Goal: Complete application form: Complete application form

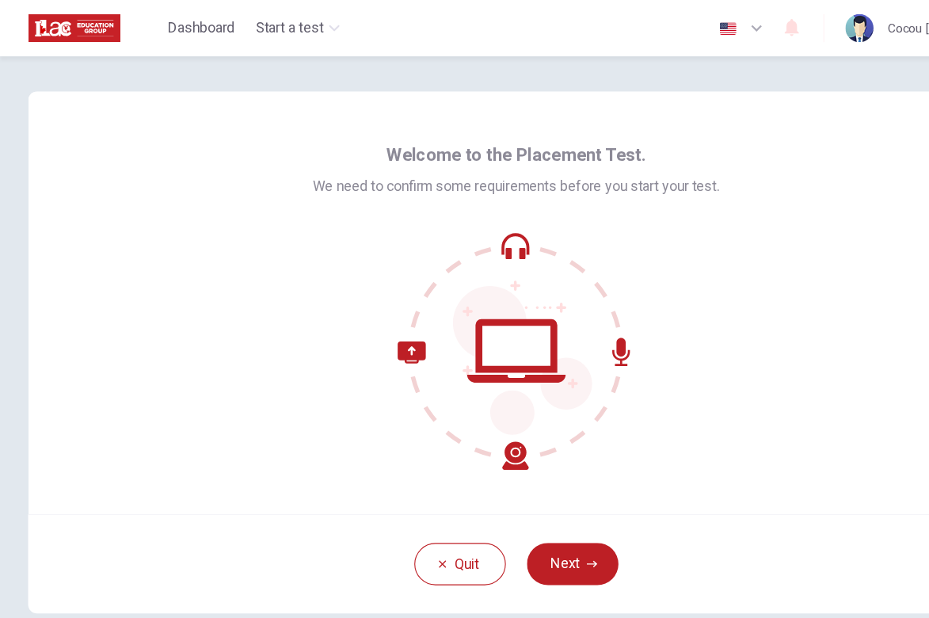
drag, startPoint x: 524, startPoint y: 11, endPoint x: 648, endPoint y: 341, distance: 351.9
click at [648, 339] on div at bounding box center [465, 316] width 366 height 214
click at [514, 503] on button "Next" at bounding box center [515, 508] width 82 height 38
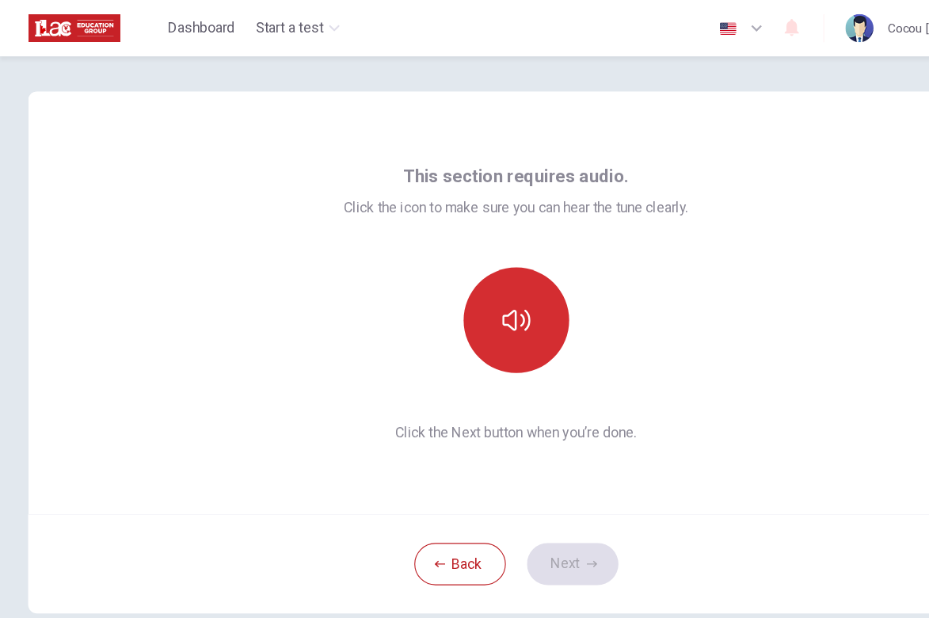
click at [461, 288] on icon "button" at bounding box center [464, 288] width 25 height 25
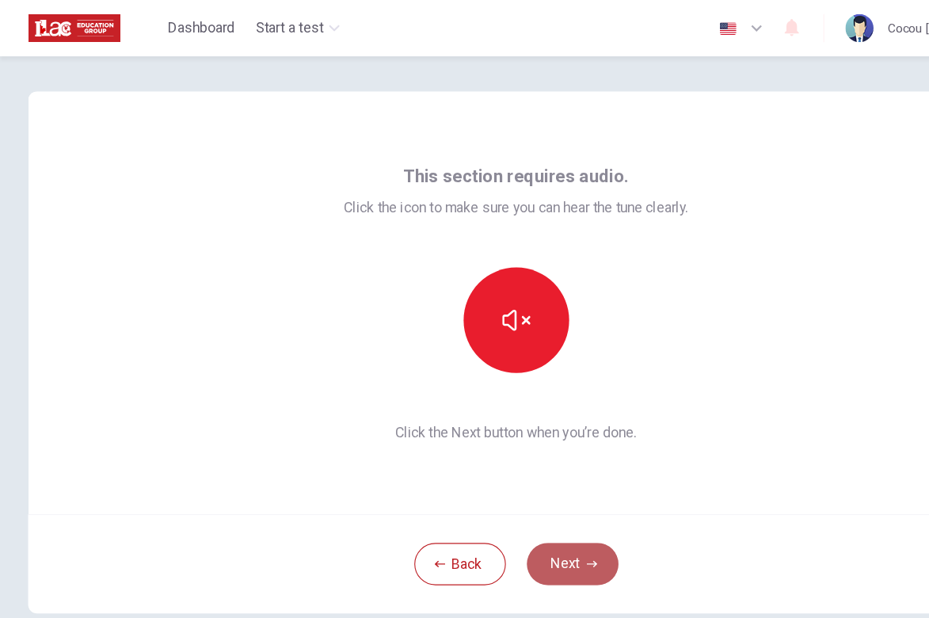
click at [519, 506] on button "Next" at bounding box center [515, 508] width 82 height 38
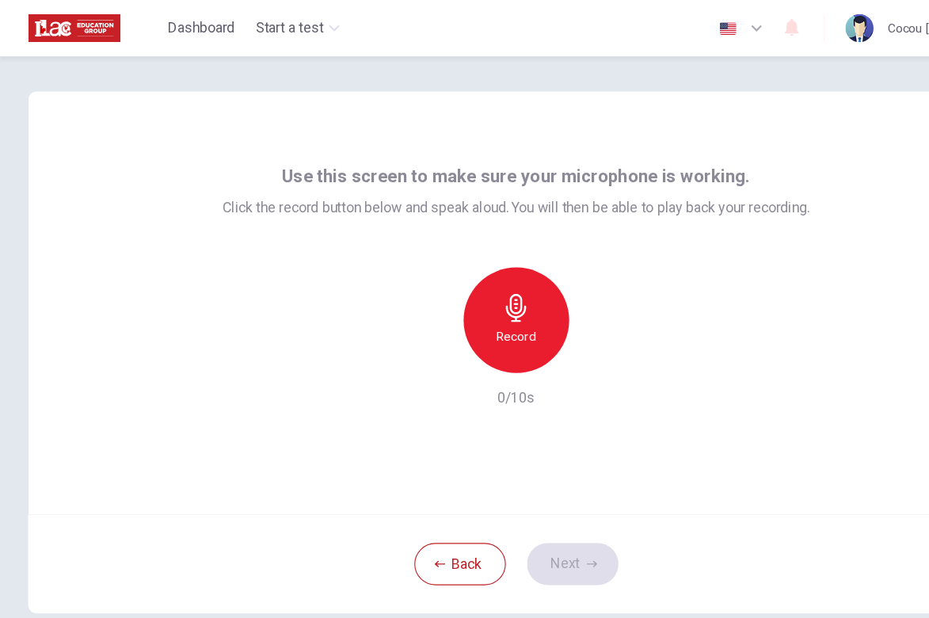
click at [464, 298] on h6 "Record" at bounding box center [465, 302] width 36 height 19
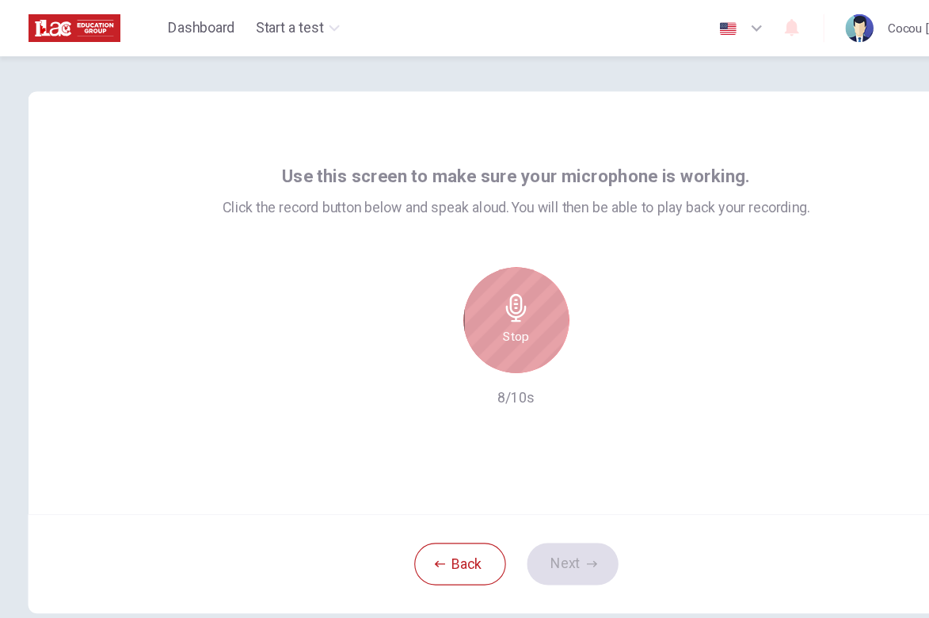
click at [452, 291] on div "Stop" at bounding box center [464, 288] width 95 height 95
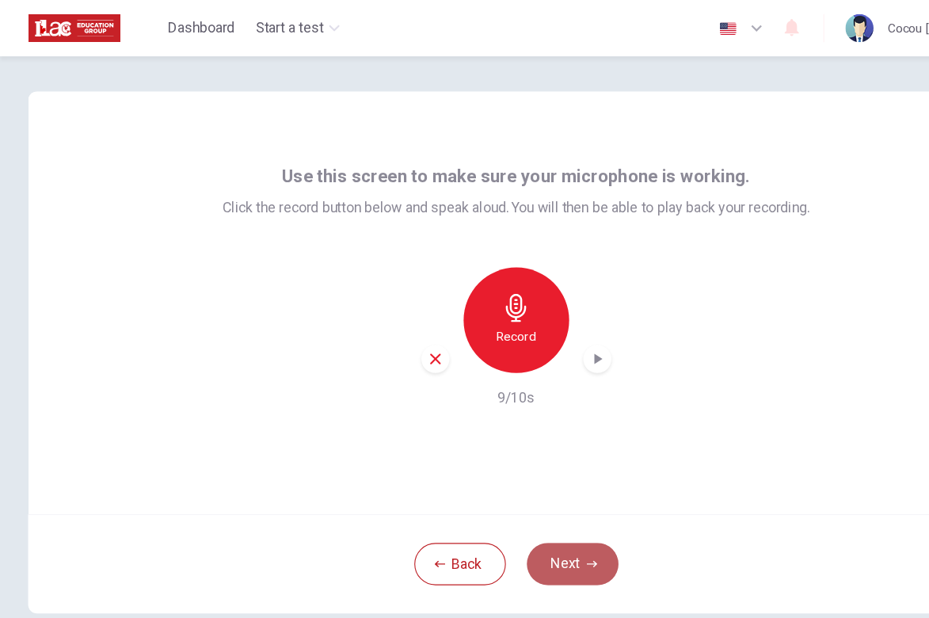
click at [508, 512] on button "Next" at bounding box center [515, 508] width 82 height 38
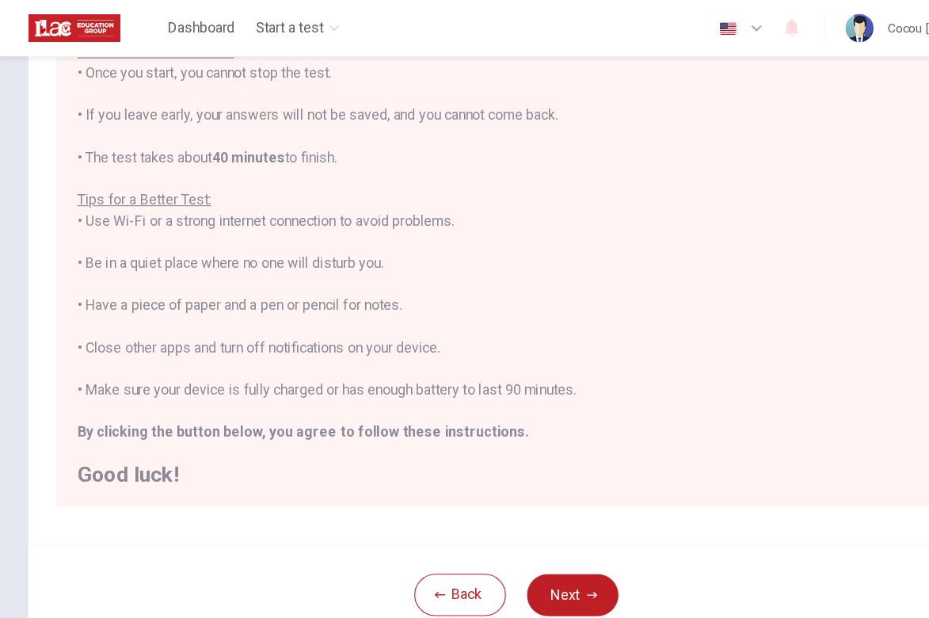
scroll to position [176, 0]
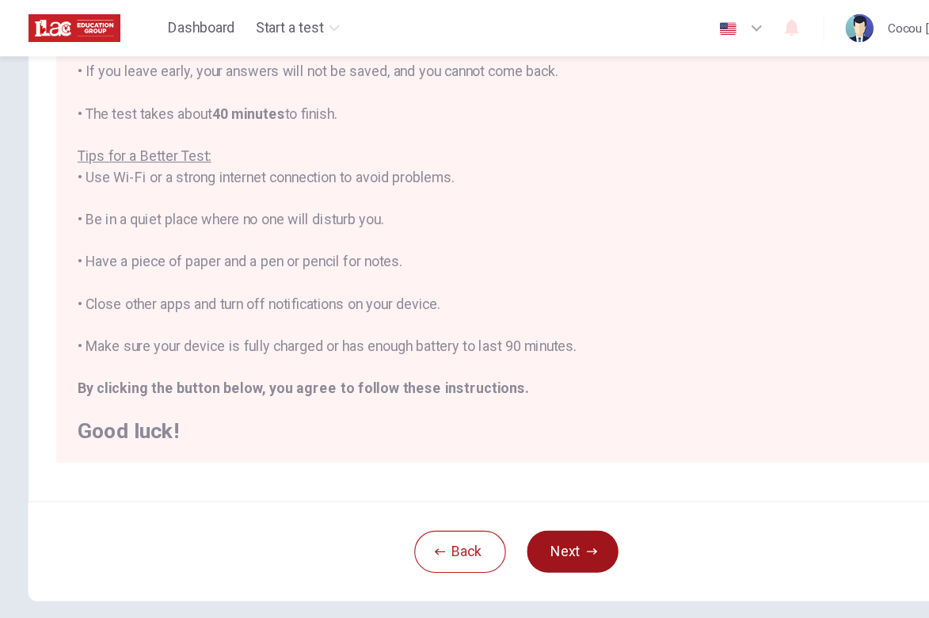
click at [509, 493] on button "Next" at bounding box center [515, 497] width 82 height 38
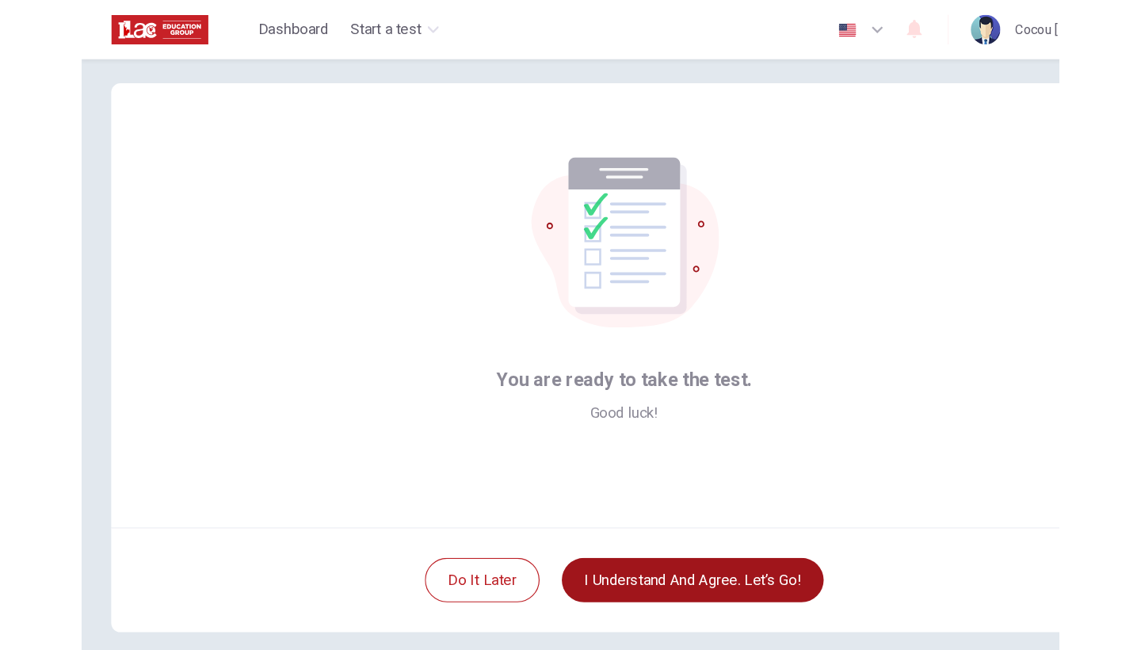
scroll to position [11, 0]
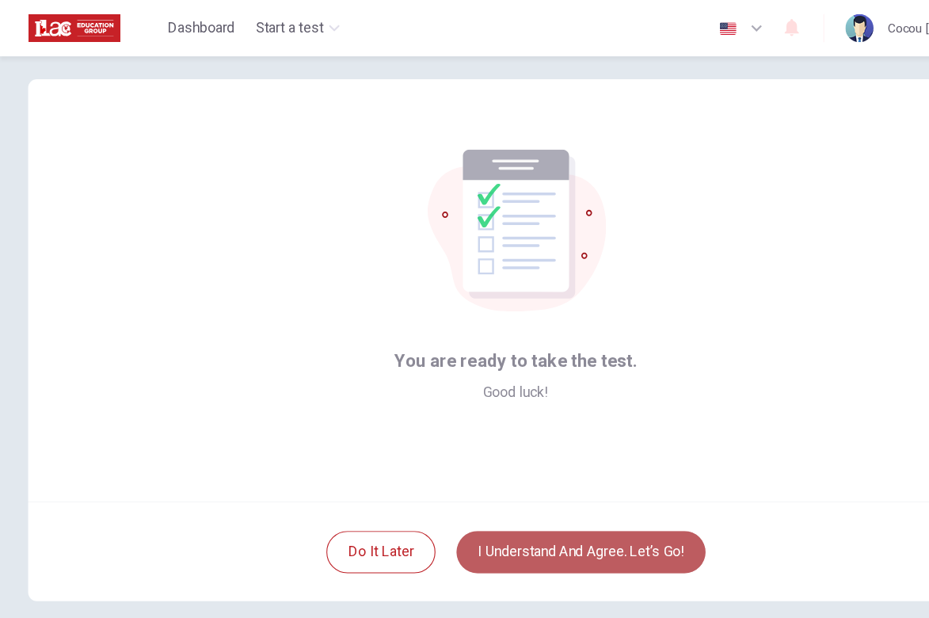
click at [512, 497] on button "I understand and agree. Let’s go!" at bounding box center [523, 497] width 224 height 38
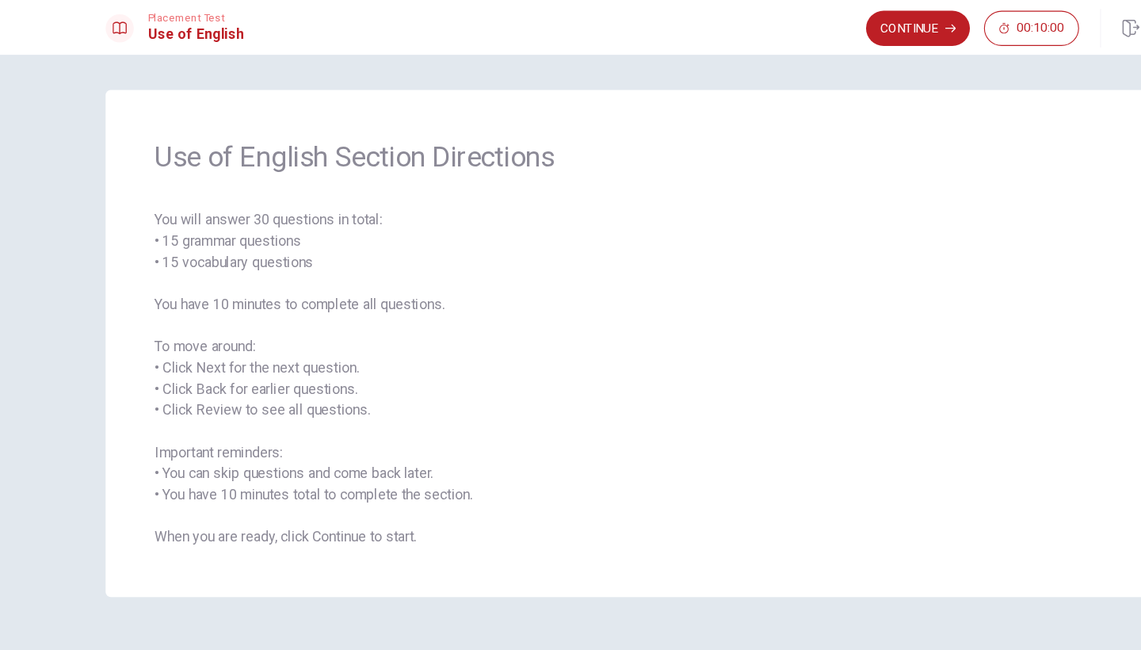
click at [276, 208] on span "You will answer 30 questions in total: • 15 grammar questions • 15 vocabulary q…" at bounding box center [570, 342] width 862 height 304
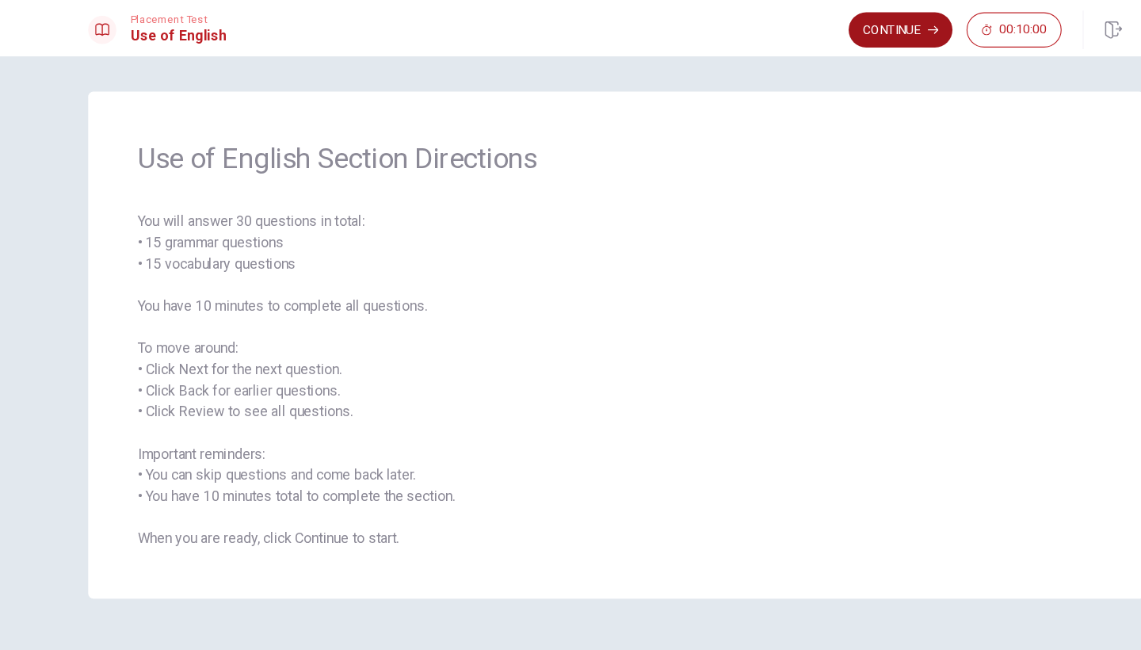
click at [811, 29] on button "Continue" at bounding box center [825, 27] width 93 height 32
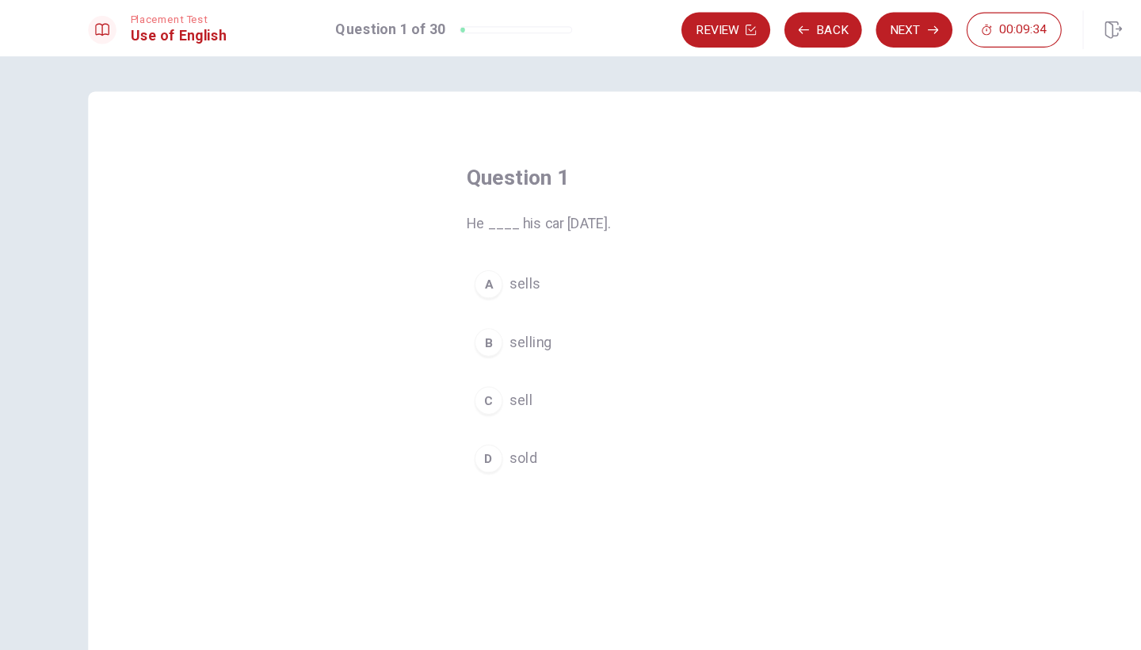
click at [443, 412] on div "D" at bounding box center [455, 412] width 25 height 25
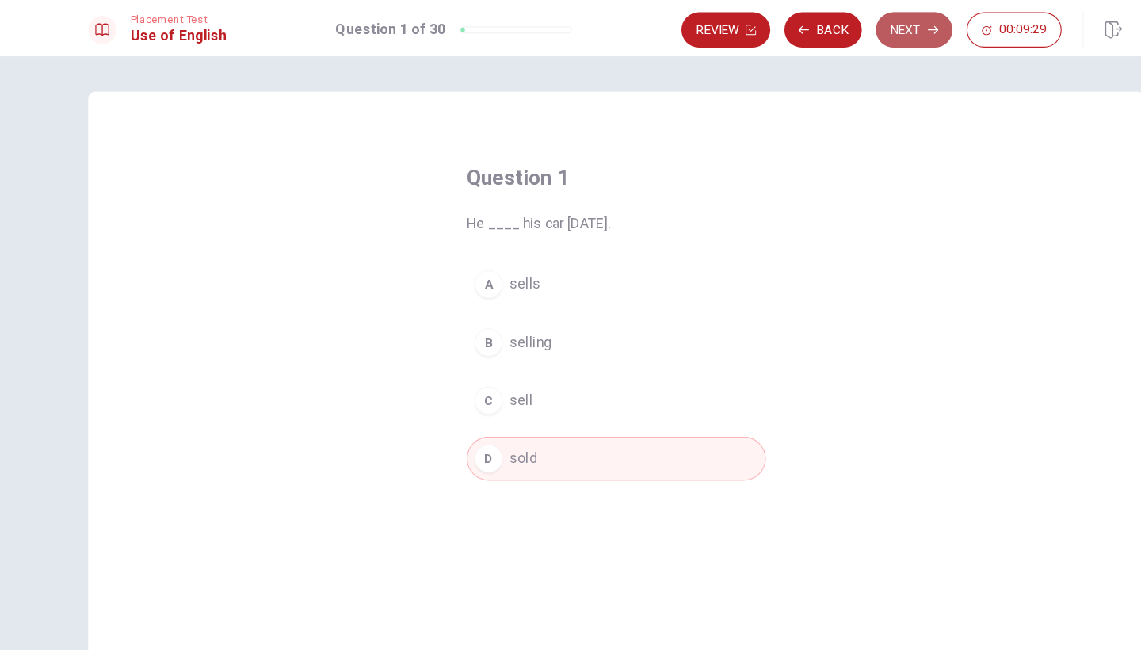
click at [821, 32] on button "Next" at bounding box center [838, 27] width 69 height 32
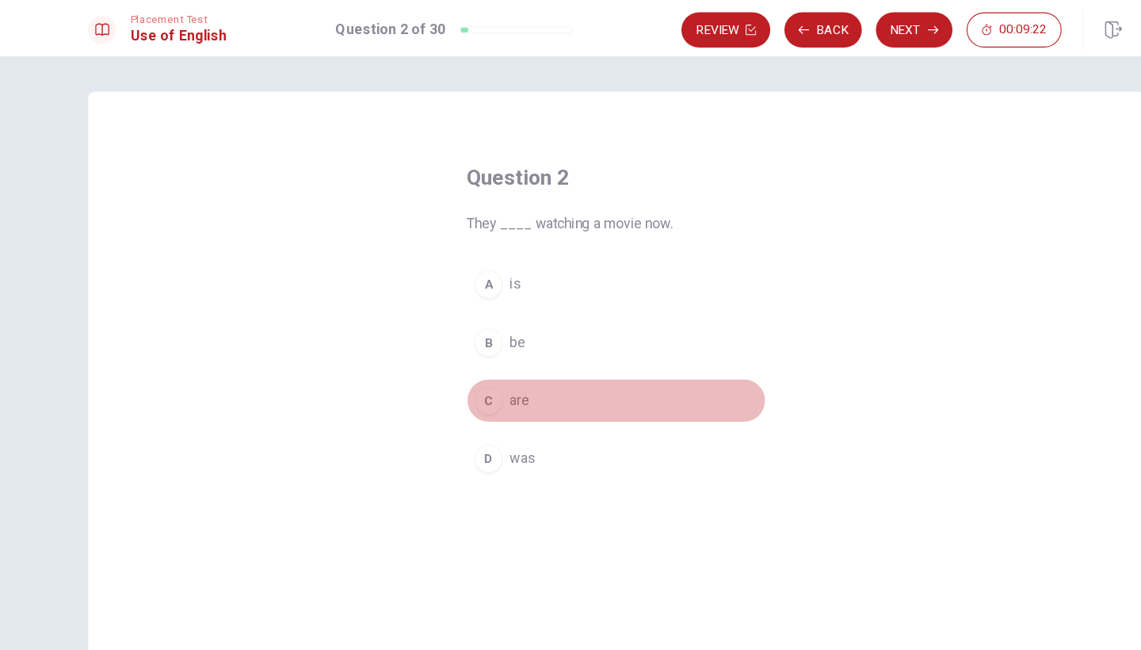
click at [443, 355] on div "C" at bounding box center [455, 360] width 25 height 25
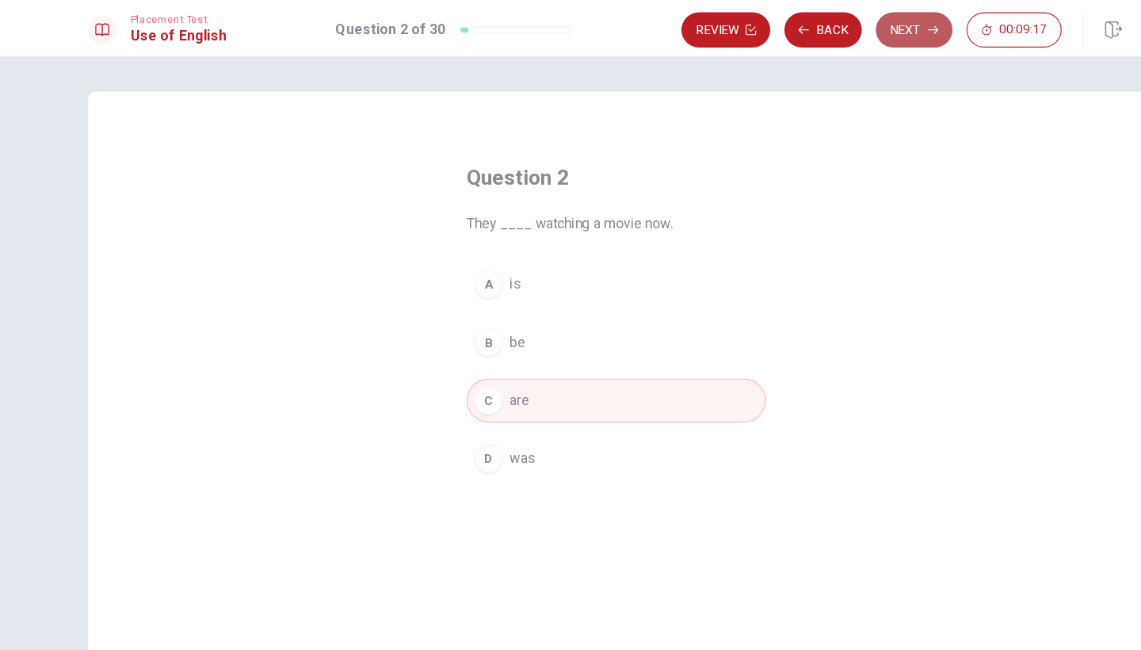
click at [822, 28] on button "Next" at bounding box center [838, 27] width 69 height 32
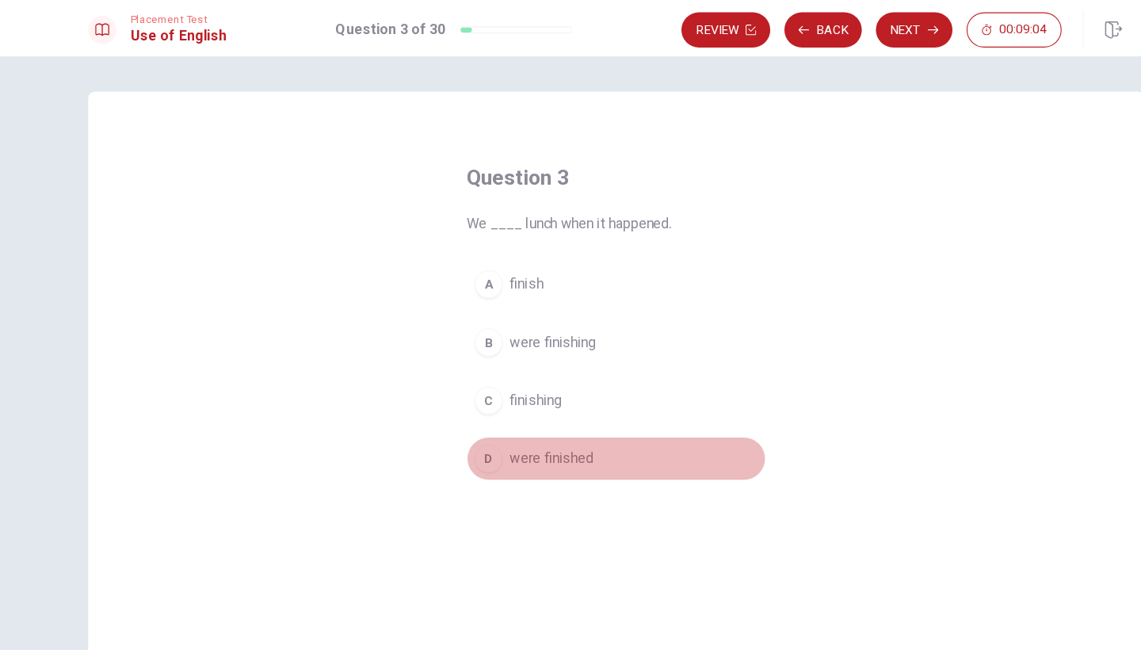
click at [443, 413] on div "D" at bounding box center [455, 412] width 25 height 25
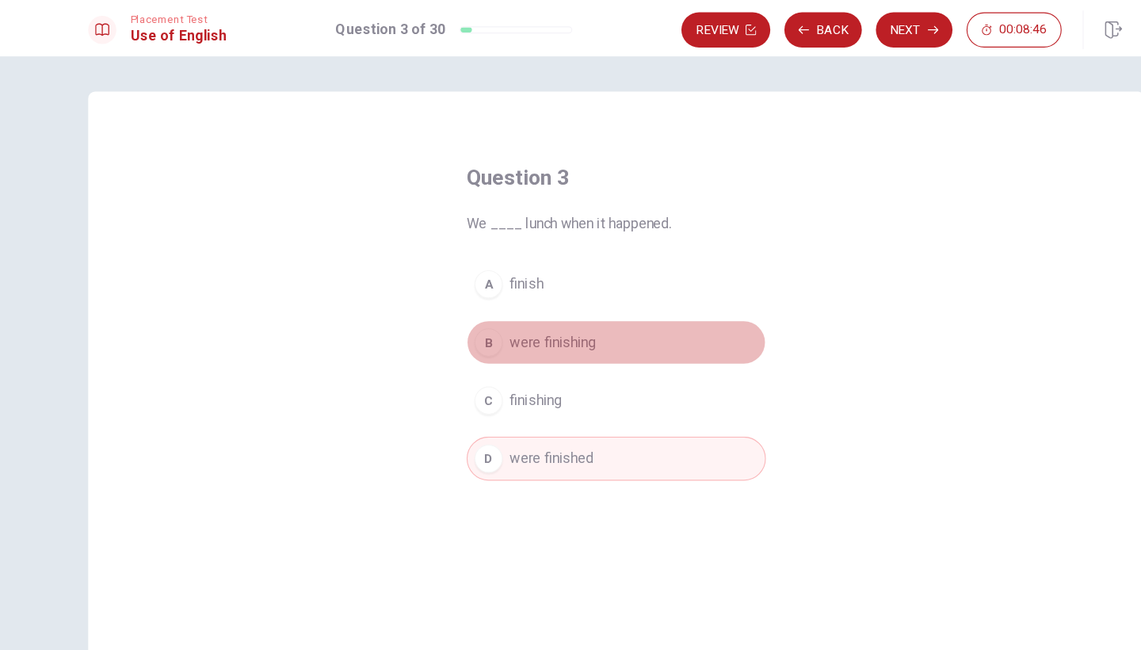
click at [443, 309] on div "B" at bounding box center [455, 307] width 25 height 25
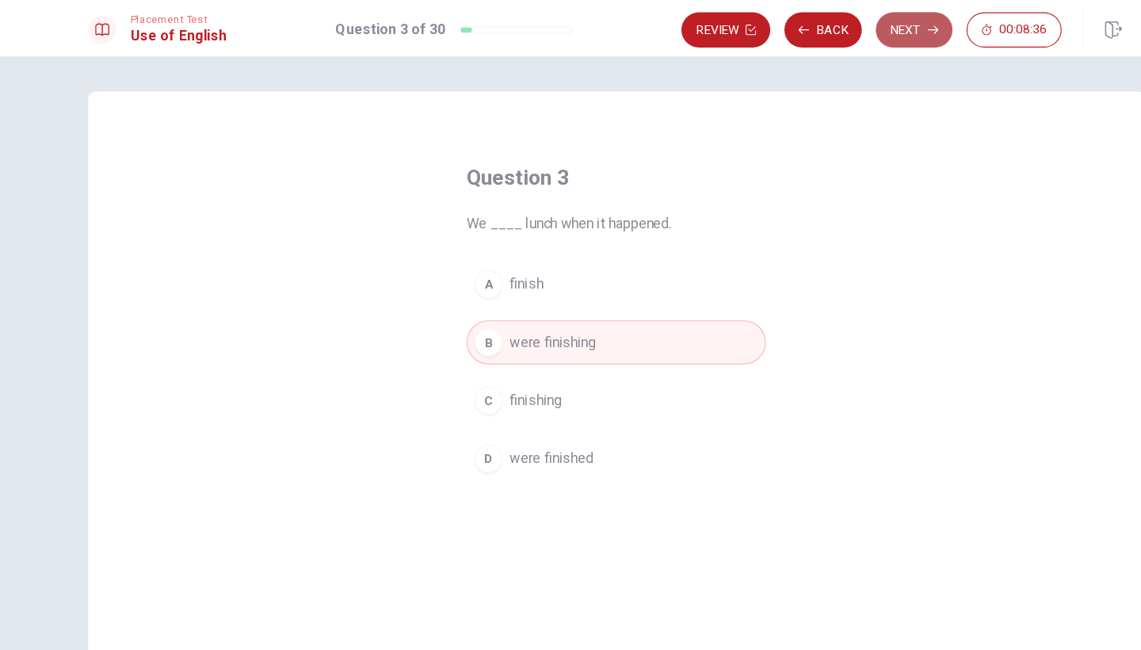
click at [817, 26] on button "Next" at bounding box center [838, 27] width 69 height 32
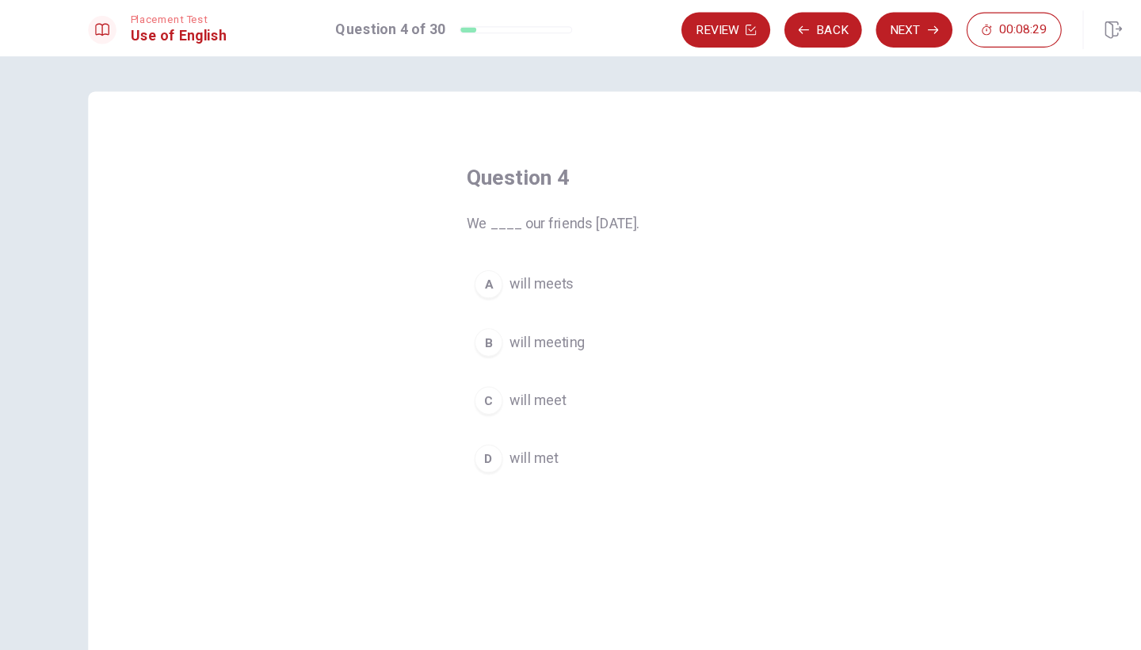
click at [443, 360] on div "C" at bounding box center [455, 360] width 25 height 25
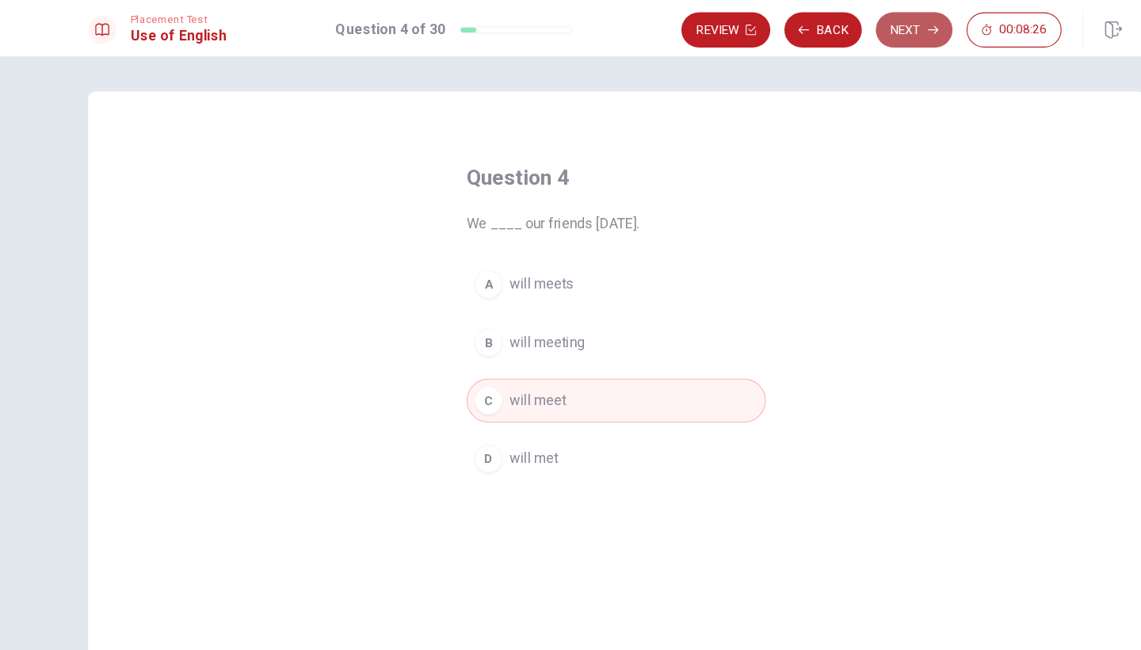
click at [828, 21] on button "Next" at bounding box center [838, 27] width 69 height 32
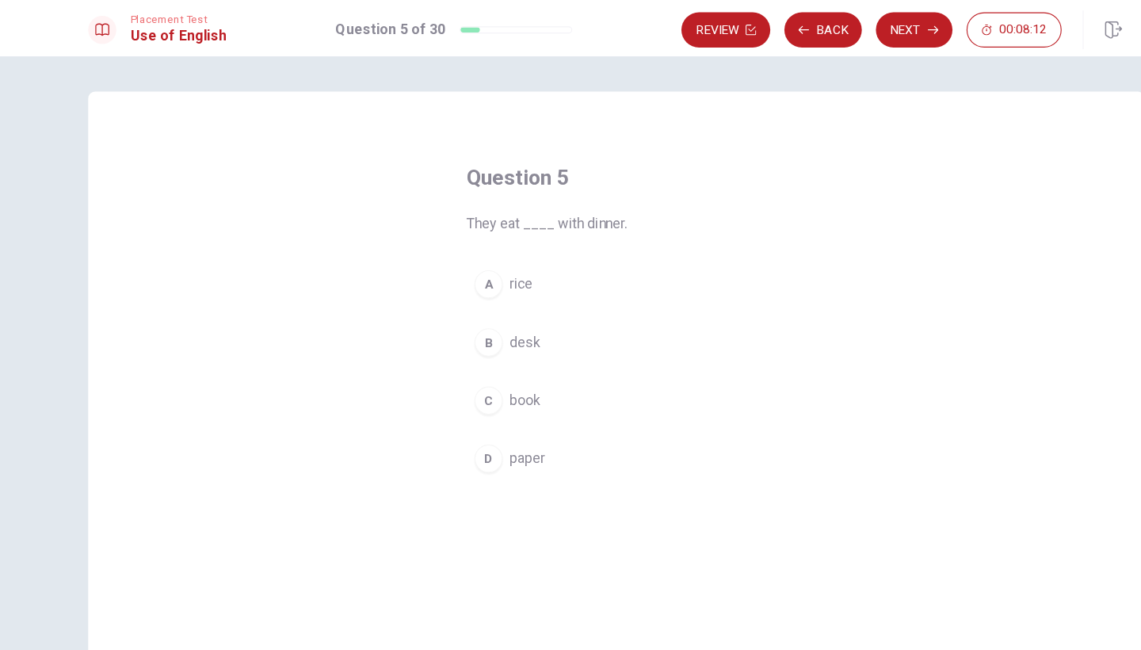
click at [443, 258] on div "A" at bounding box center [455, 255] width 25 height 25
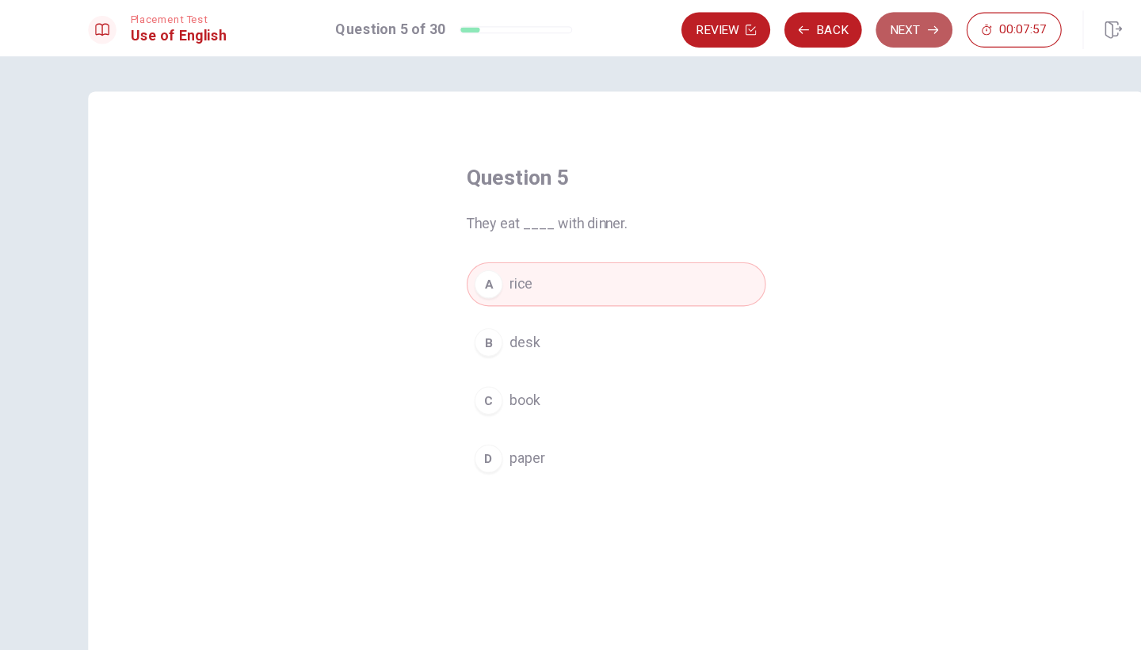
click at [821, 26] on button "Next" at bounding box center [838, 27] width 69 height 32
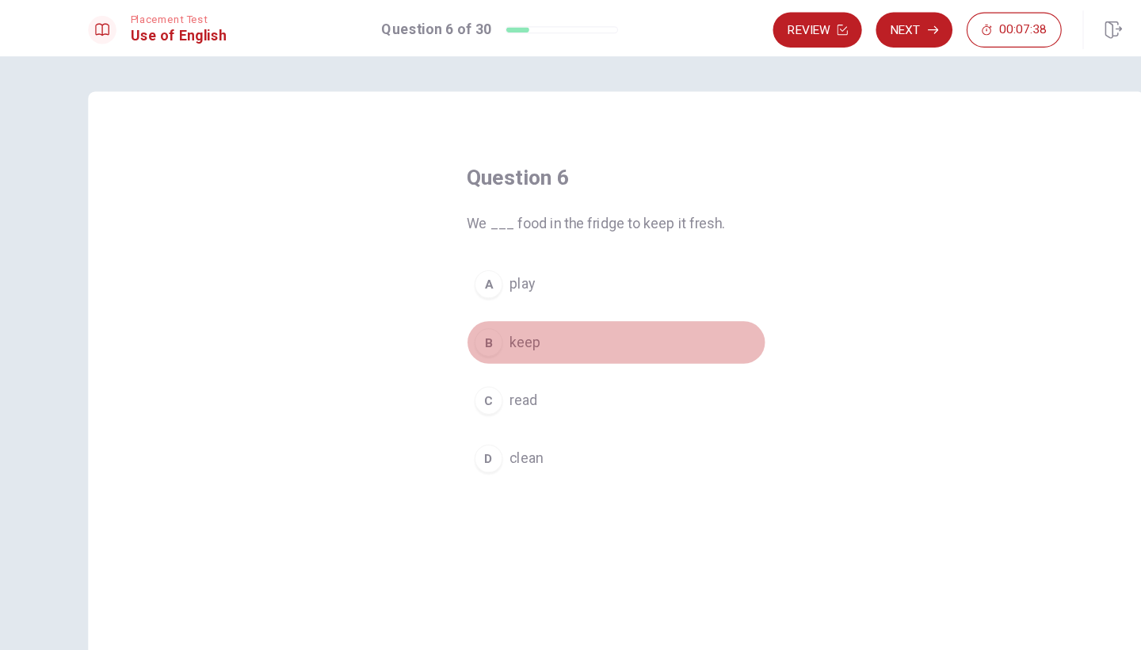
click at [443, 311] on div "B" at bounding box center [455, 307] width 25 height 25
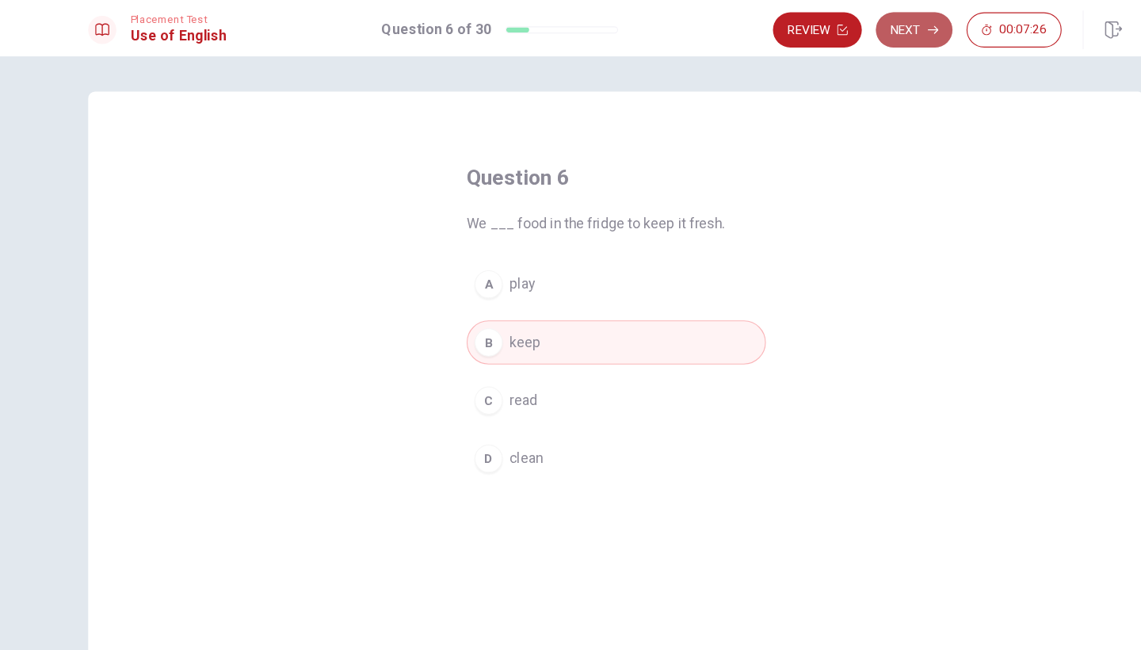
click at [825, 20] on button "Next" at bounding box center [838, 27] width 69 height 32
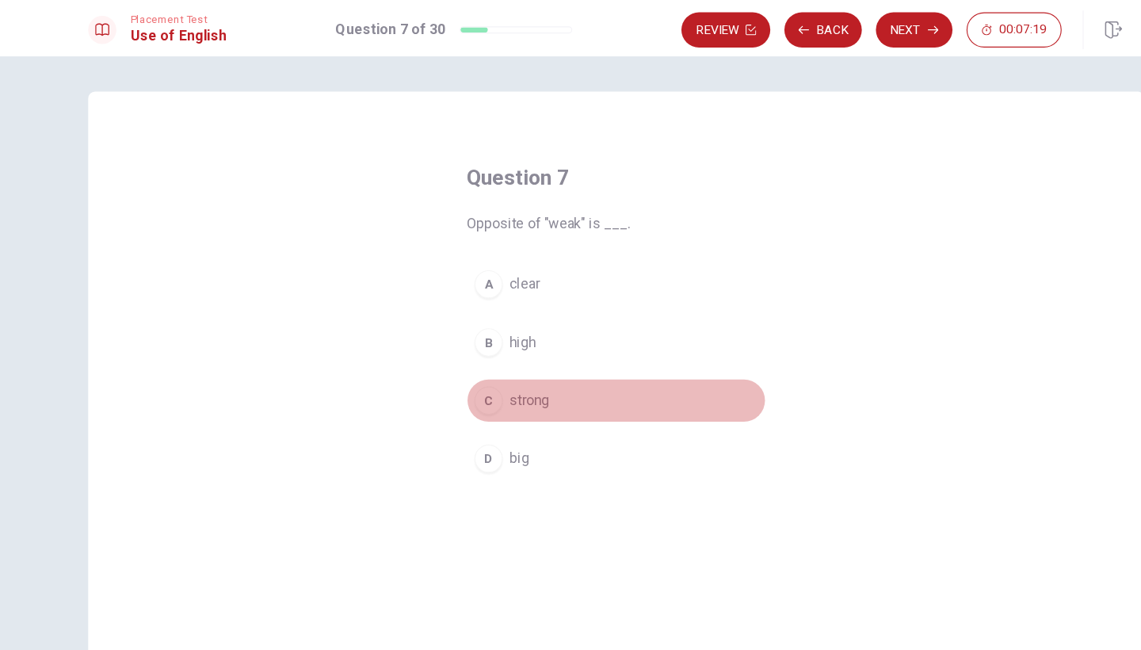
click at [443, 357] on div "C" at bounding box center [455, 360] width 25 height 25
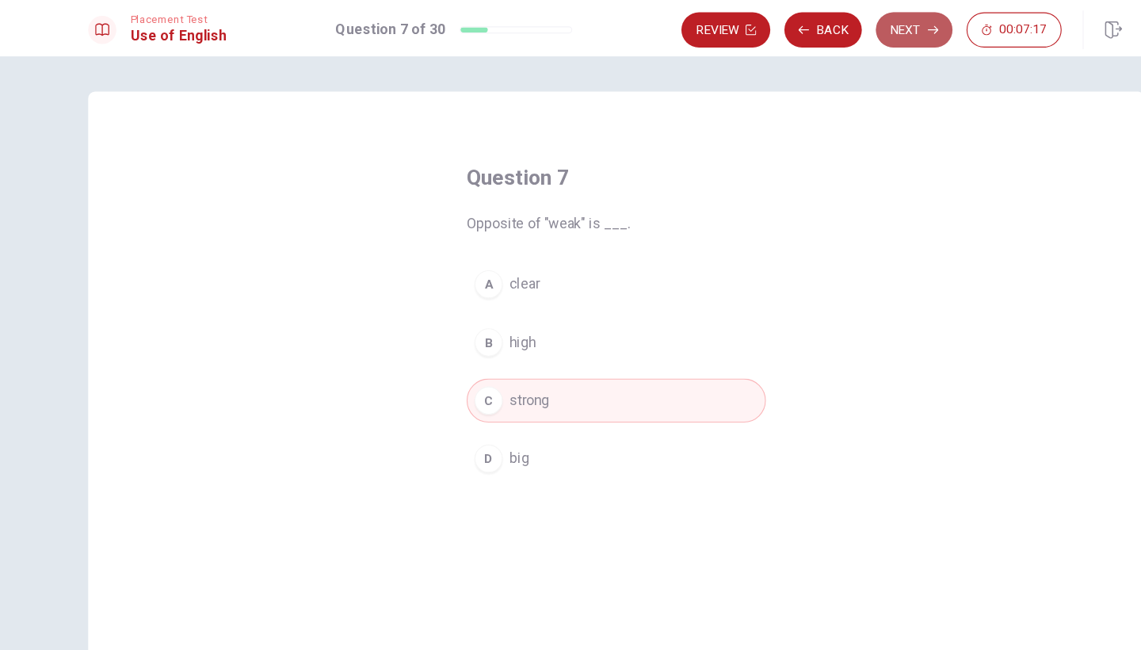
click at [822, 29] on button "Next" at bounding box center [838, 27] width 69 height 32
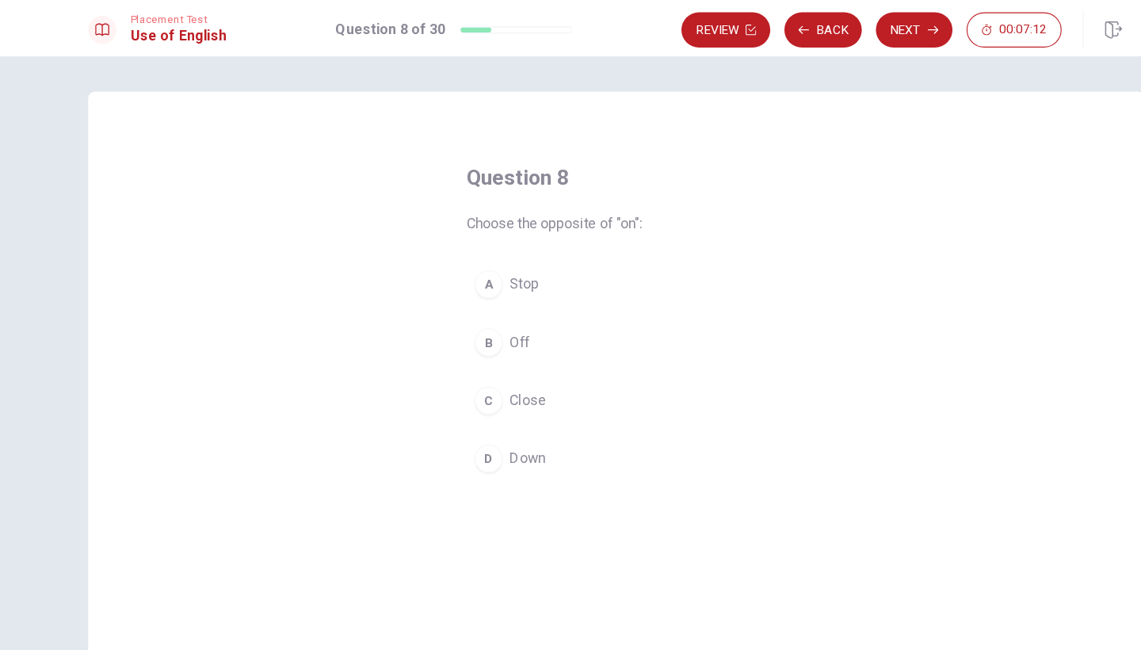
click at [443, 310] on div "B" at bounding box center [455, 307] width 25 height 25
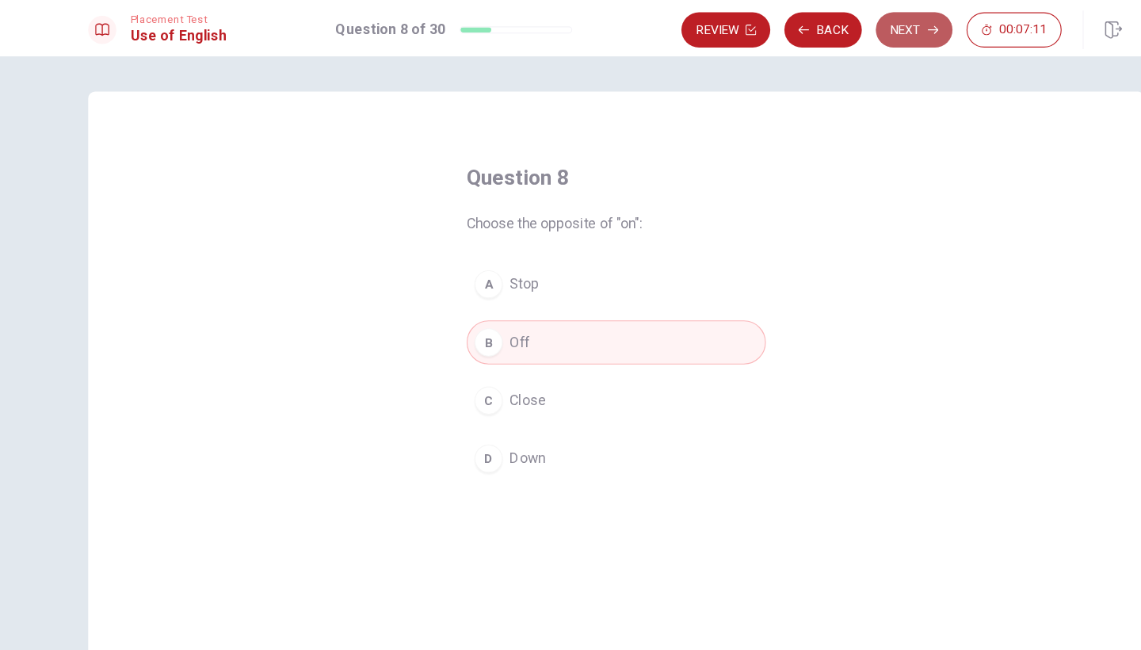
click at [824, 27] on button "Next" at bounding box center [838, 27] width 69 height 32
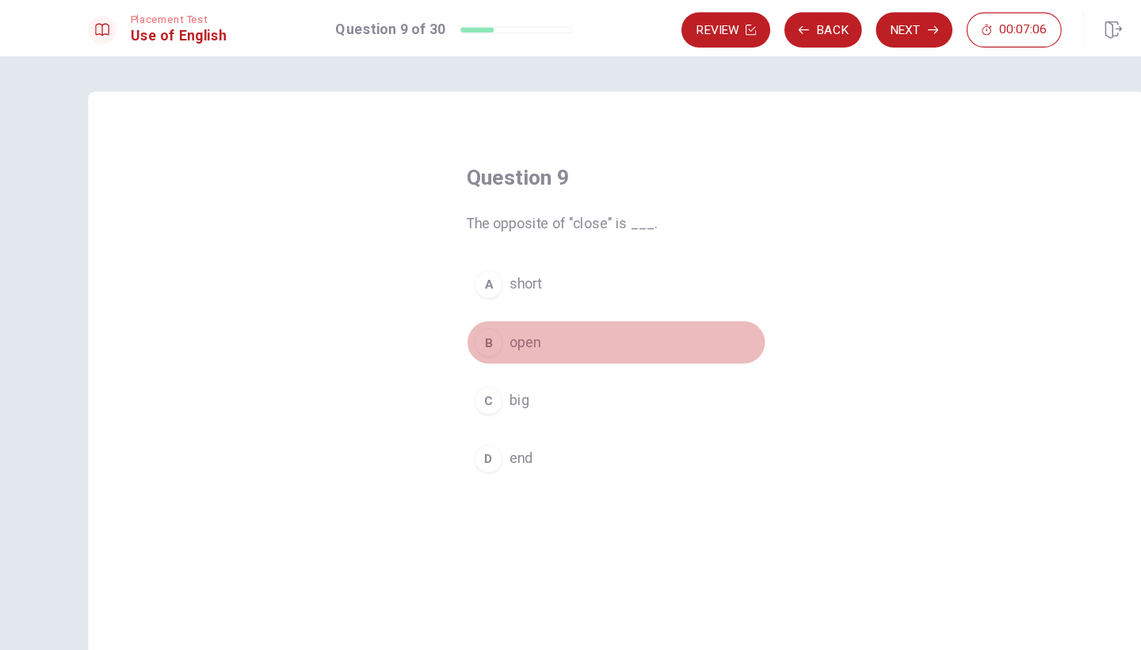
click at [443, 311] on div "B" at bounding box center [455, 307] width 25 height 25
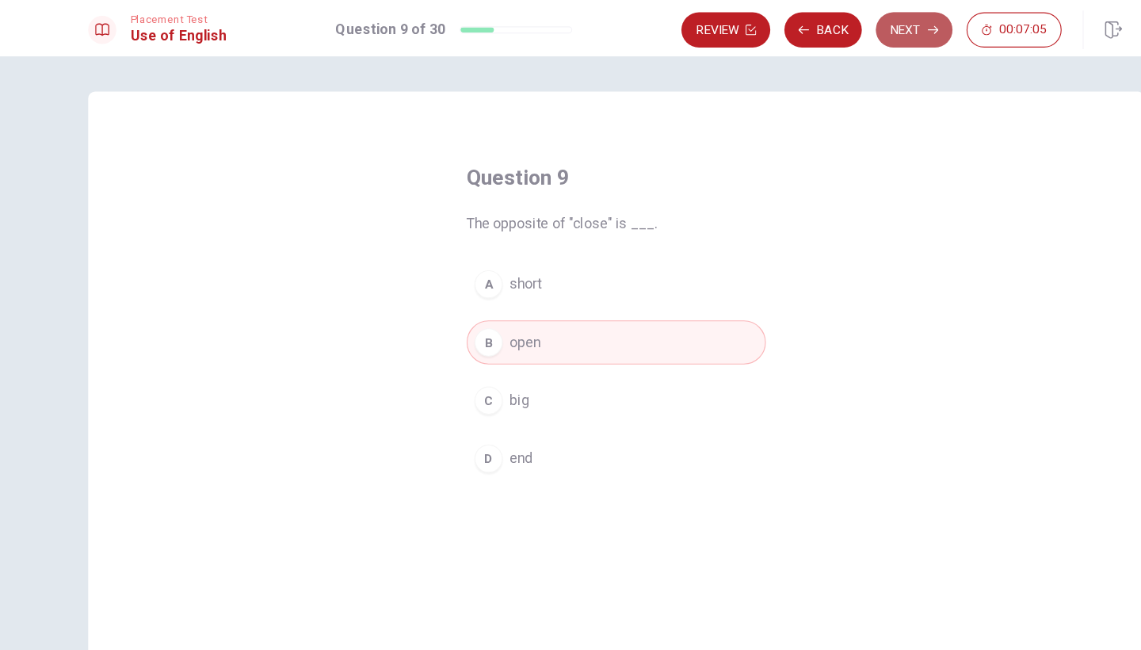
click at [817, 32] on button "Next" at bounding box center [838, 27] width 69 height 32
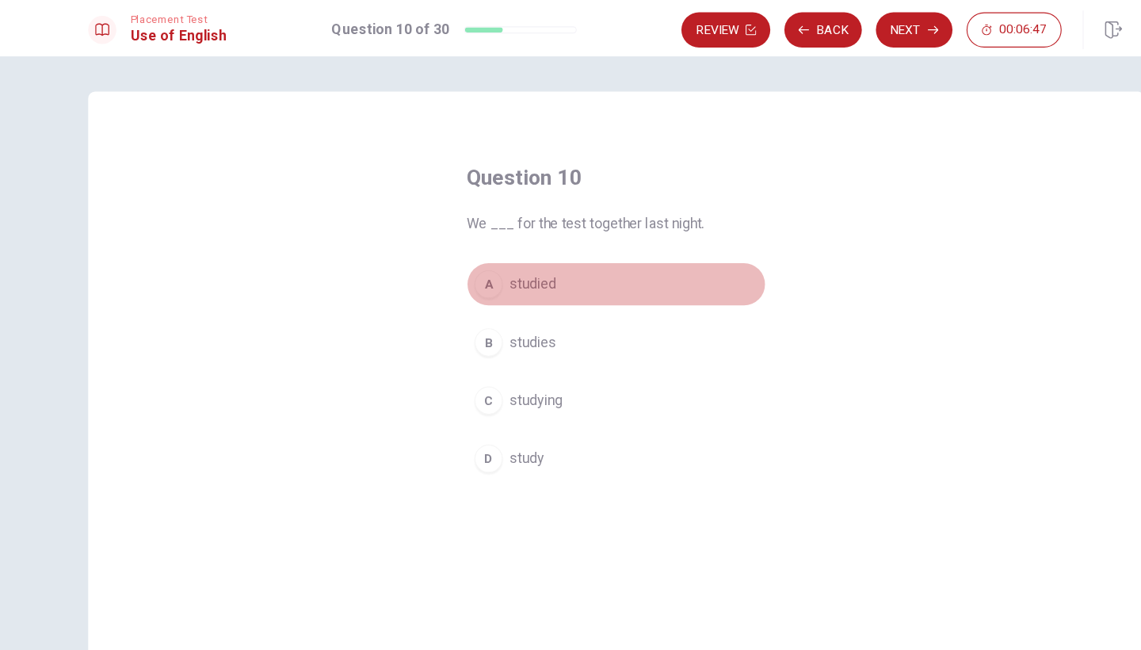
click at [443, 257] on div "A" at bounding box center [455, 255] width 25 height 25
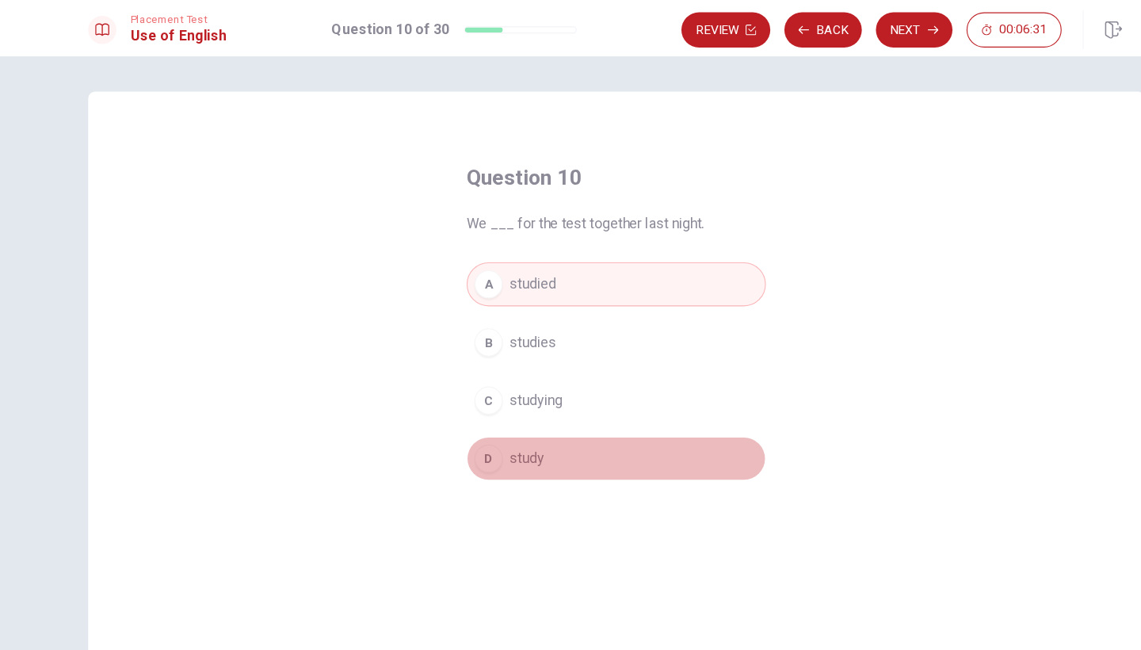
click at [443, 410] on div "D" at bounding box center [455, 412] width 25 height 25
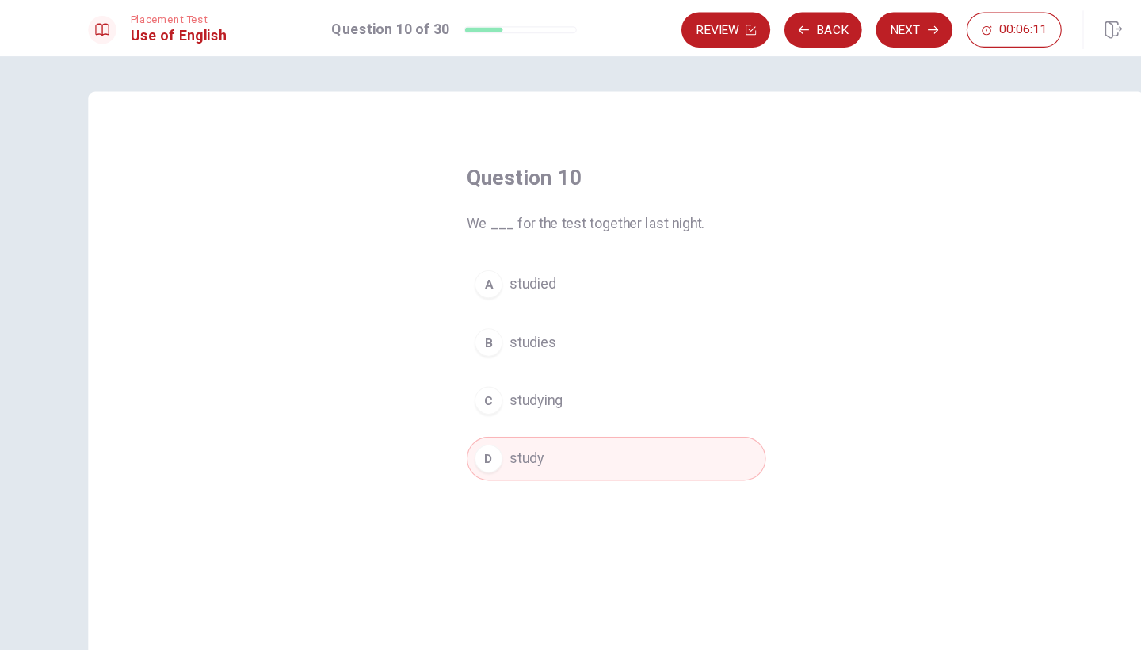
click at [443, 258] on div "A" at bounding box center [455, 255] width 25 height 25
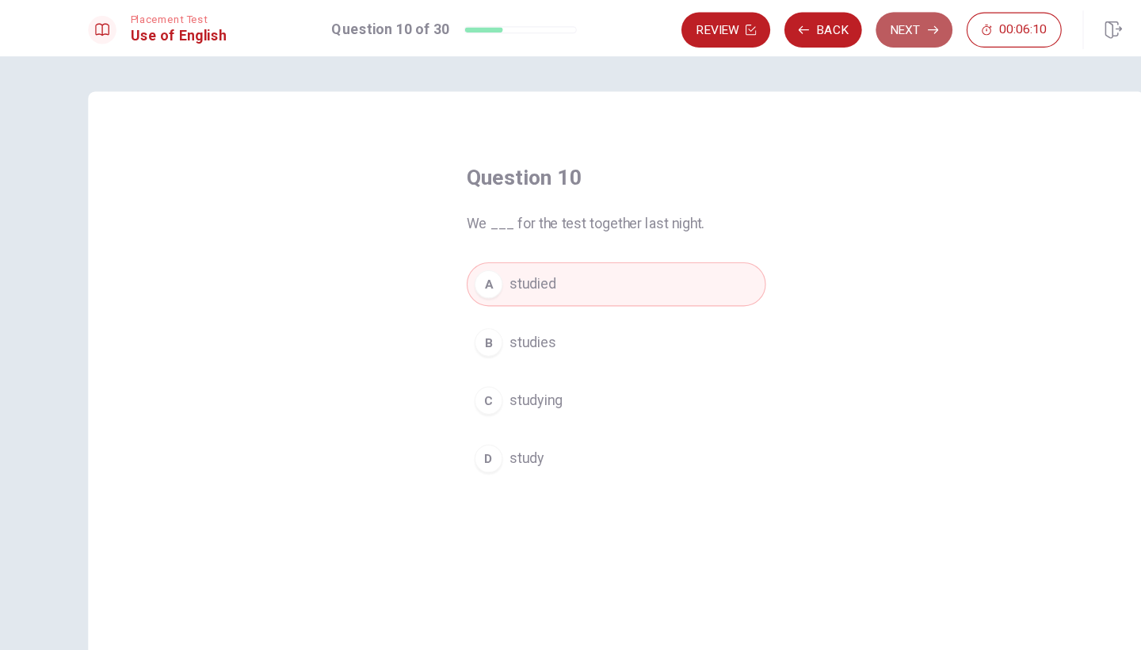
click at [822, 30] on button "Next" at bounding box center [838, 27] width 69 height 32
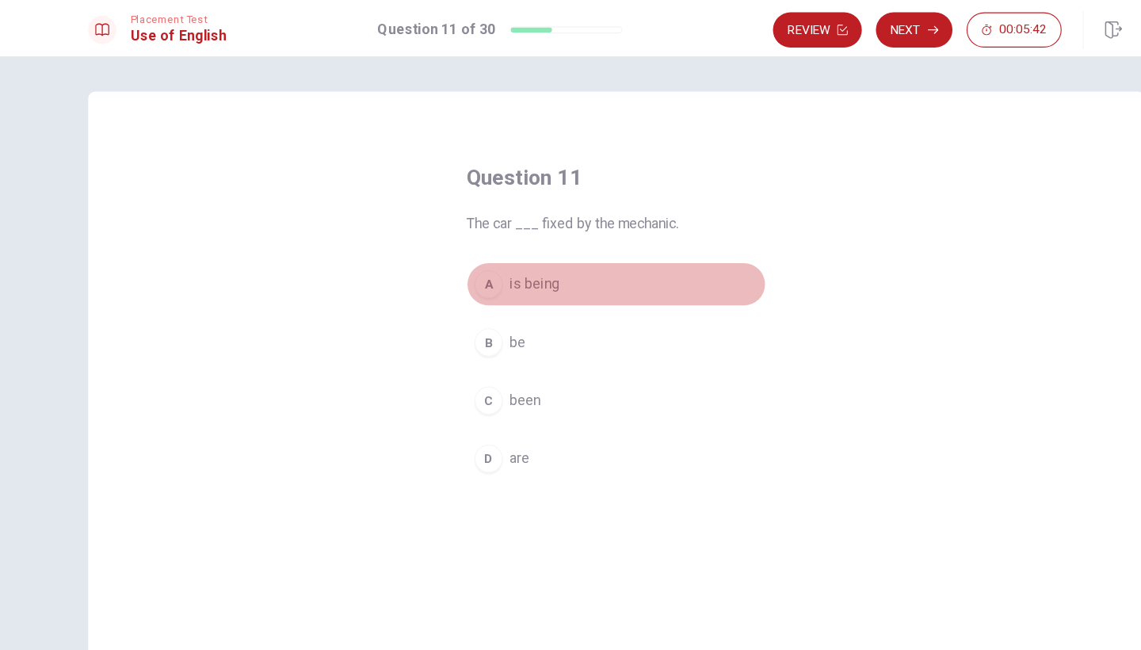
click at [443, 253] on div "A" at bounding box center [455, 255] width 25 height 25
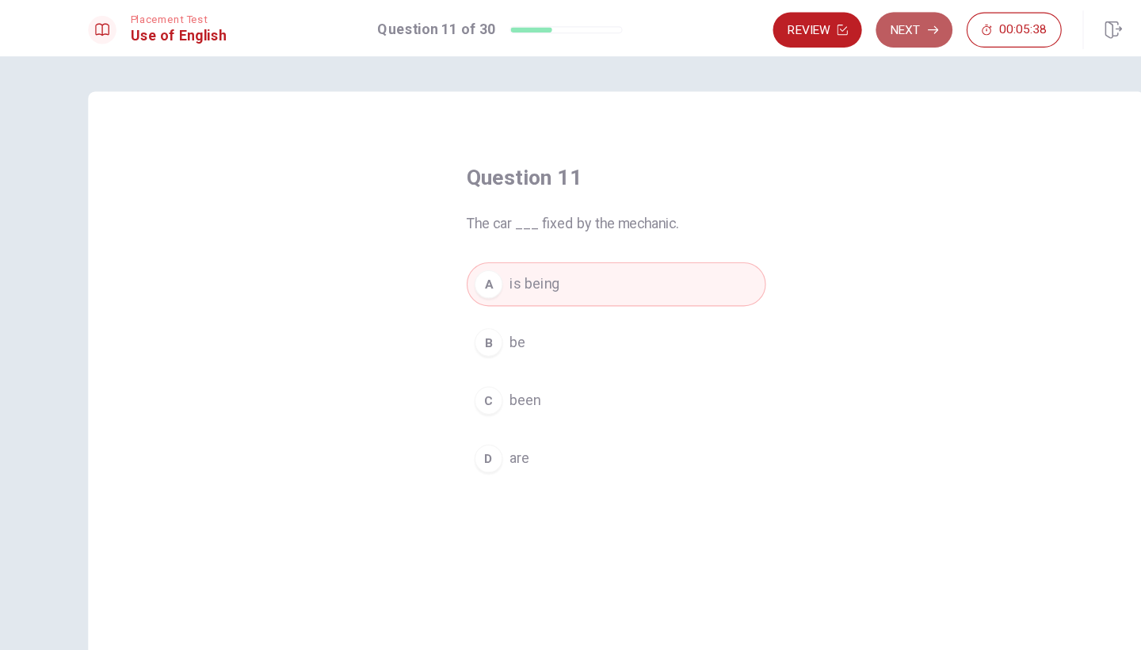
click at [822, 24] on button "Next" at bounding box center [838, 27] width 69 height 32
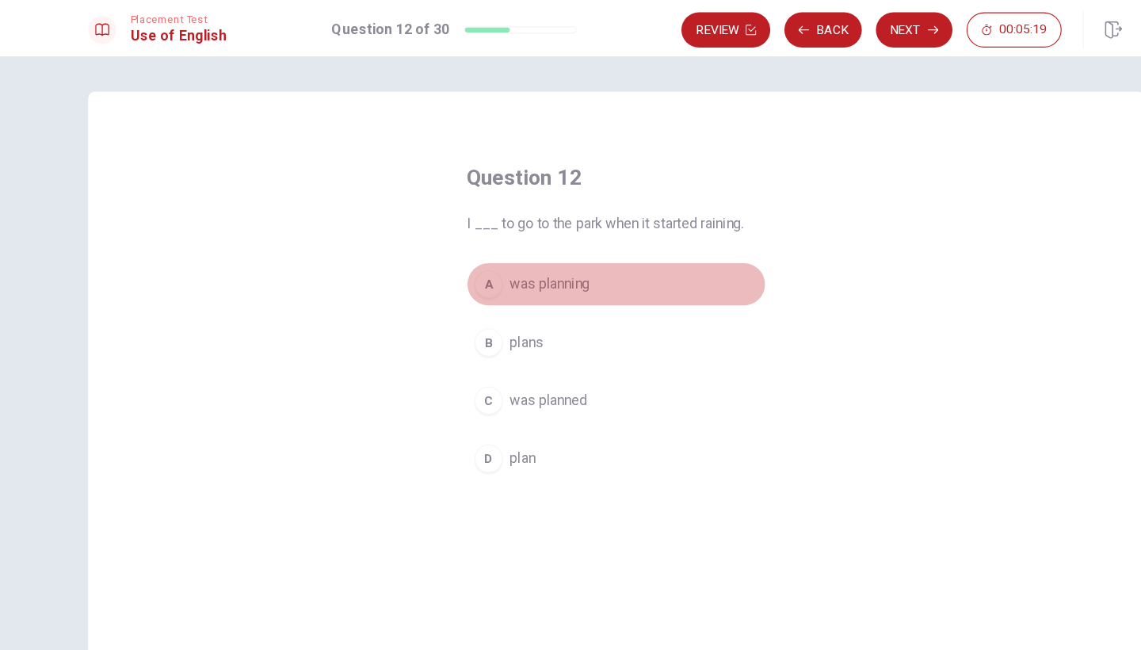
click at [443, 257] on div "A" at bounding box center [455, 255] width 25 height 25
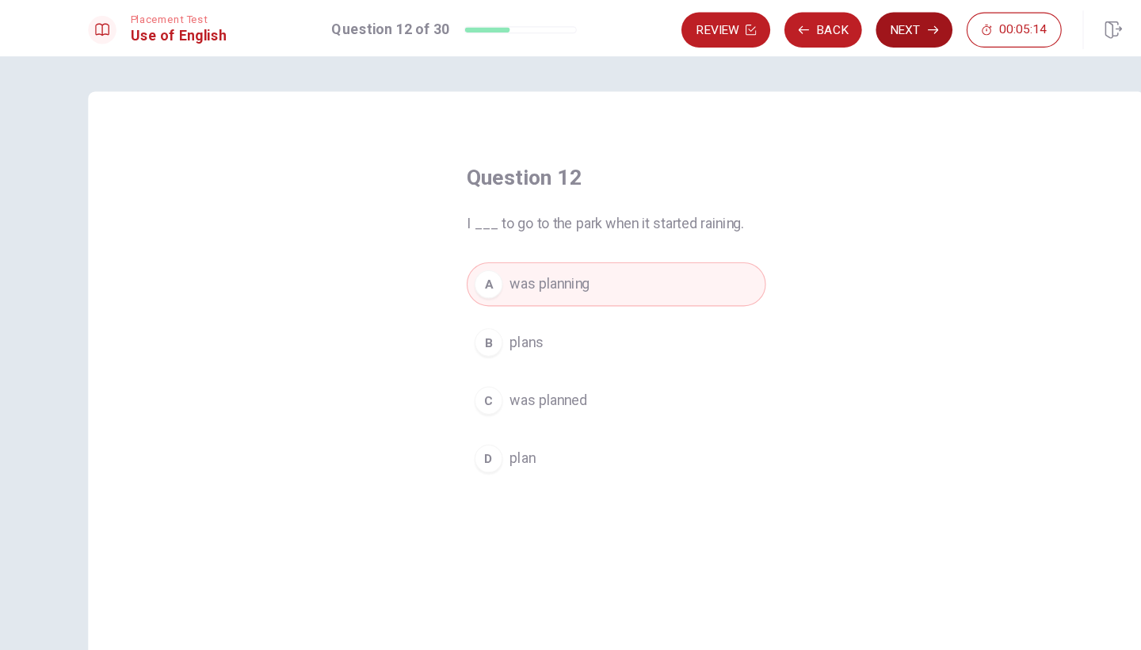
click at [833, 21] on button "Next" at bounding box center [838, 27] width 69 height 32
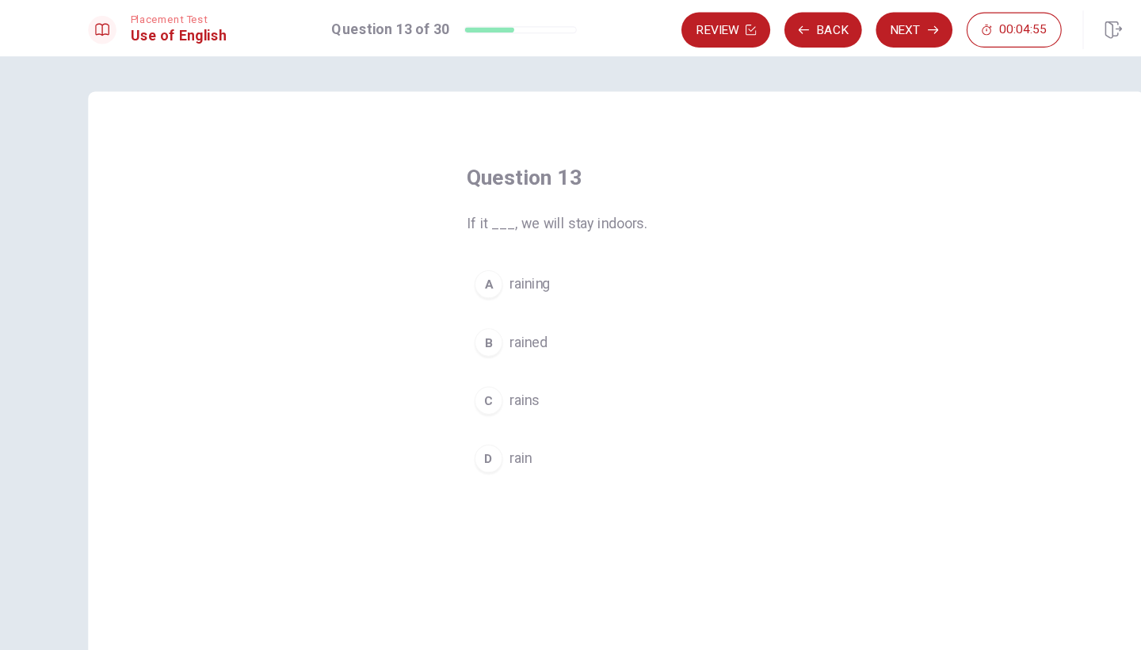
click at [443, 257] on div "A" at bounding box center [455, 255] width 25 height 25
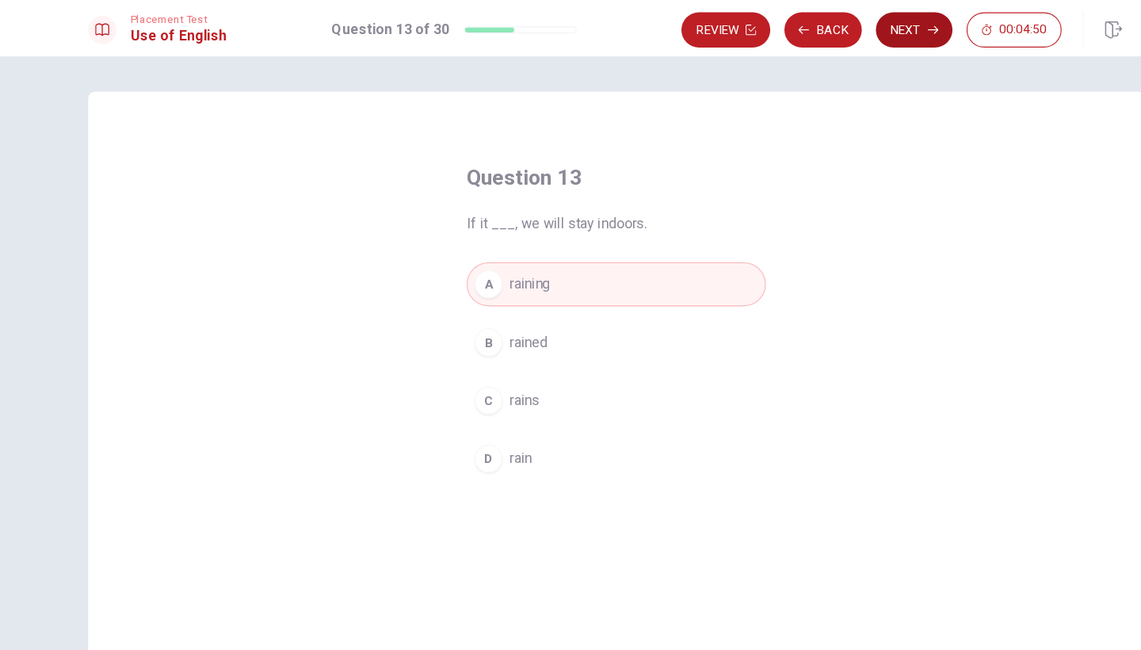
click at [824, 35] on button "Next" at bounding box center [838, 27] width 69 height 32
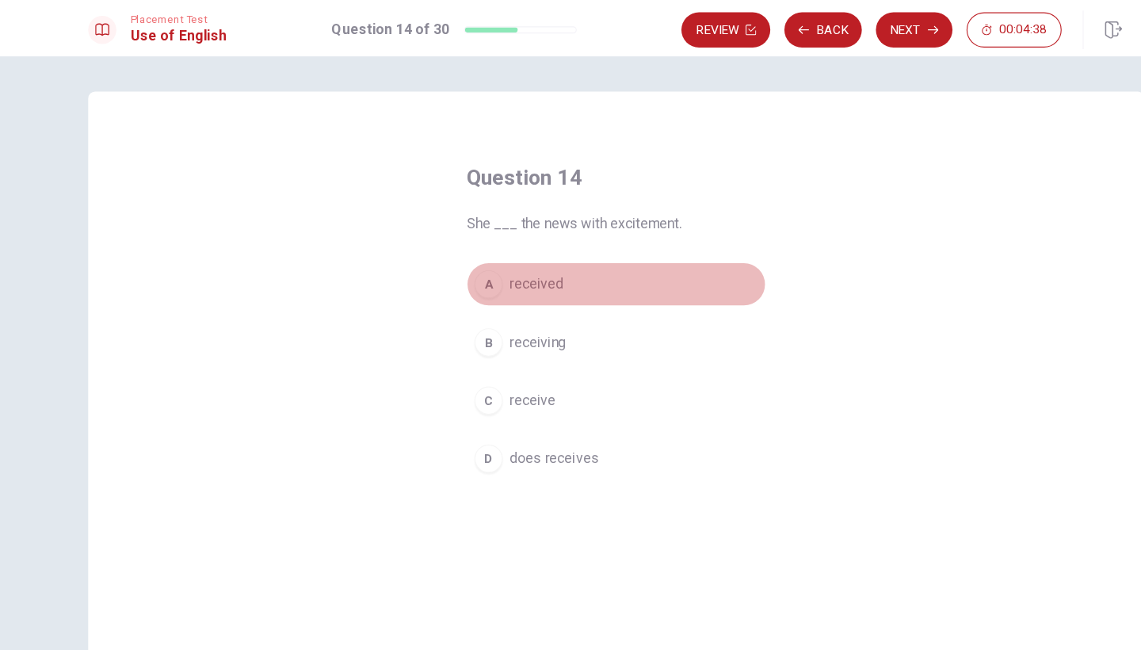
click at [443, 257] on div "A" at bounding box center [455, 255] width 25 height 25
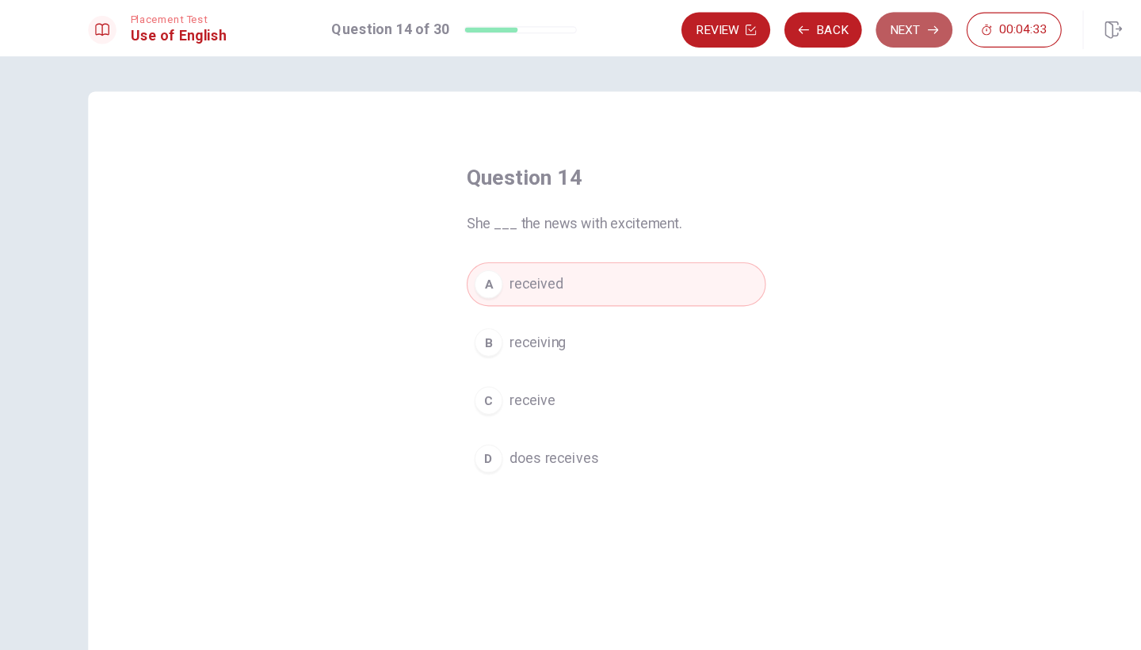
click at [823, 32] on button "Next" at bounding box center [838, 27] width 69 height 32
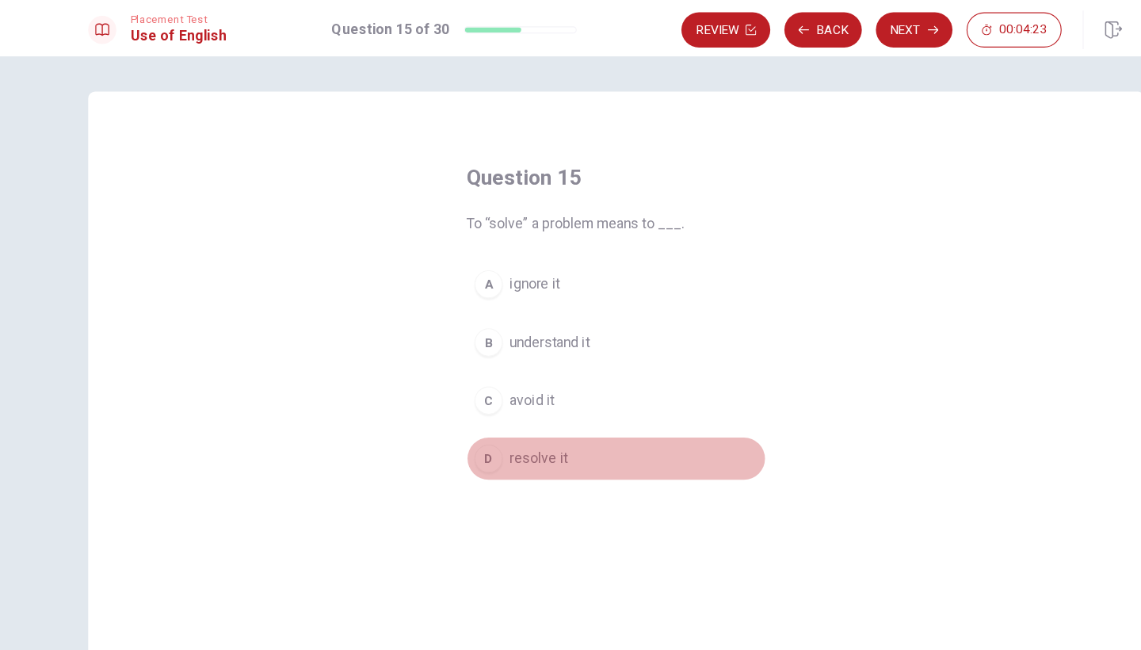
click at [443, 413] on div "D" at bounding box center [455, 412] width 25 height 25
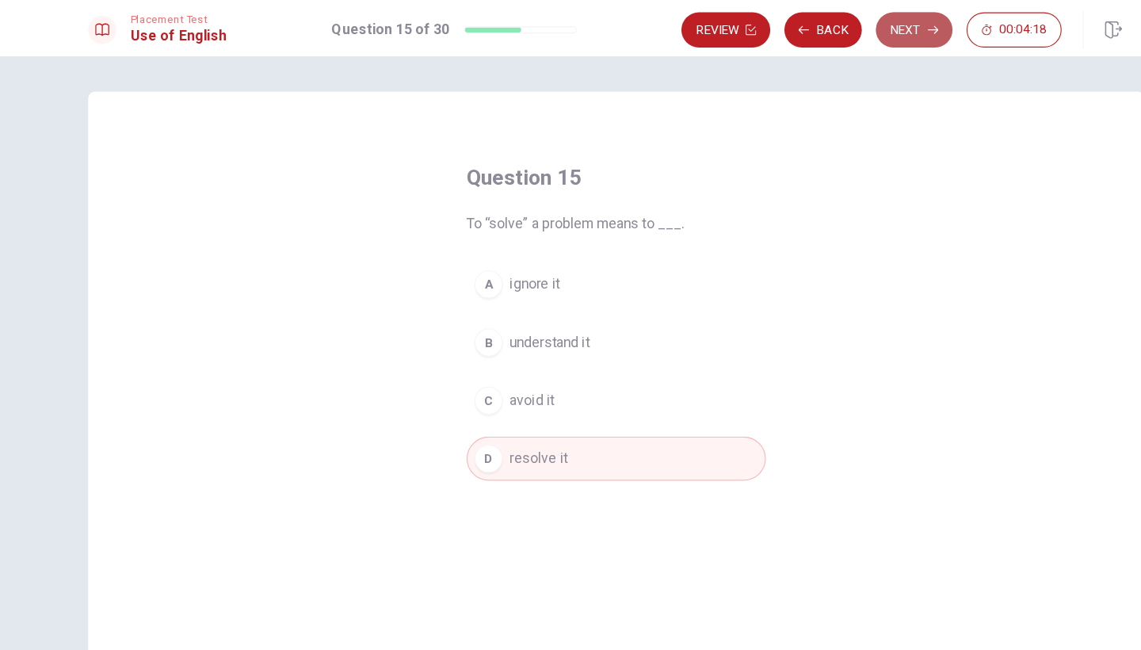
click at [825, 27] on button "Next" at bounding box center [838, 27] width 69 height 32
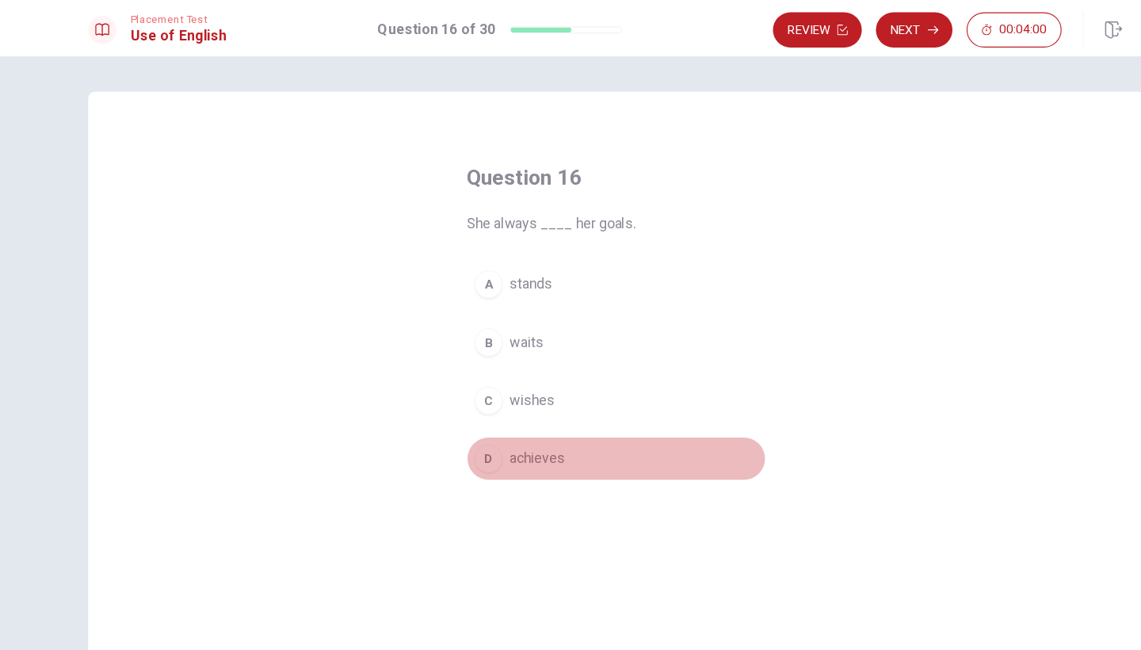
click at [443, 413] on div "D" at bounding box center [455, 412] width 25 height 25
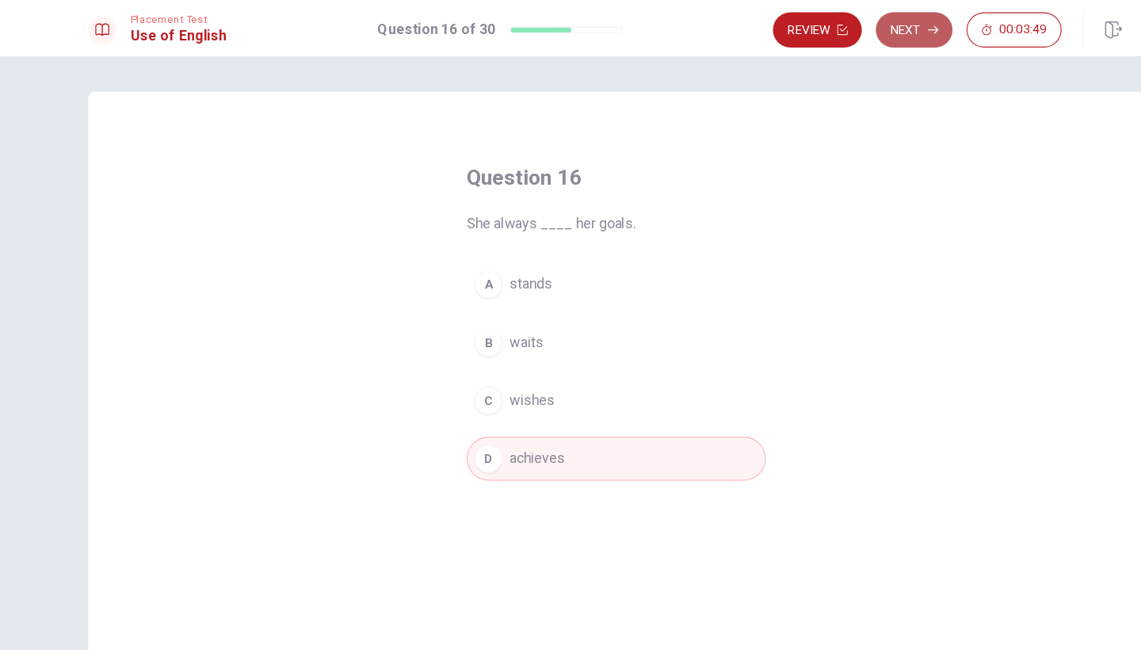
click at [822, 29] on button "Next" at bounding box center [838, 27] width 69 height 32
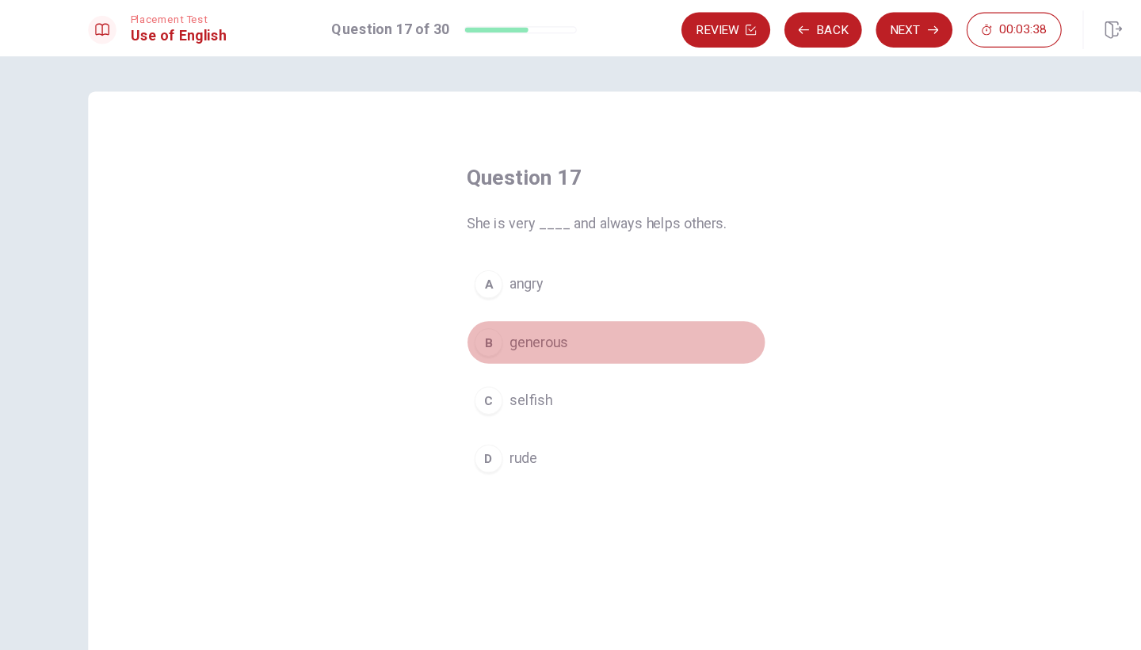
click at [443, 311] on div "B" at bounding box center [455, 307] width 25 height 25
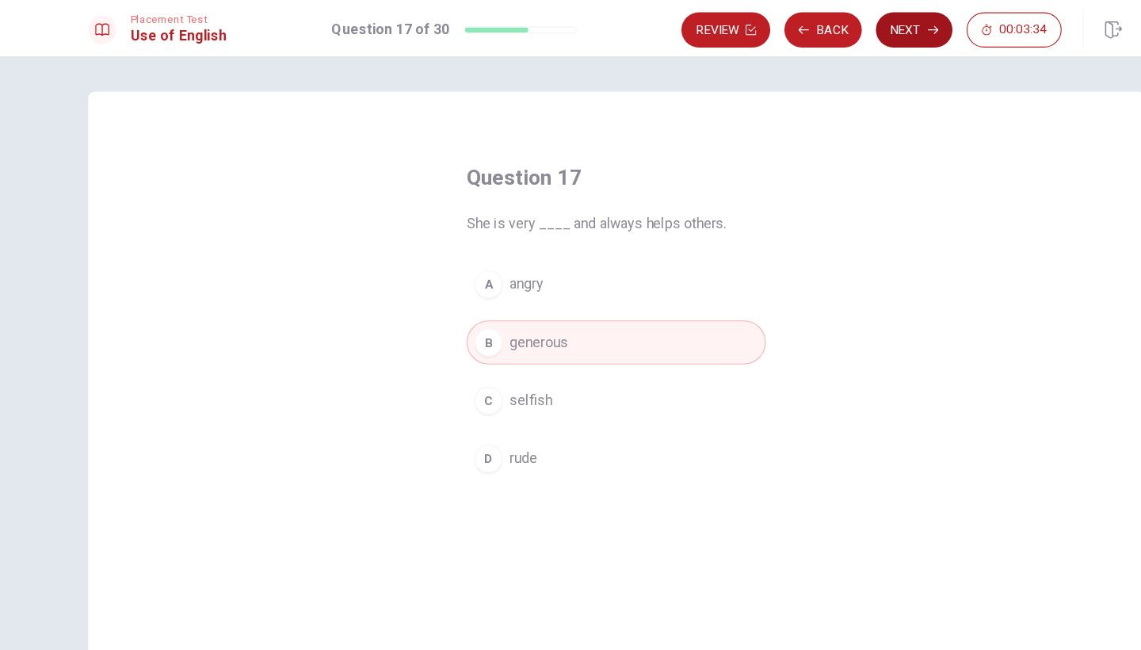
click at [818, 32] on button "Next" at bounding box center [838, 27] width 69 height 32
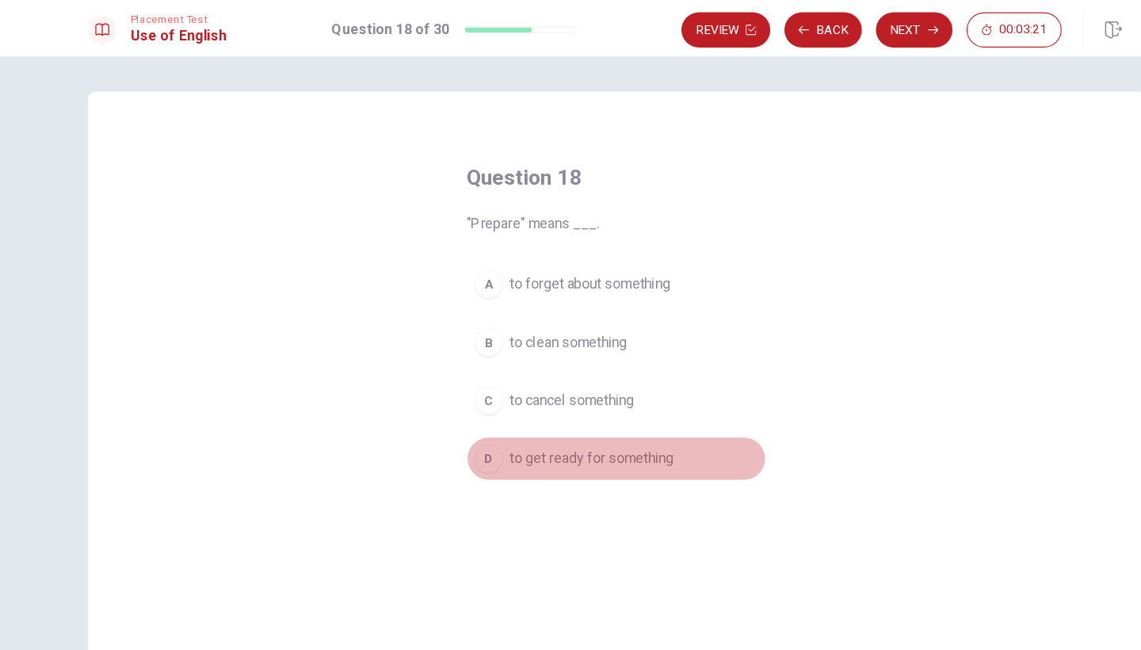
click at [443, 414] on div "D" at bounding box center [455, 412] width 25 height 25
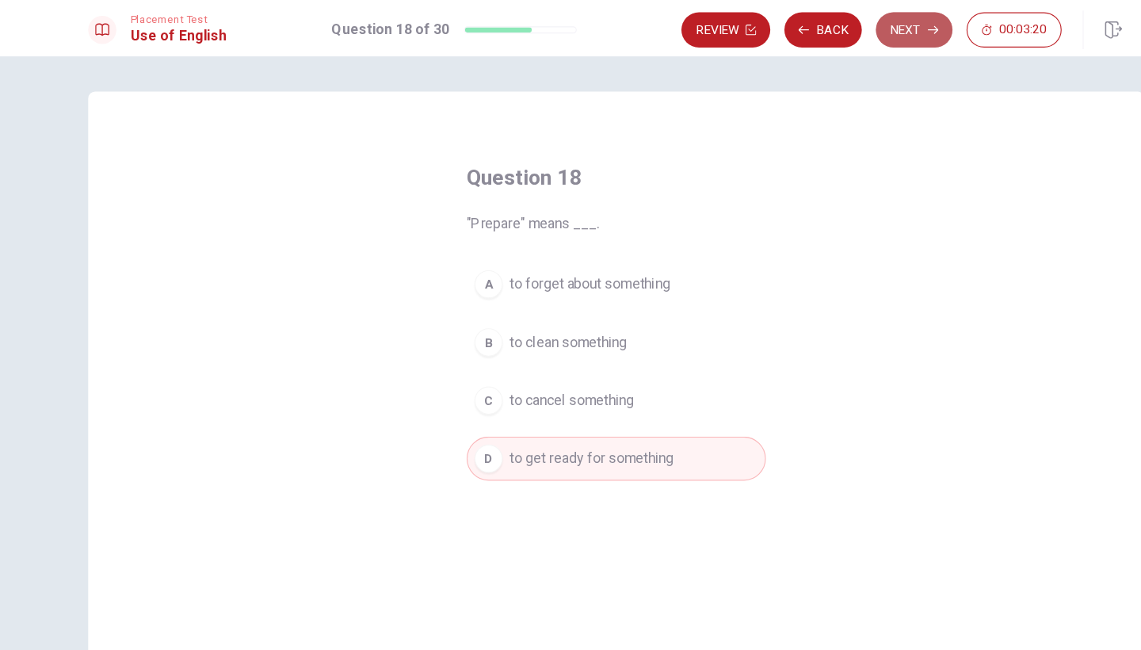
click at [814, 29] on button "Next" at bounding box center [838, 27] width 69 height 32
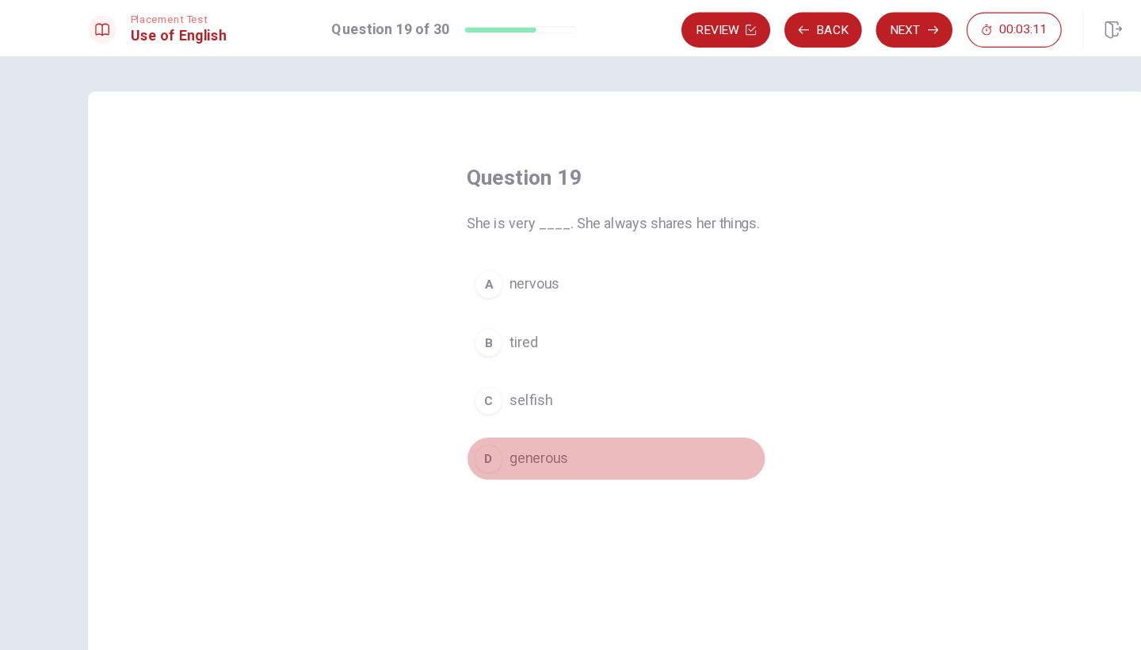
click at [443, 412] on div "D" at bounding box center [455, 412] width 25 height 25
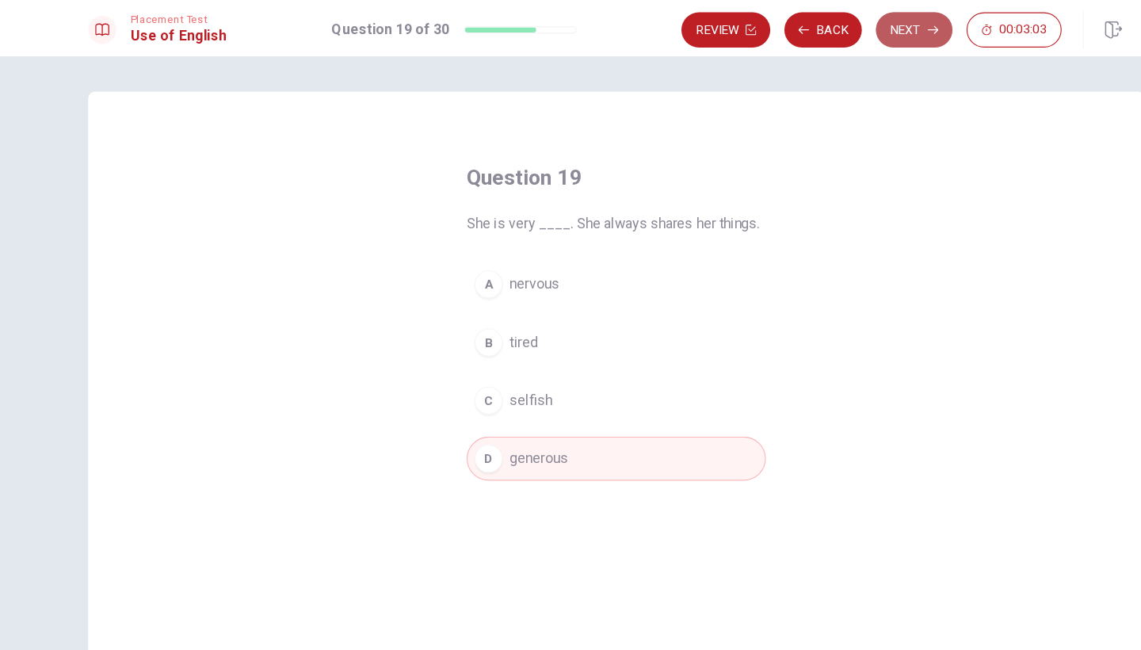
click at [831, 24] on button "Next" at bounding box center [838, 27] width 69 height 32
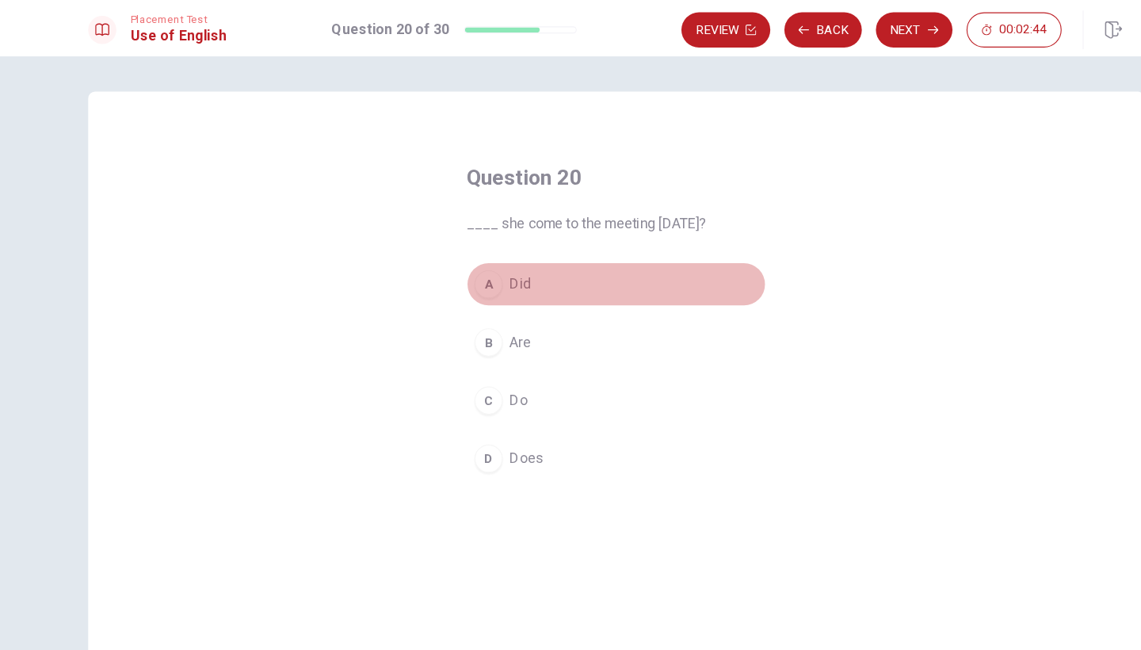
click at [443, 257] on div "A" at bounding box center [455, 255] width 25 height 25
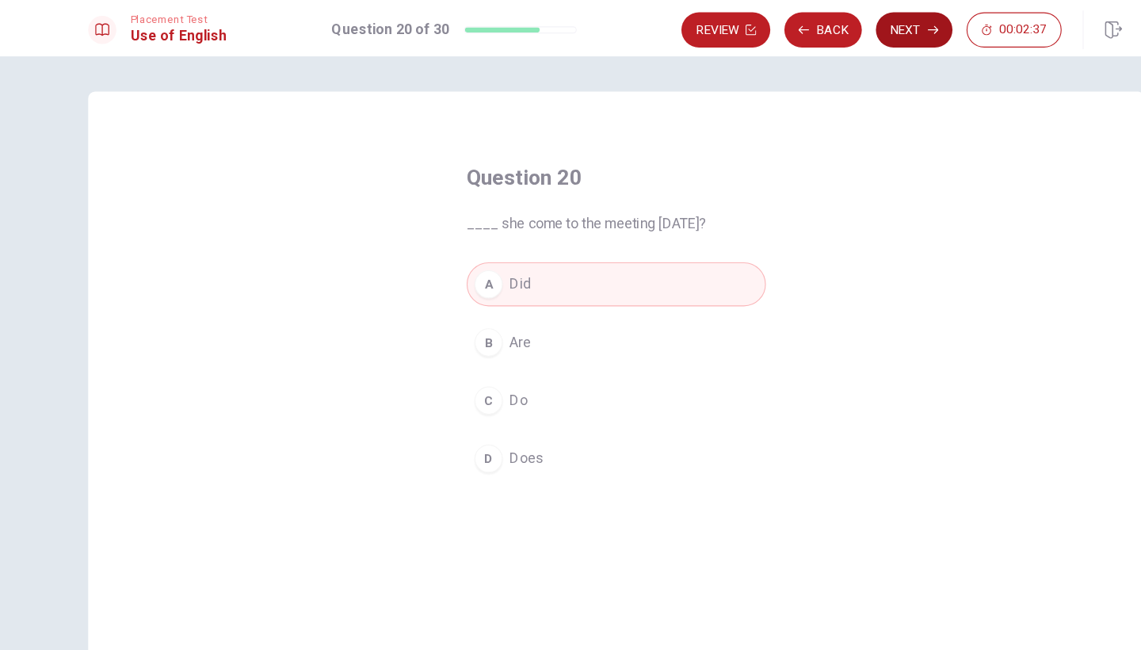
click at [825, 29] on button "Next" at bounding box center [838, 27] width 69 height 32
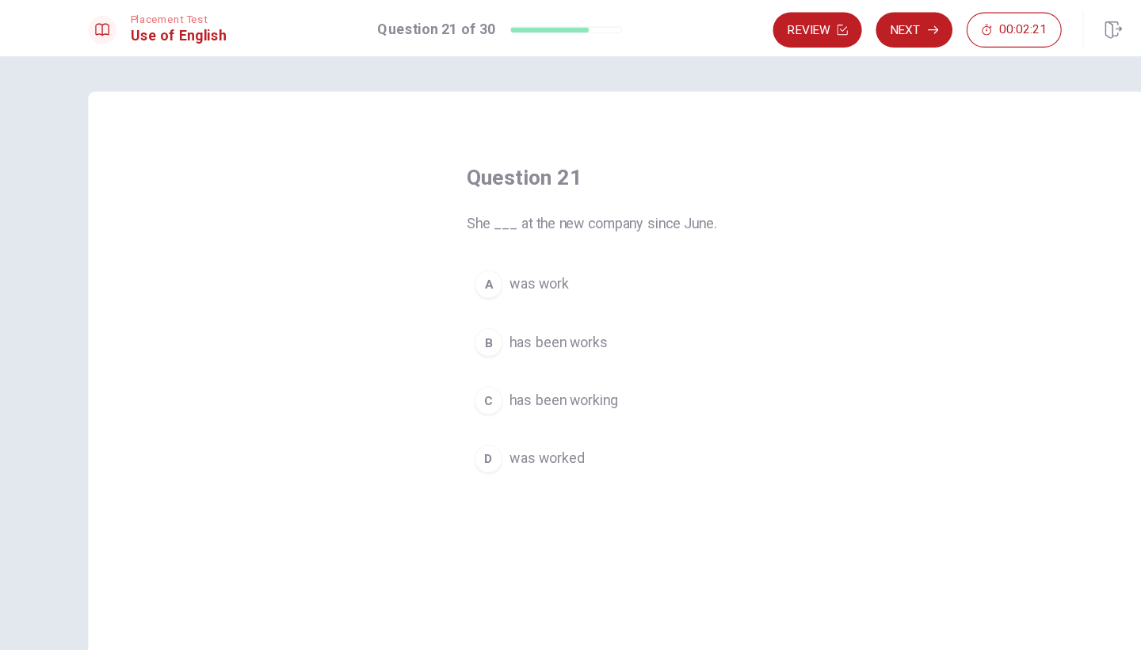
click at [443, 259] on div "A" at bounding box center [455, 255] width 25 height 25
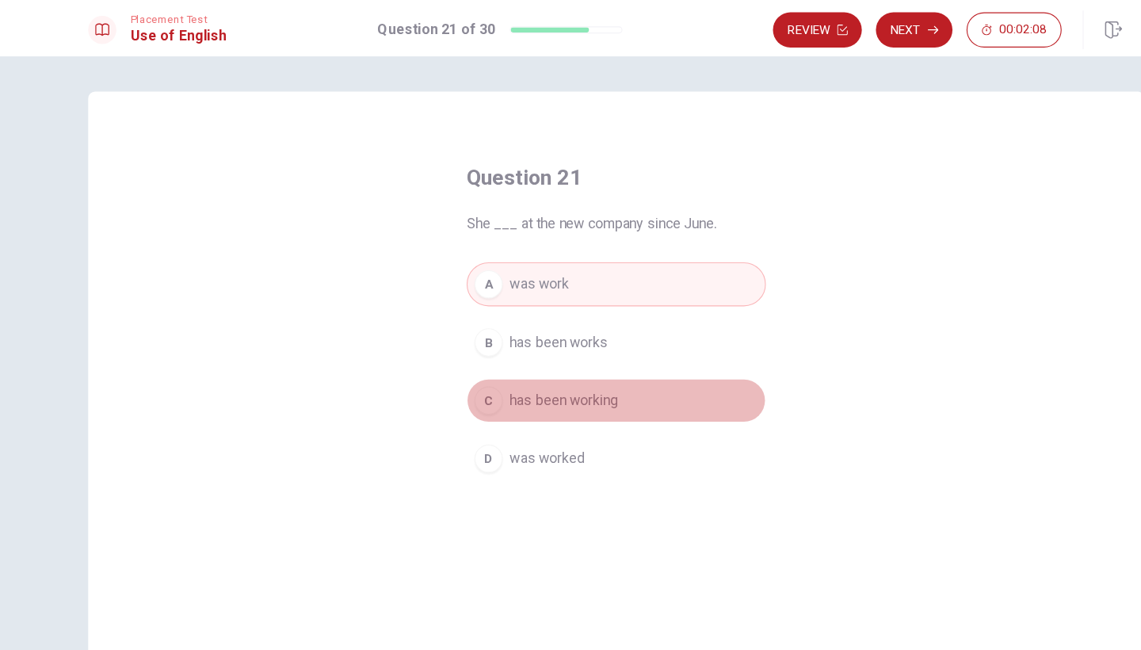
click at [443, 360] on div "C" at bounding box center [455, 360] width 25 height 25
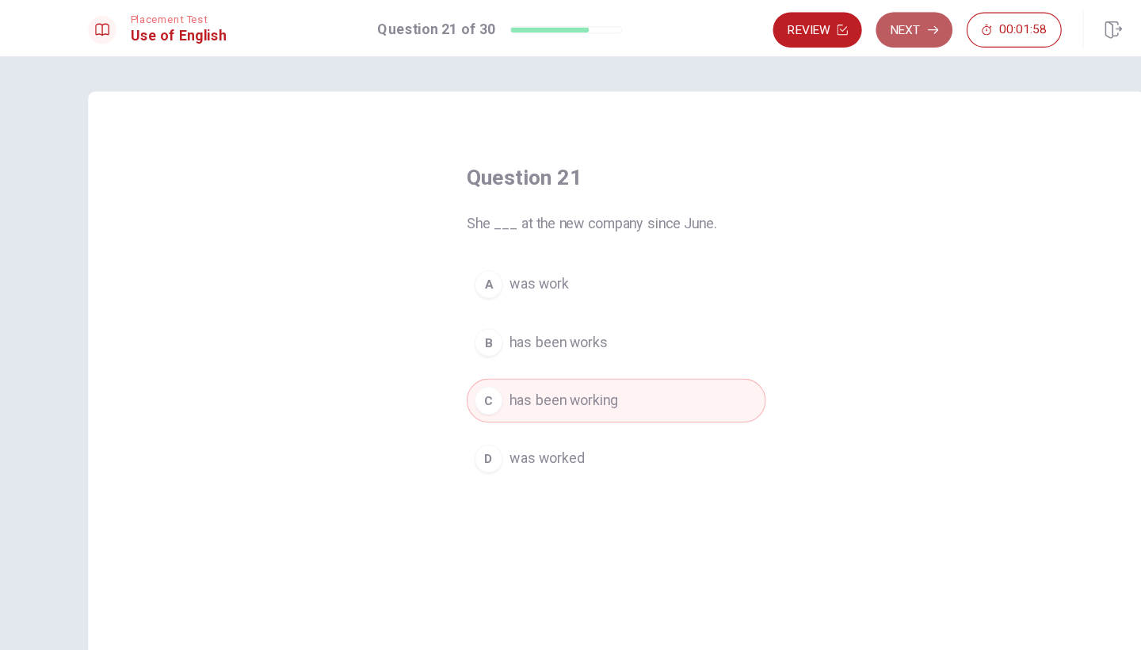
click at [821, 32] on button "Next" at bounding box center [838, 27] width 69 height 32
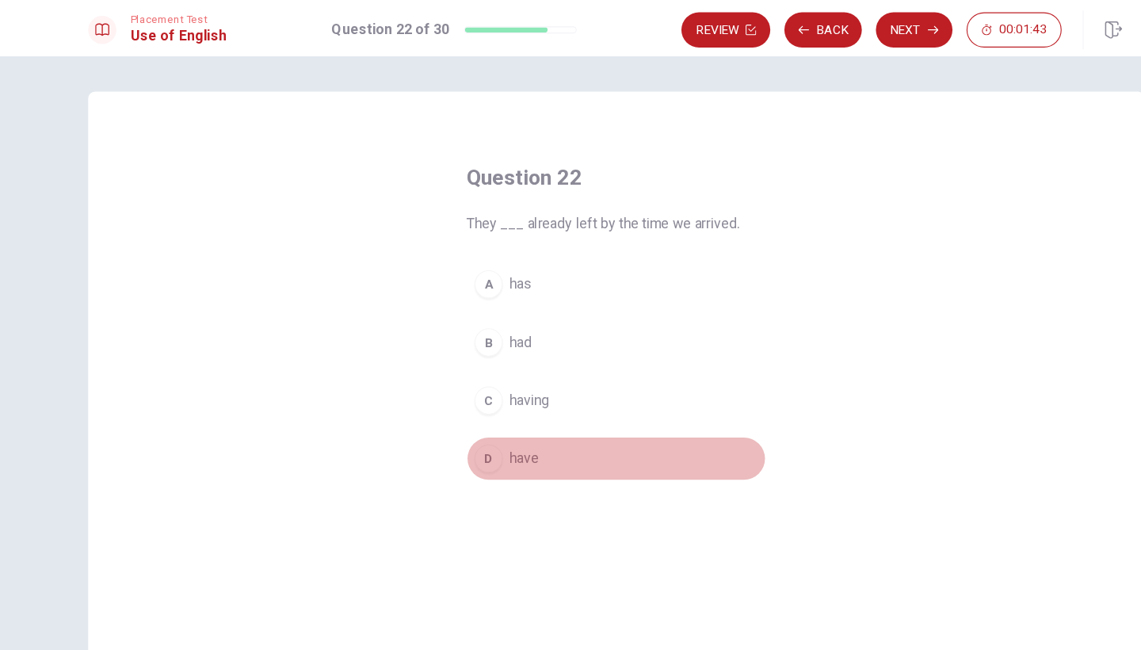
click at [443, 416] on div "D" at bounding box center [455, 412] width 25 height 25
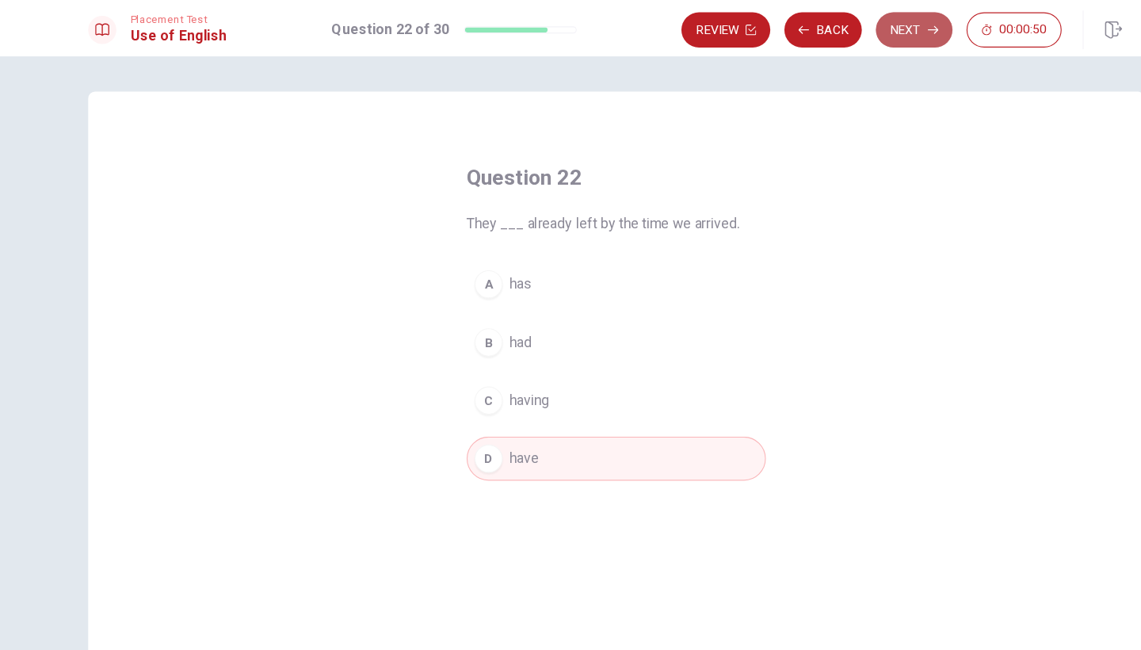
click at [815, 32] on button "Next" at bounding box center [838, 27] width 69 height 32
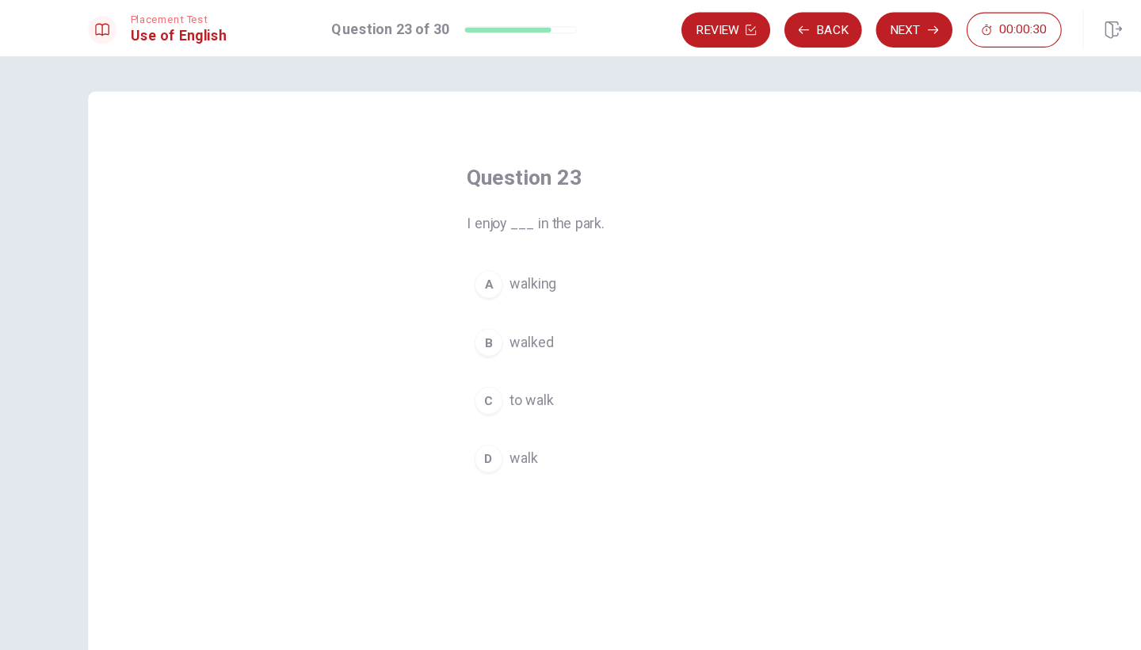
click at [443, 252] on div "A" at bounding box center [455, 255] width 25 height 25
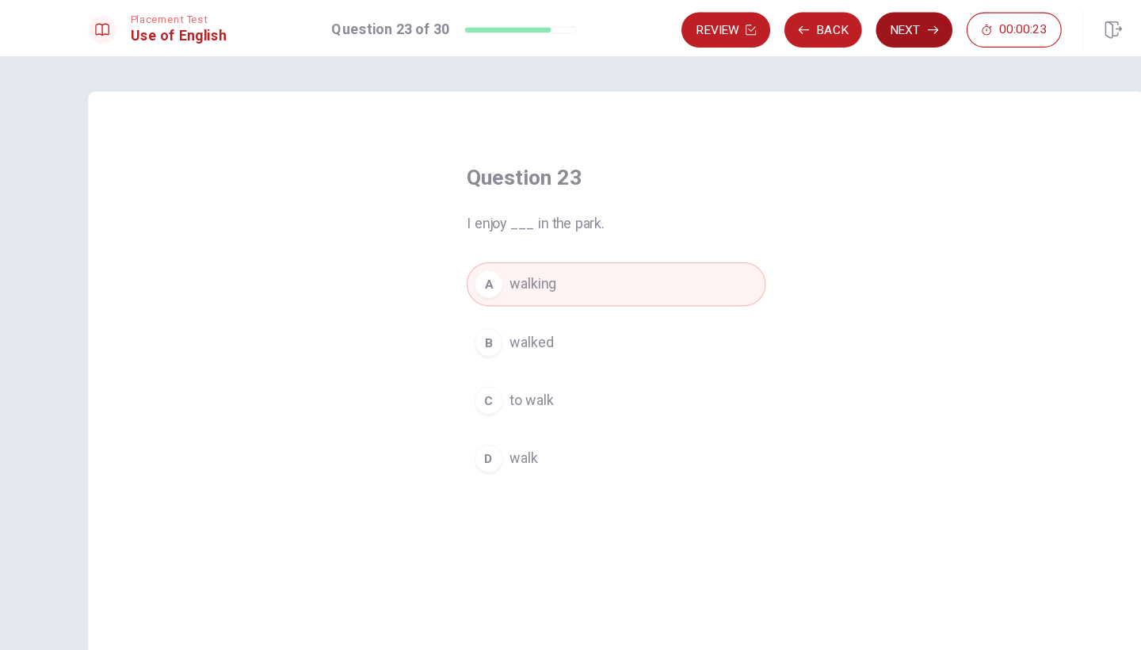
click at [824, 28] on button "Next" at bounding box center [838, 27] width 69 height 32
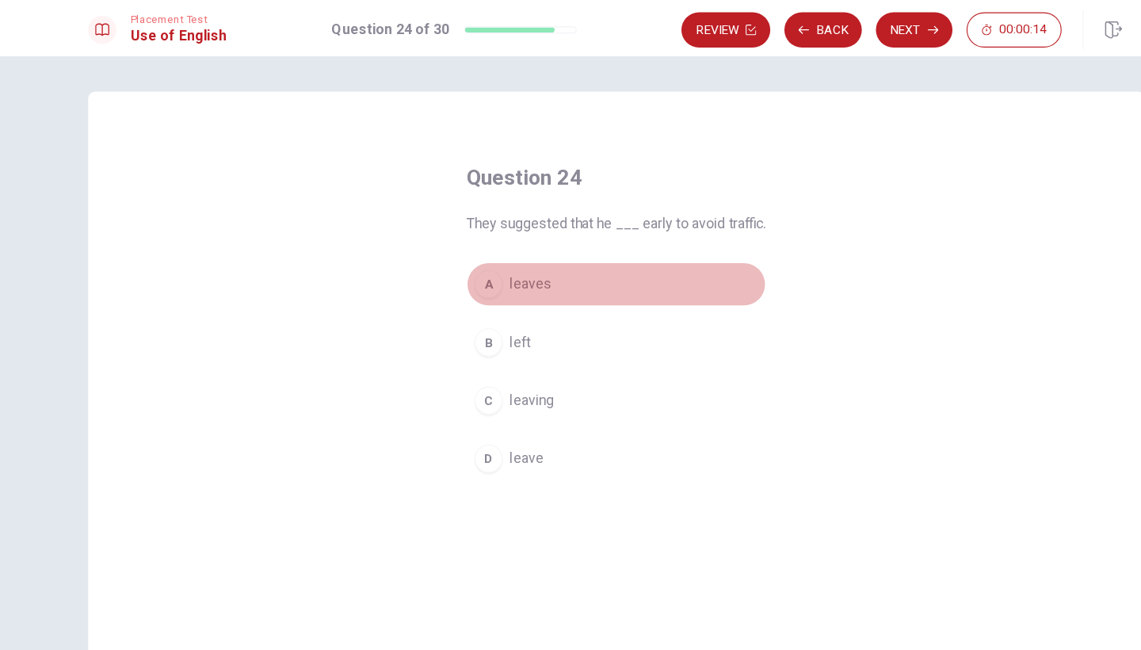
click at [443, 259] on div "A" at bounding box center [455, 255] width 25 height 25
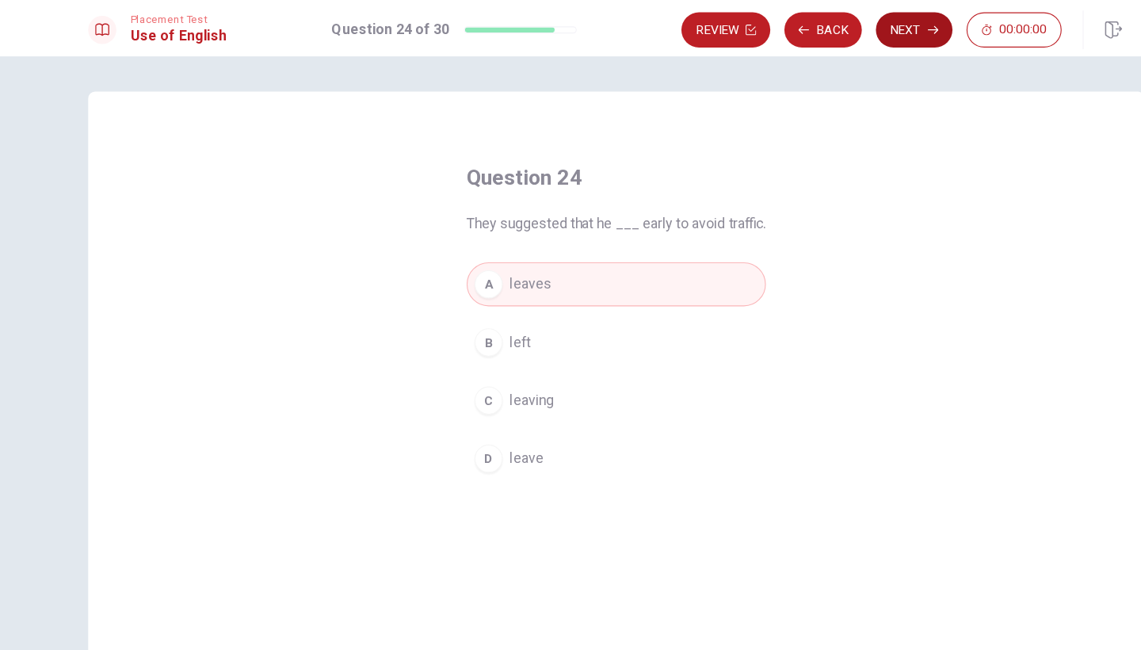
click at [818, 25] on button "Next" at bounding box center [838, 27] width 69 height 32
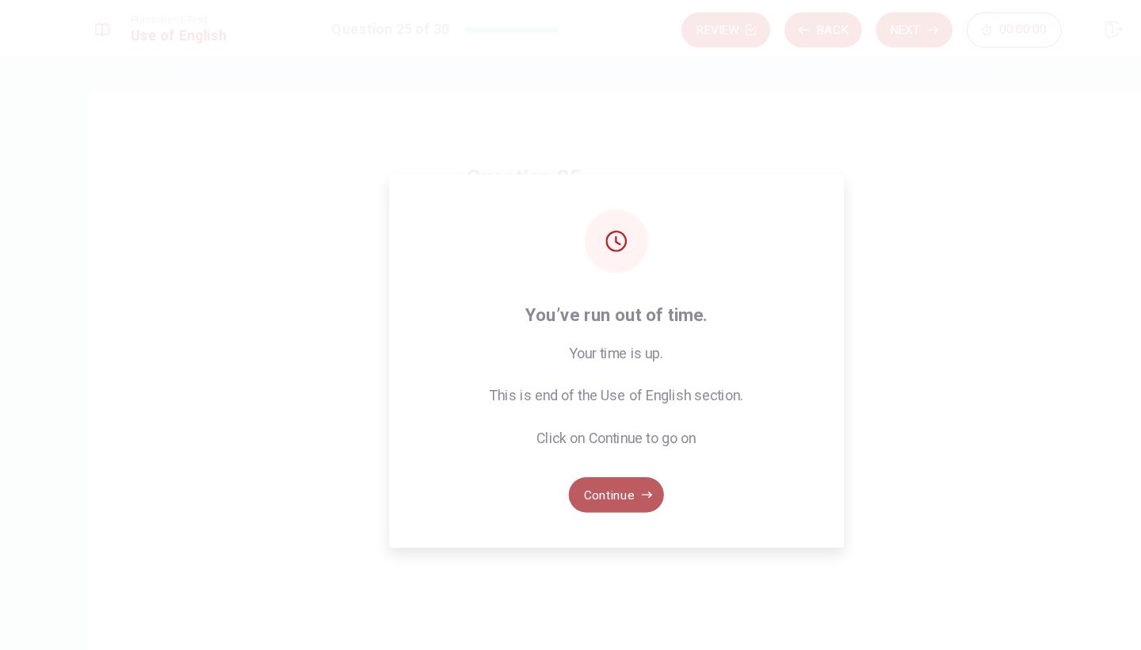
click at [556, 443] on button "Continue" at bounding box center [571, 445] width 86 height 32
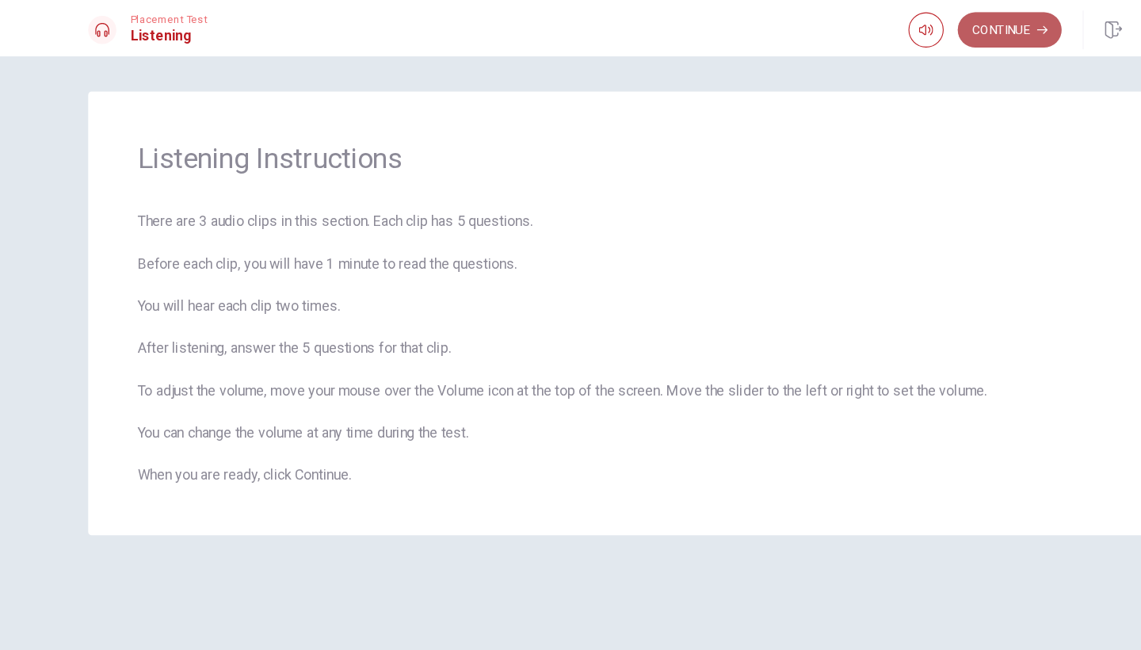
click at [890, 26] on button "Continue" at bounding box center [924, 27] width 93 height 32
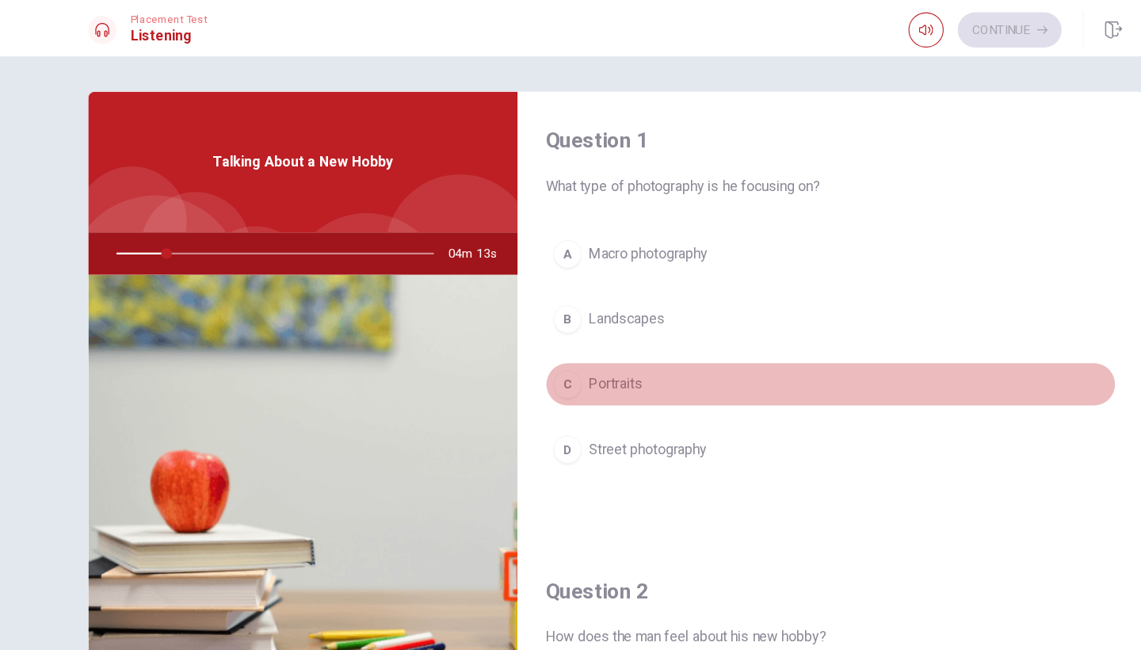
click at [514, 350] on div "C" at bounding box center [526, 345] width 25 height 25
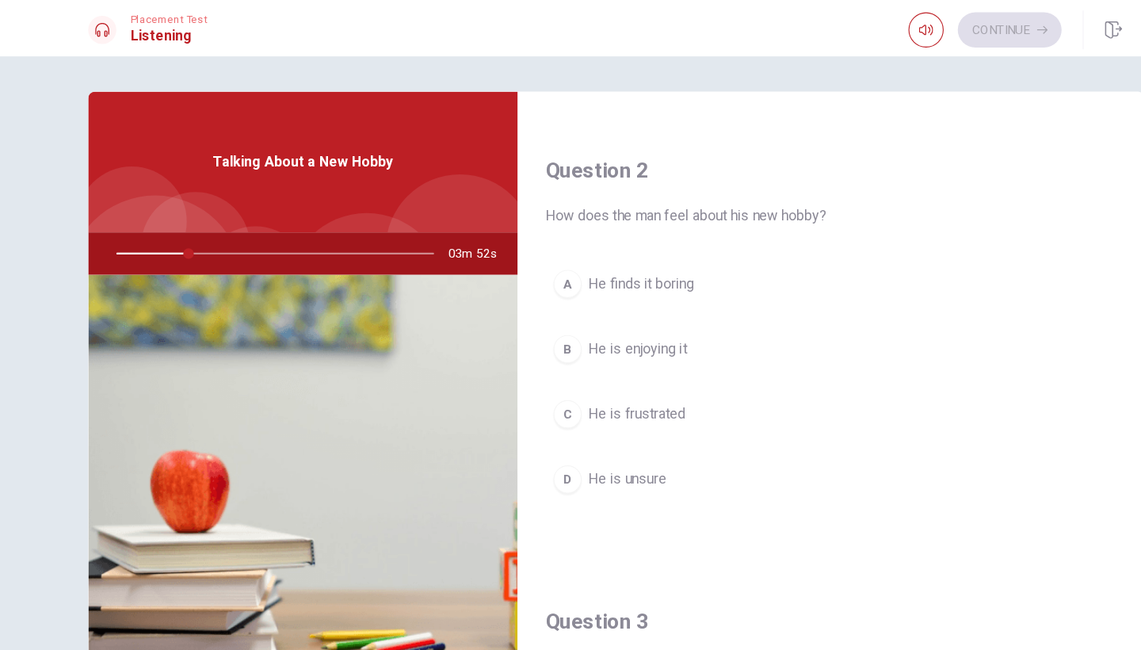
scroll to position [379, 0]
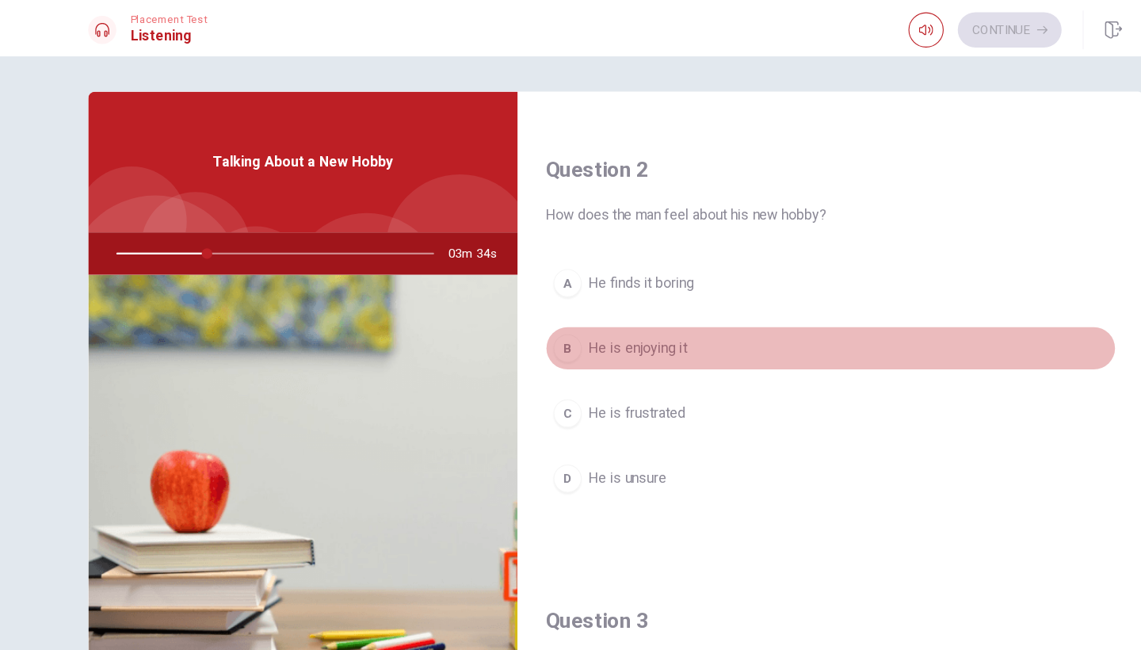
click at [514, 317] on div "B" at bounding box center [526, 313] width 25 height 25
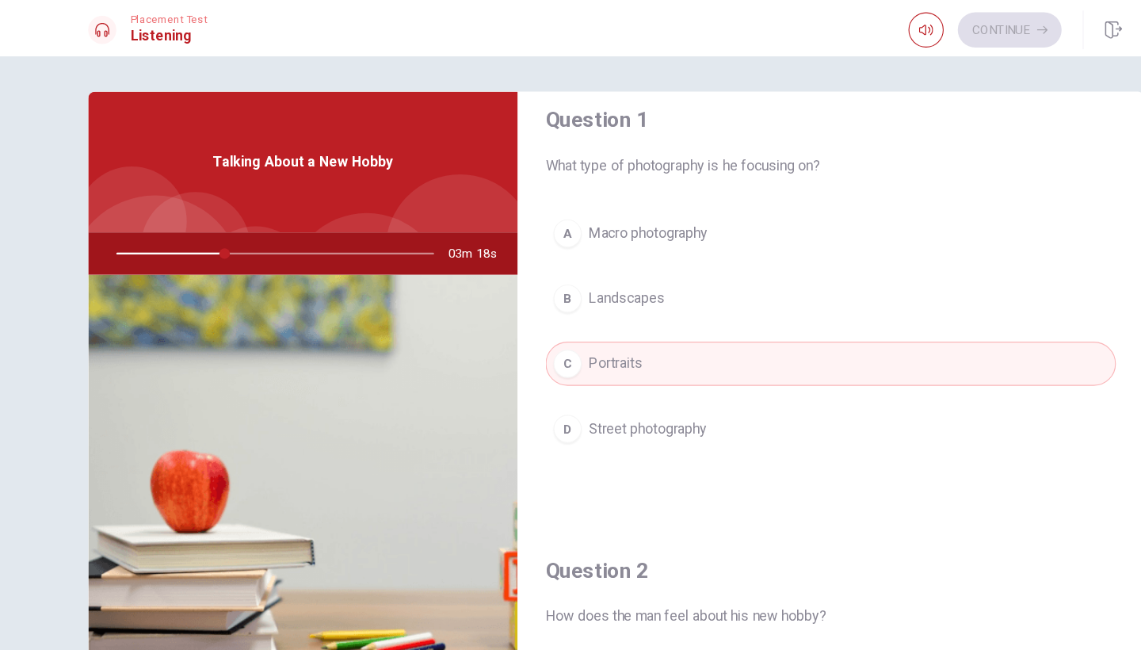
scroll to position [0, 0]
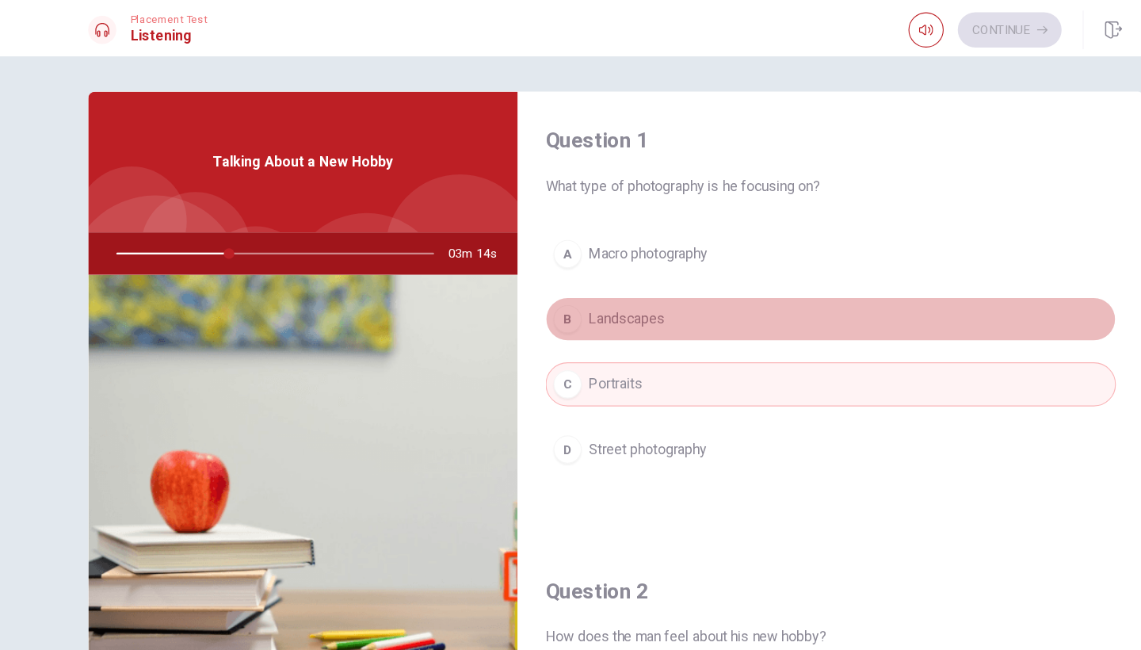
click at [514, 293] on div "B" at bounding box center [526, 287] width 25 height 25
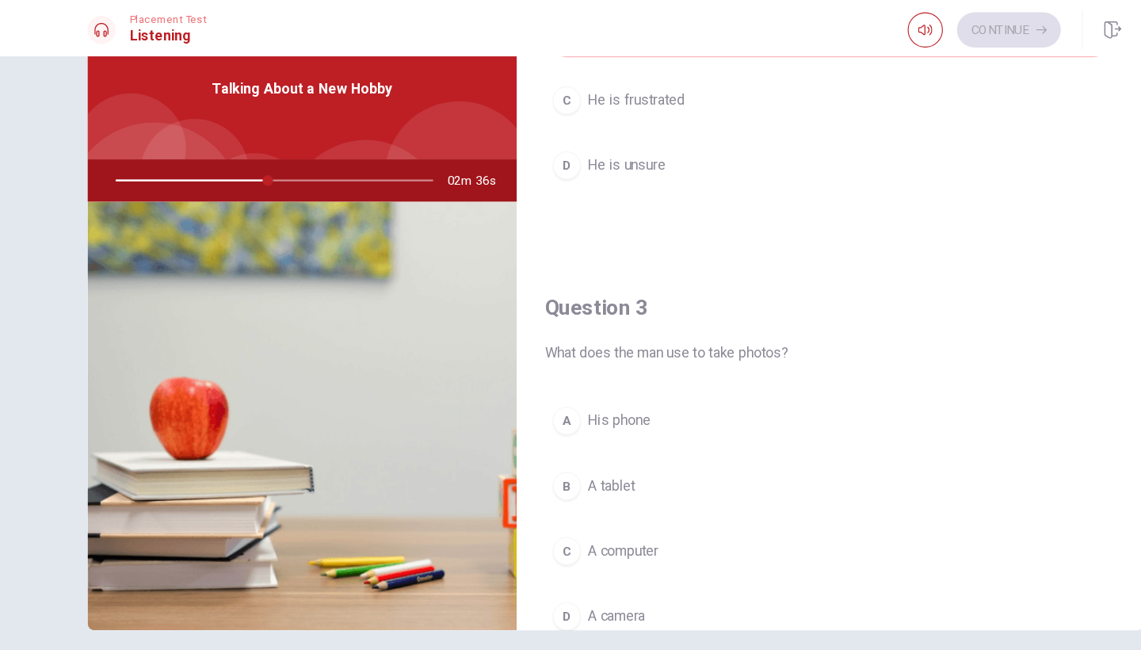
scroll to position [356, 0]
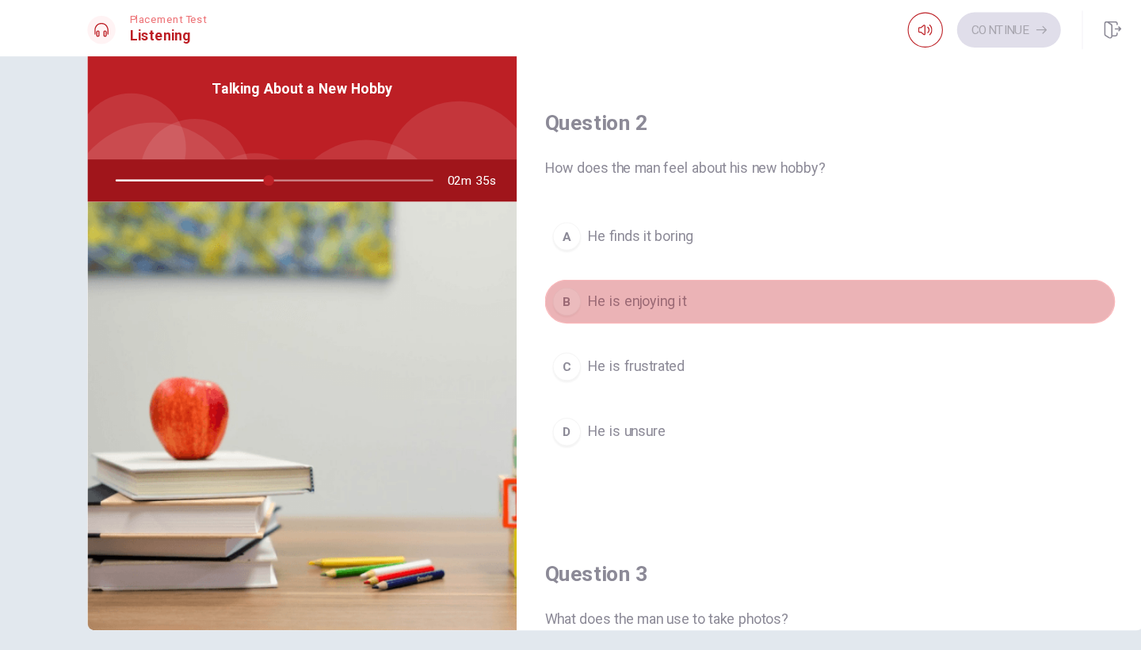
click at [546, 275] on span "He is enjoying it" at bounding box center [590, 270] width 89 height 19
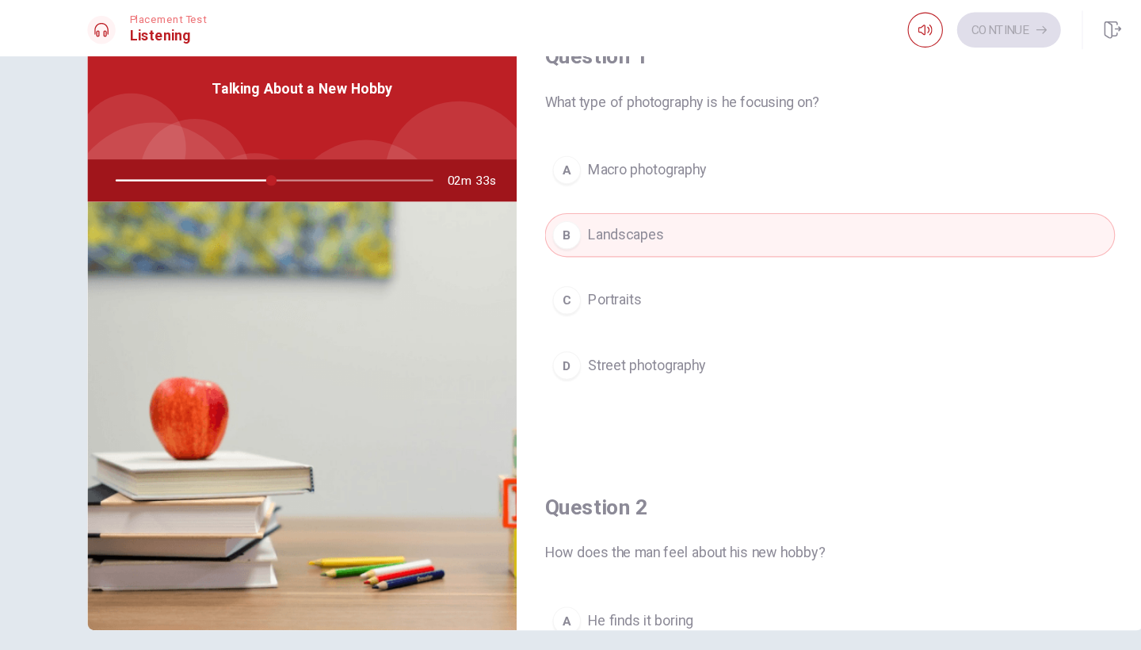
scroll to position [0, 0]
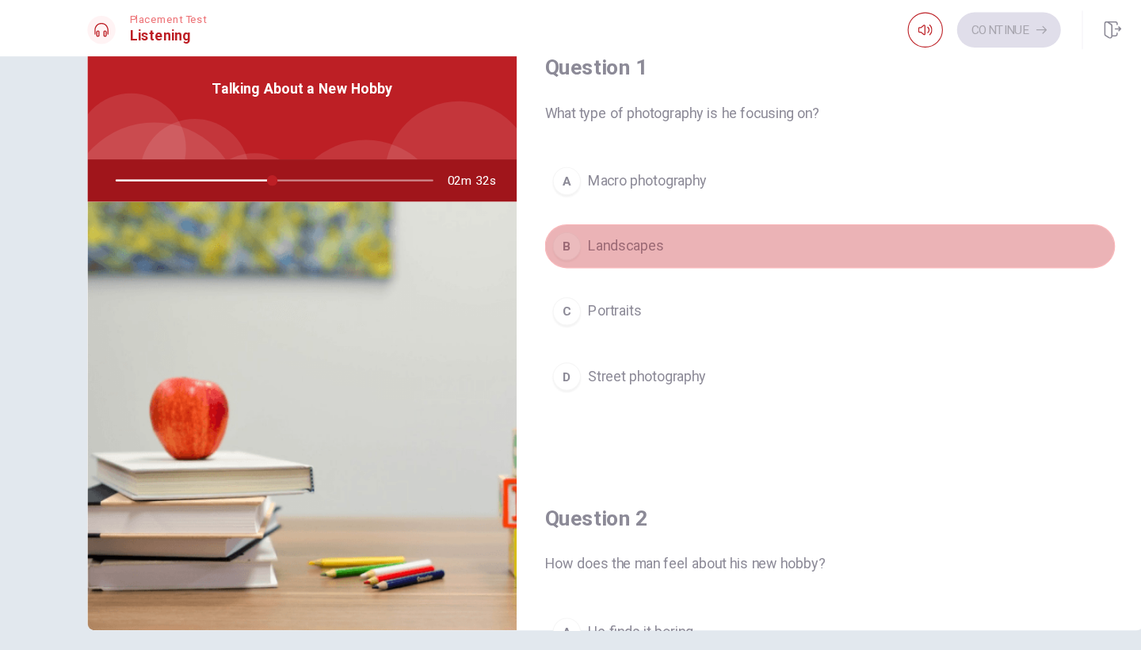
click at [546, 227] on span "Landscapes" at bounding box center [580, 221] width 68 height 19
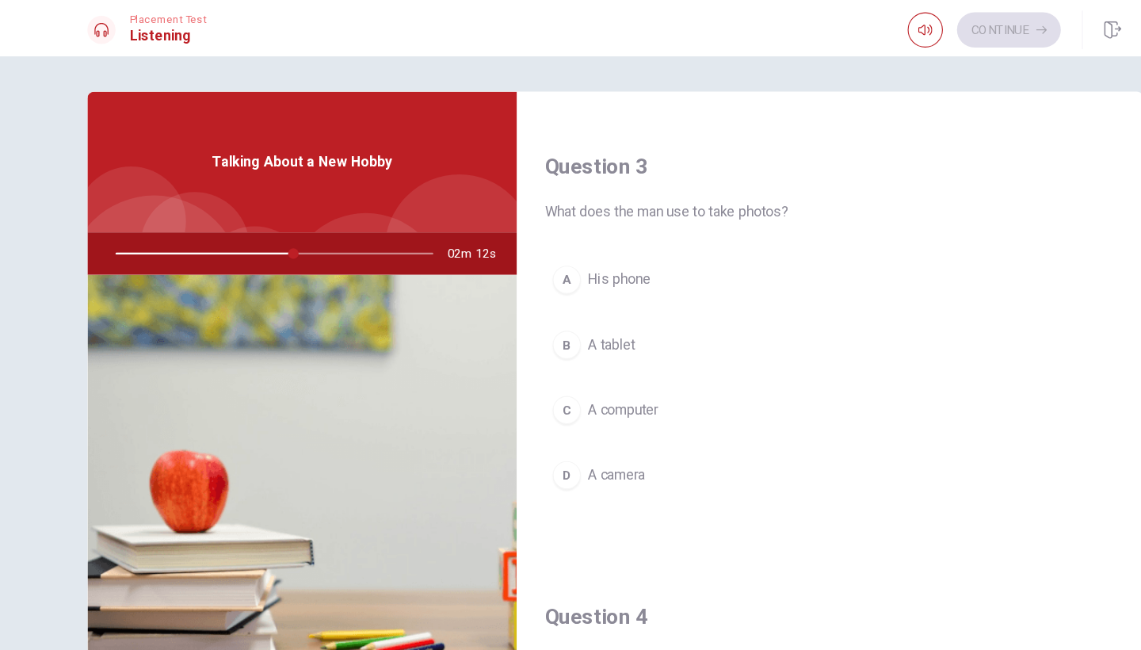
scroll to position [798, 0]
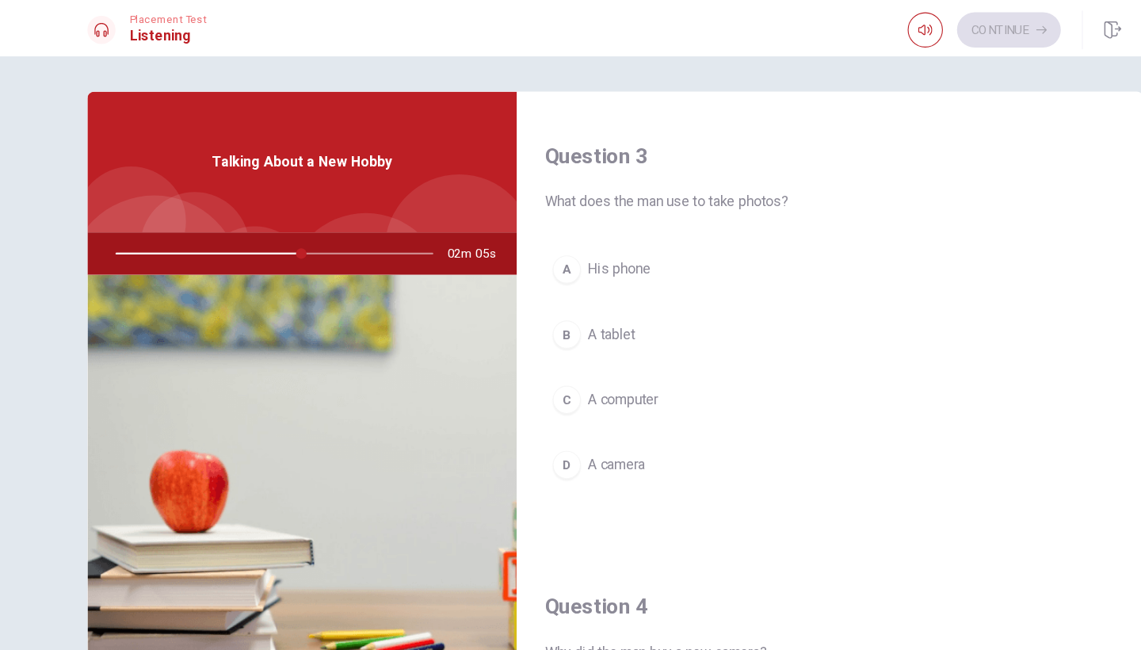
click at [514, 408] on div "D" at bounding box center [526, 418] width 25 height 25
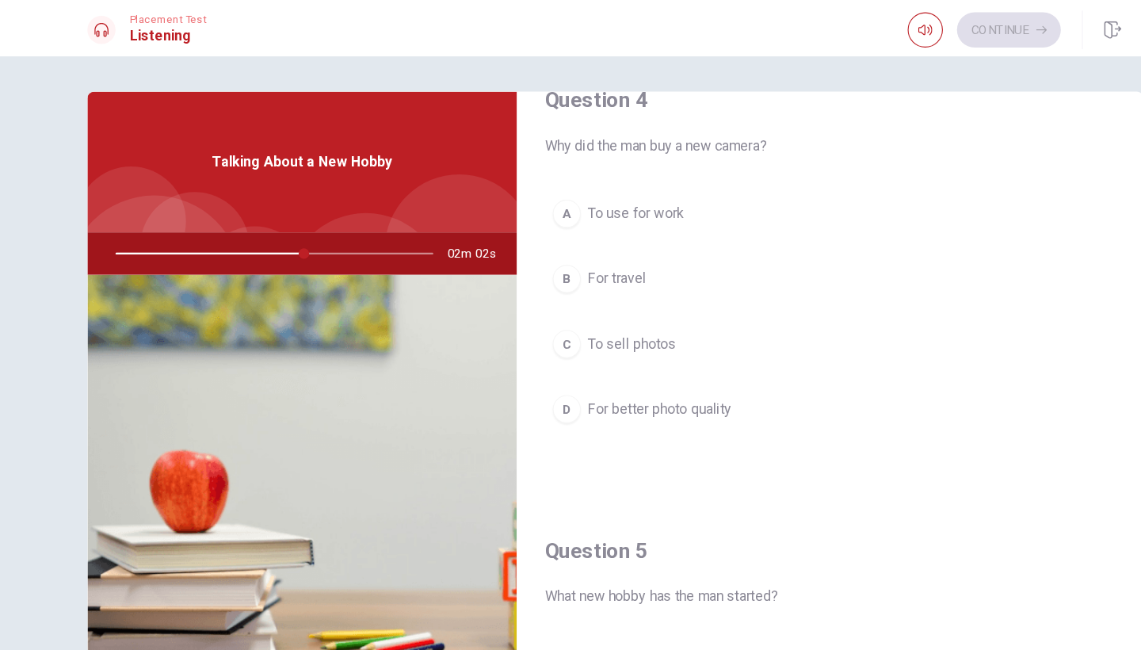
scroll to position [1252, 0]
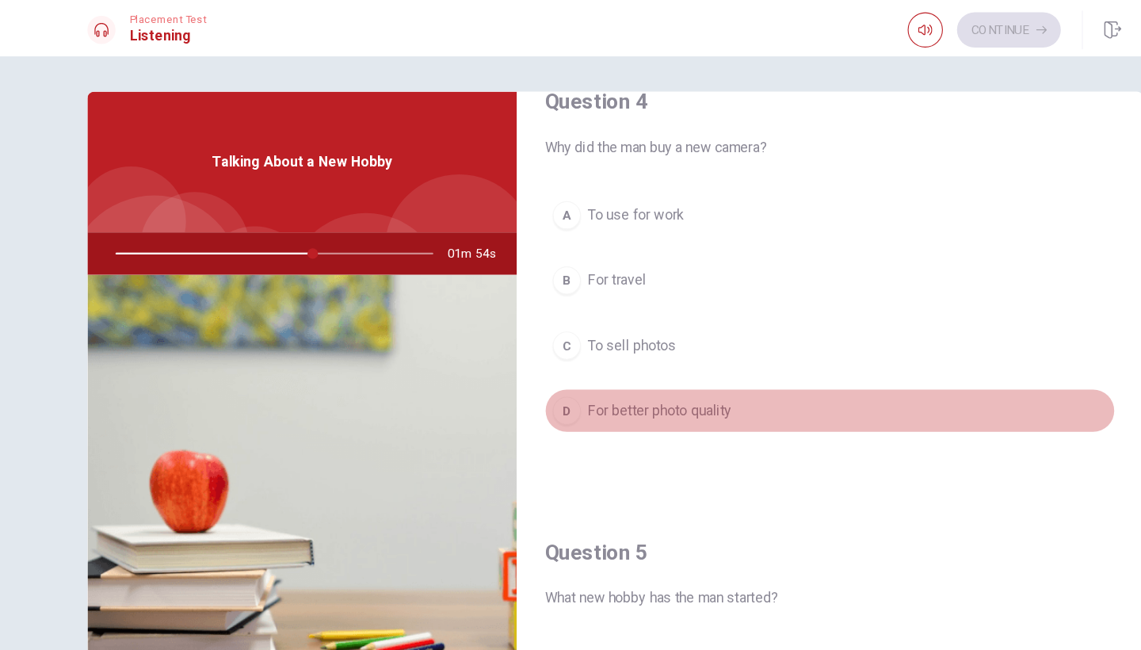
click at [514, 373] on div "D" at bounding box center [526, 369] width 25 height 25
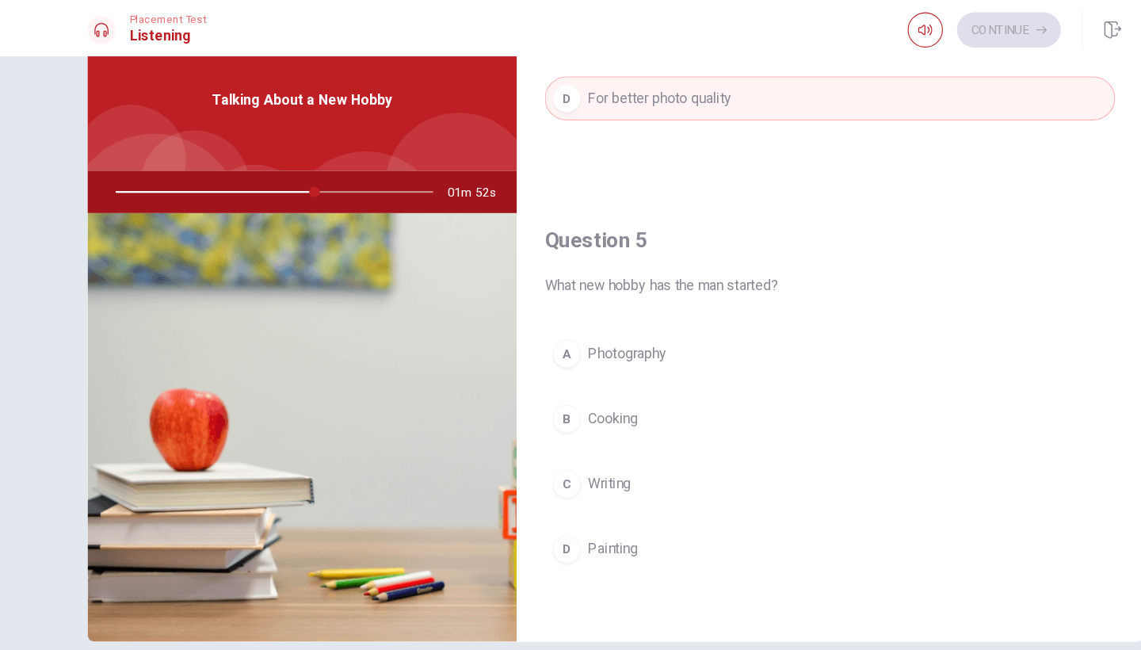
scroll to position [59, 0]
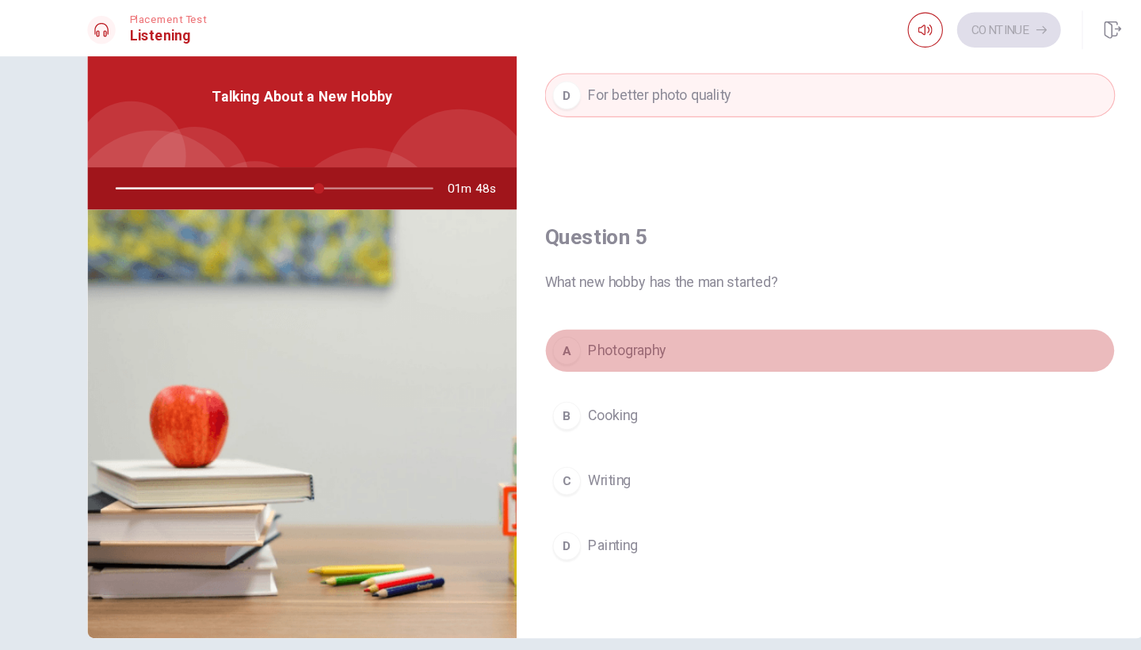
click at [514, 314] on div "A" at bounding box center [526, 315] width 25 height 25
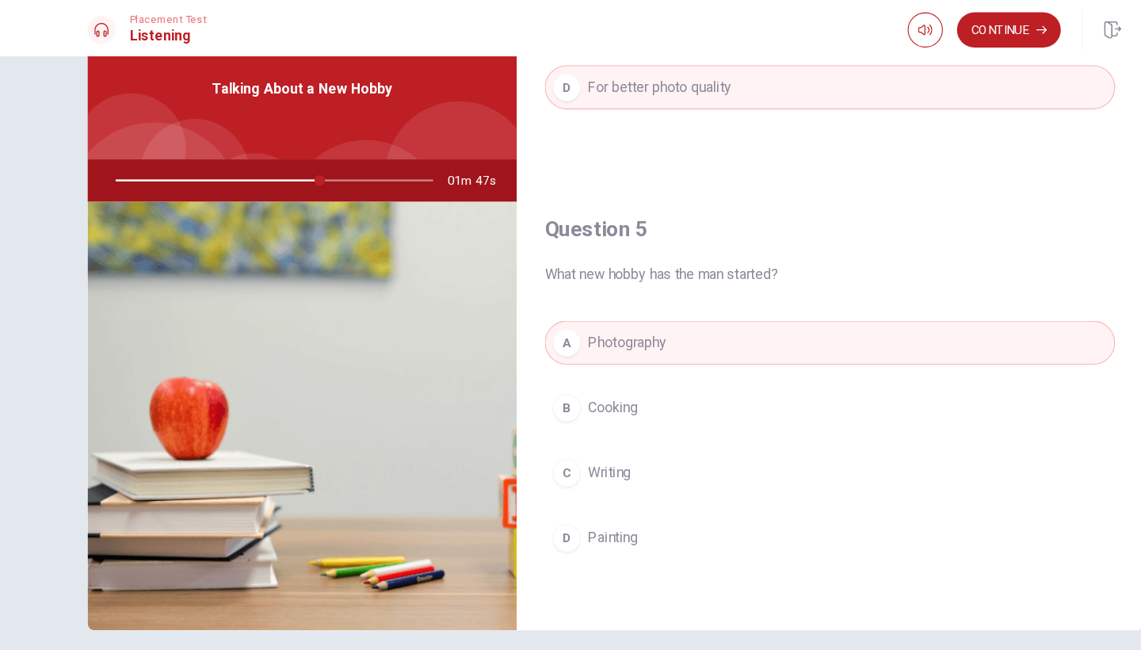
scroll to position [66, 0]
click at [901, 26] on button "Continue" at bounding box center [924, 27] width 93 height 32
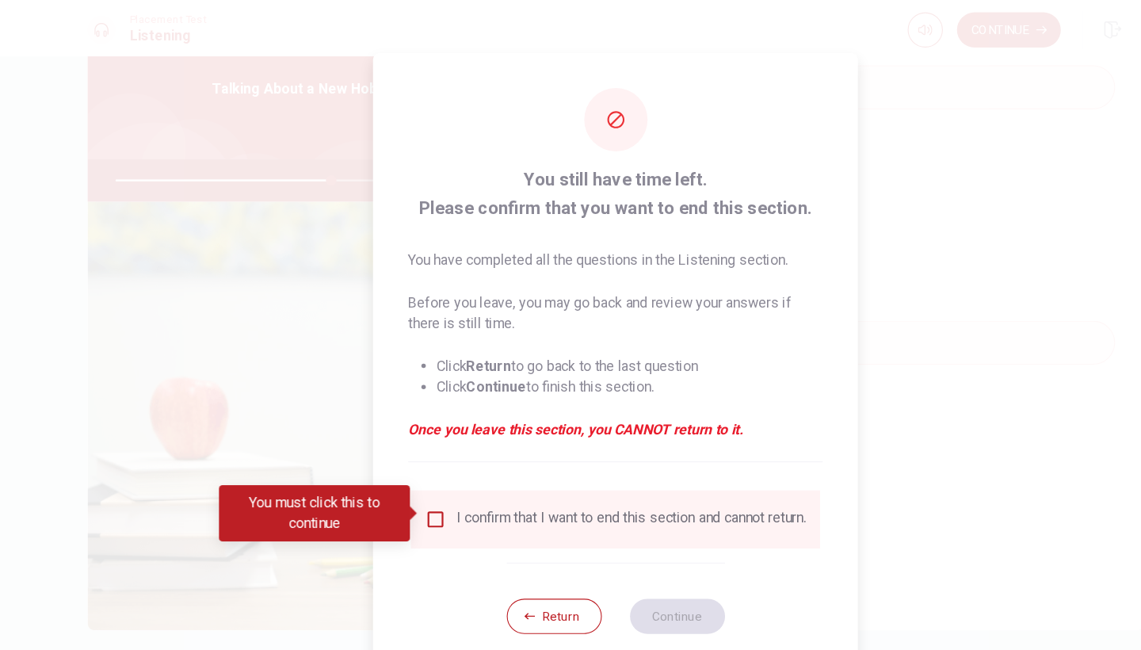
scroll to position [0, 0]
click at [493, 558] on button "Return" at bounding box center [515, 555] width 86 height 32
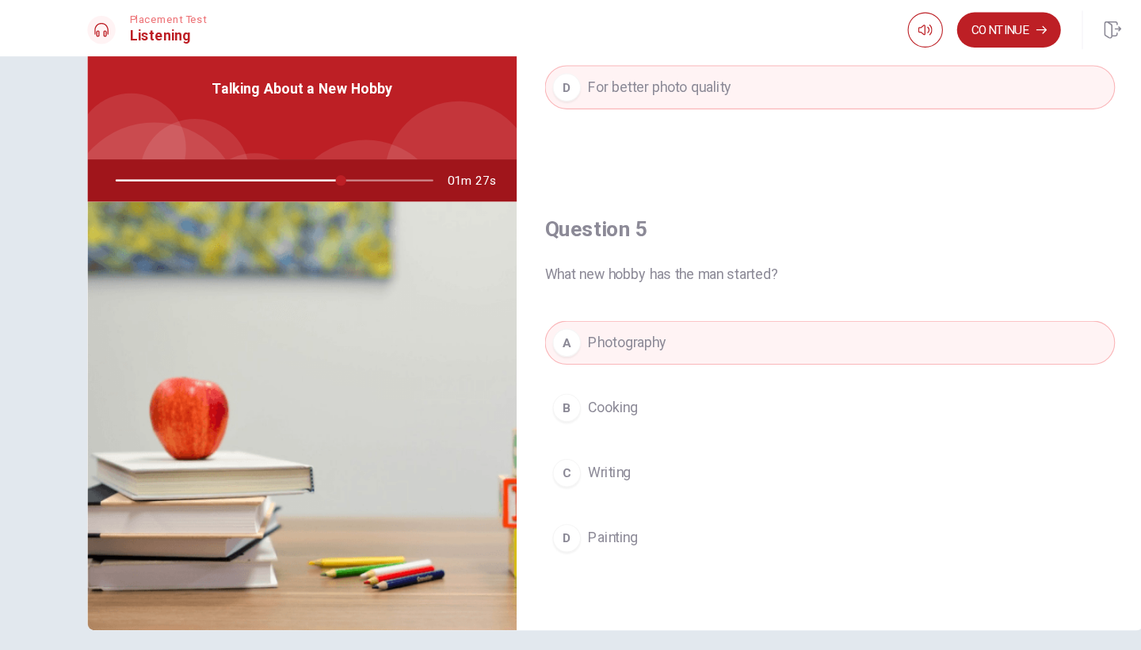
scroll to position [1477, 0]
click at [905, 32] on button "Continue" at bounding box center [924, 27] width 93 height 32
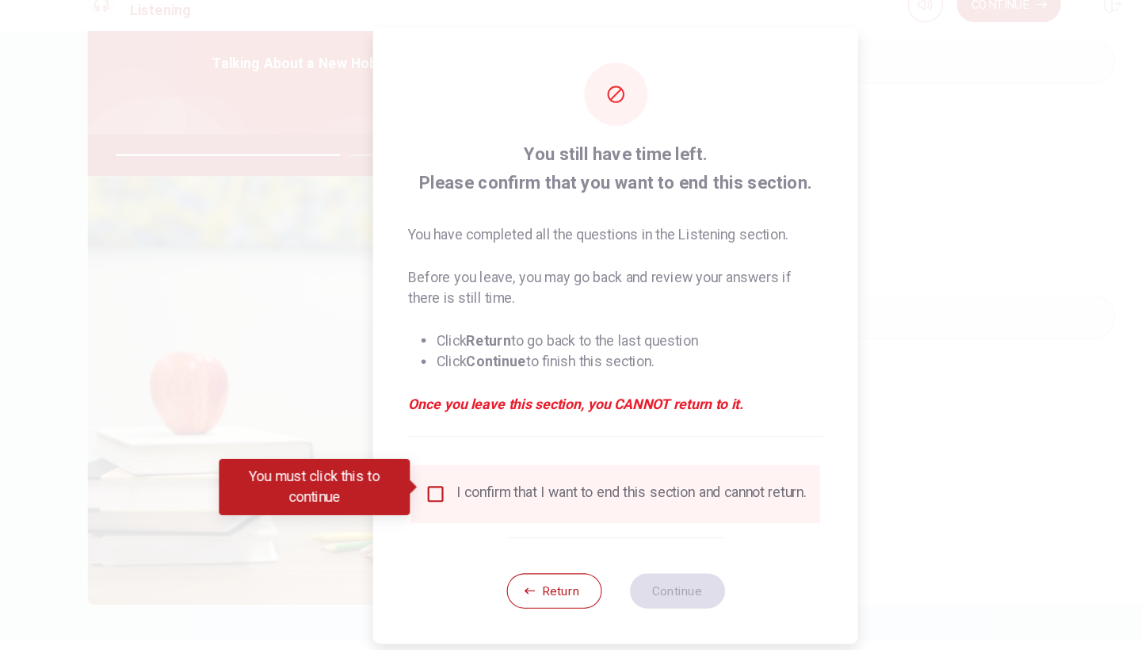
click at [399, 458] on input "You must click this to continue" at bounding box center [408, 467] width 19 height 19
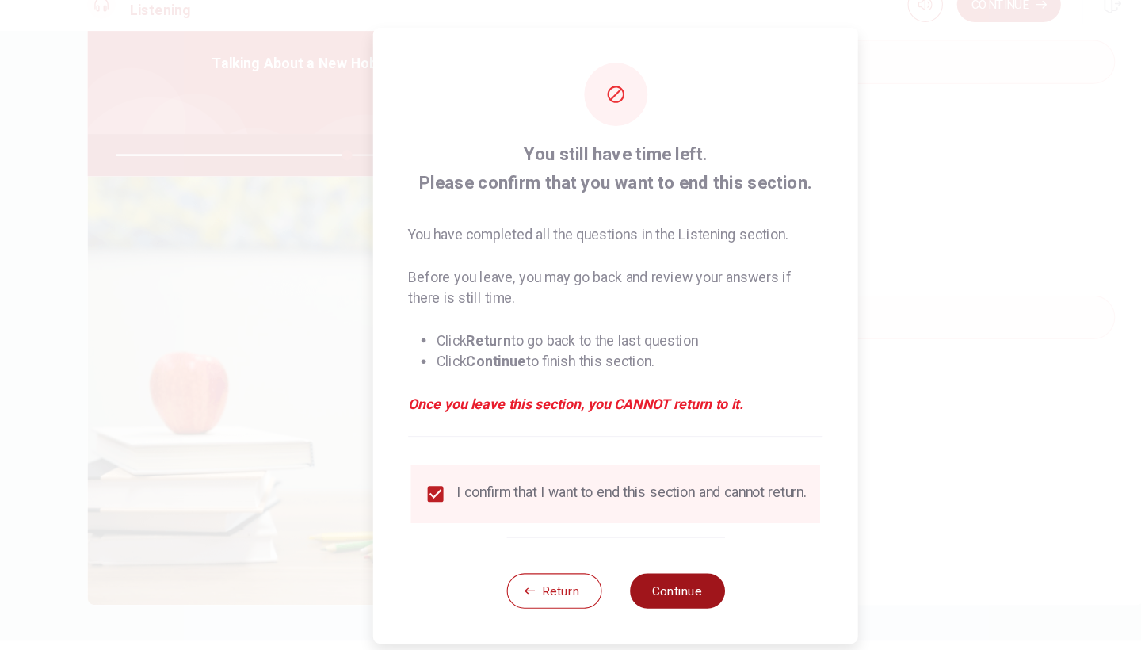
click at [608, 539] on button "Continue" at bounding box center [626, 555] width 86 height 32
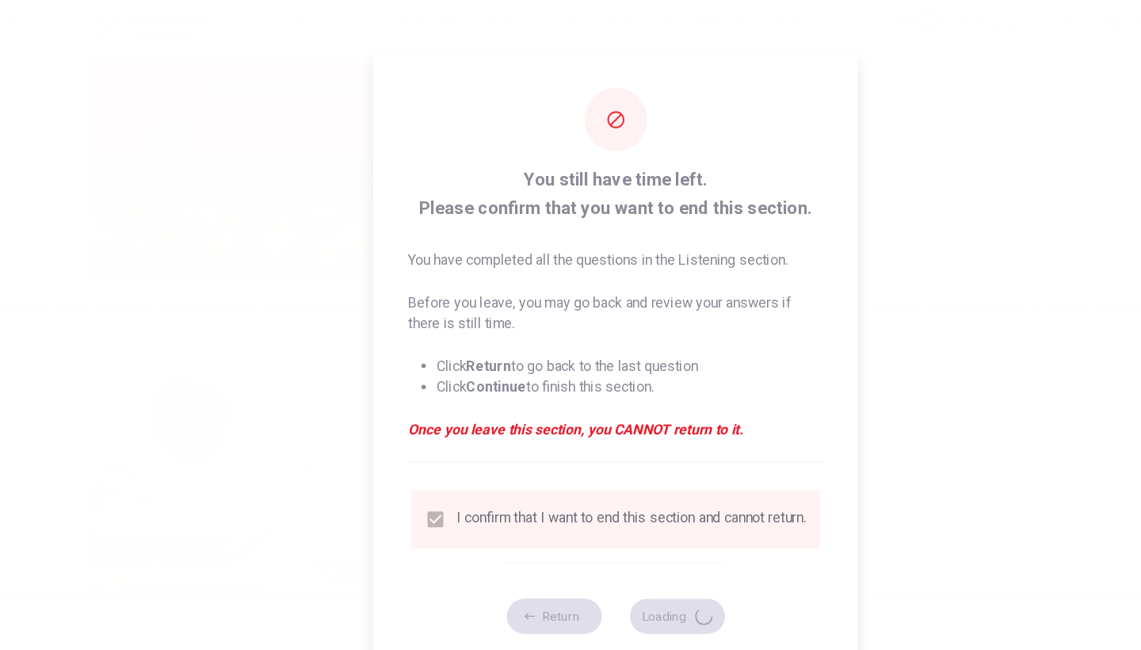
type input "74"
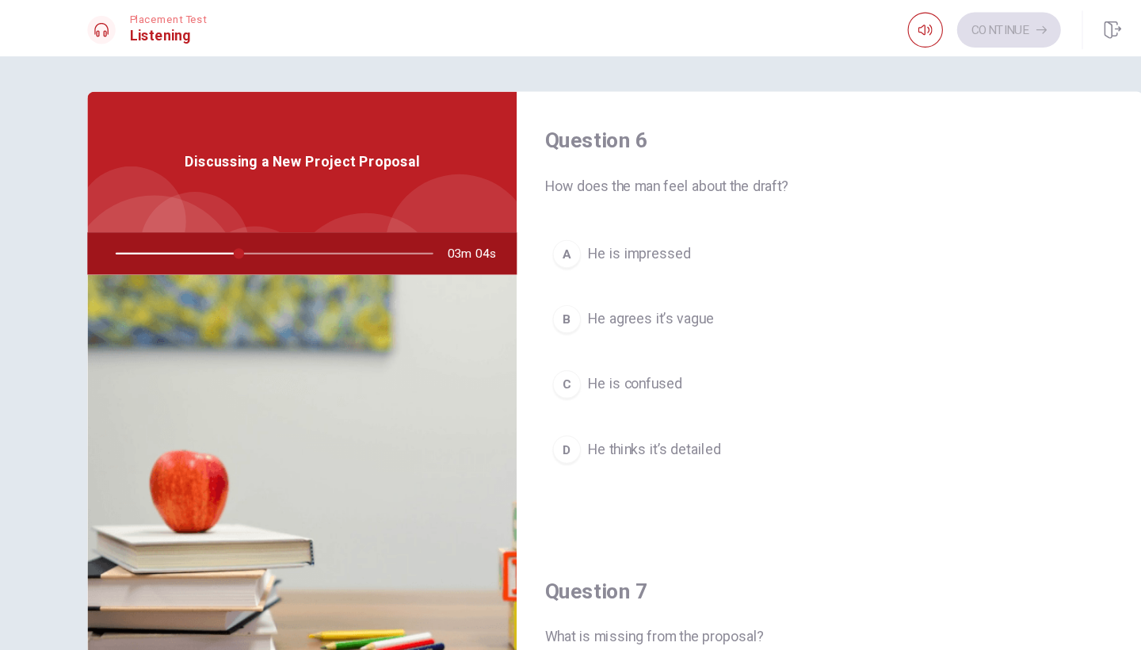
scroll to position [0, 0]
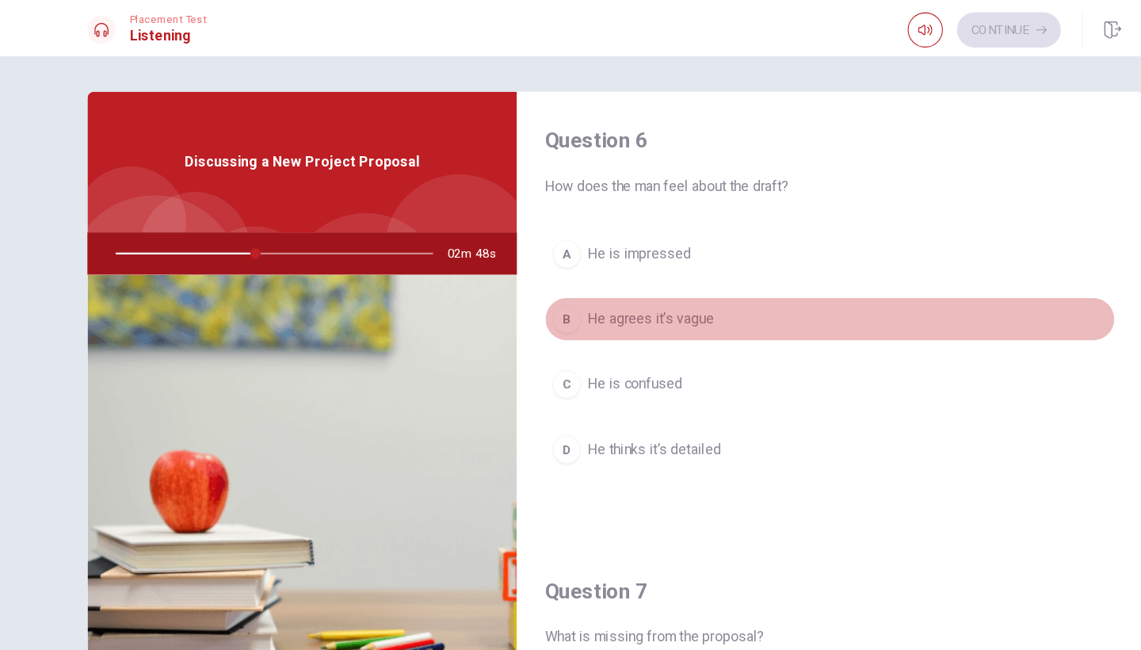
click at [514, 291] on div "B" at bounding box center [526, 287] width 25 height 25
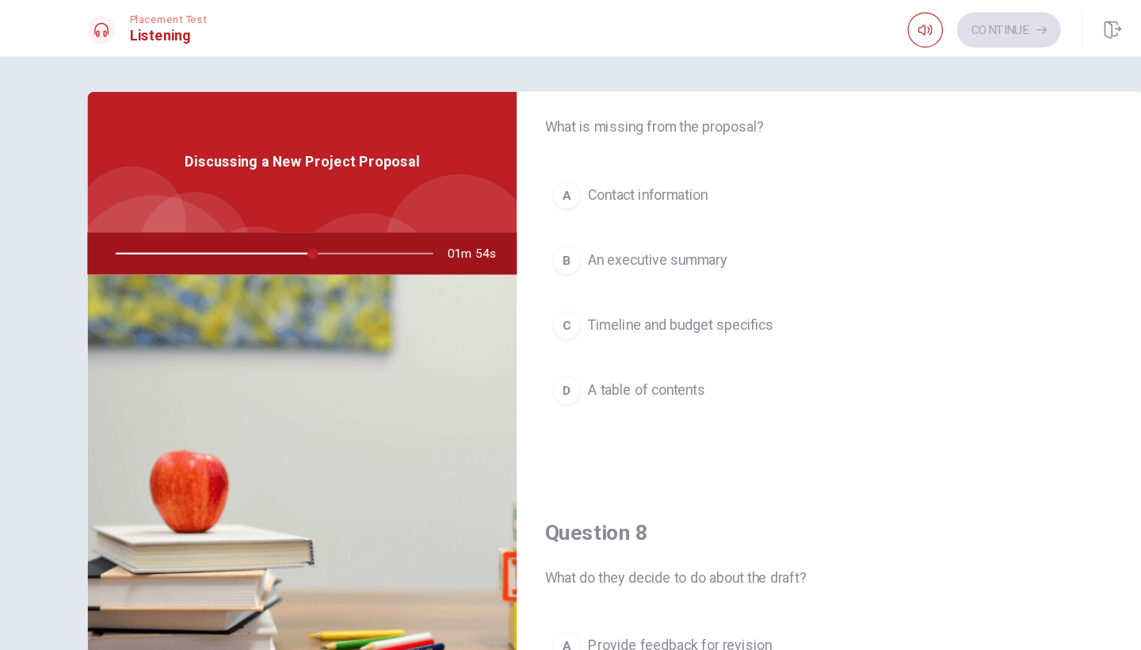
scroll to position [460, 0]
click at [516, 295] on div "C" at bounding box center [526, 291] width 25 height 25
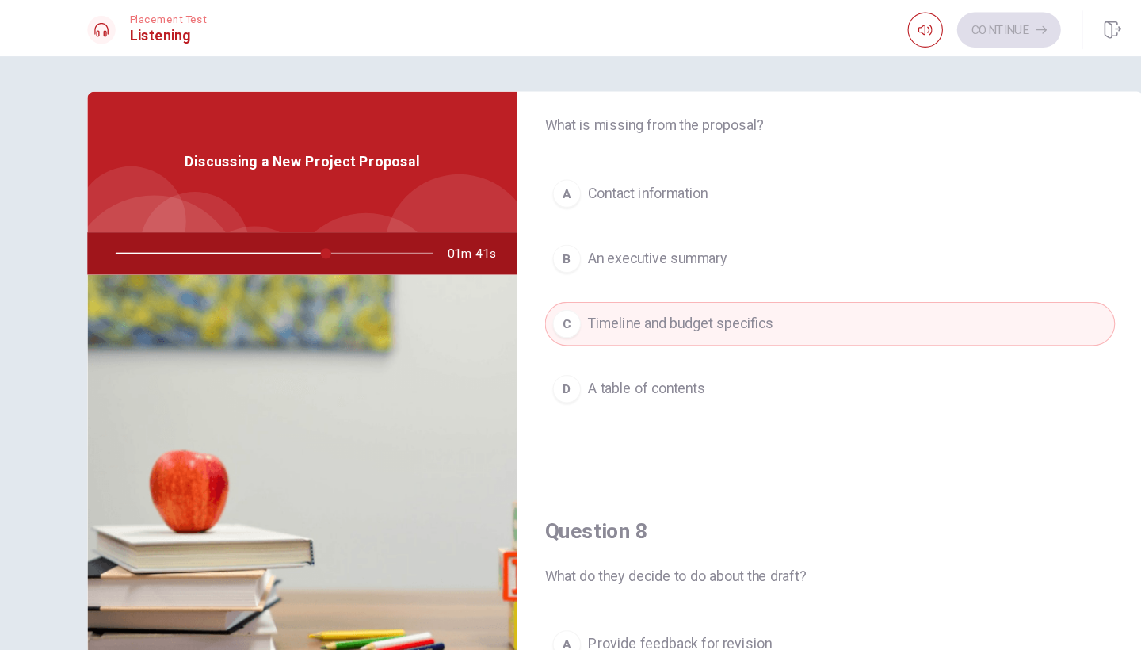
click at [516, 295] on div "C" at bounding box center [526, 291] width 25 height 25
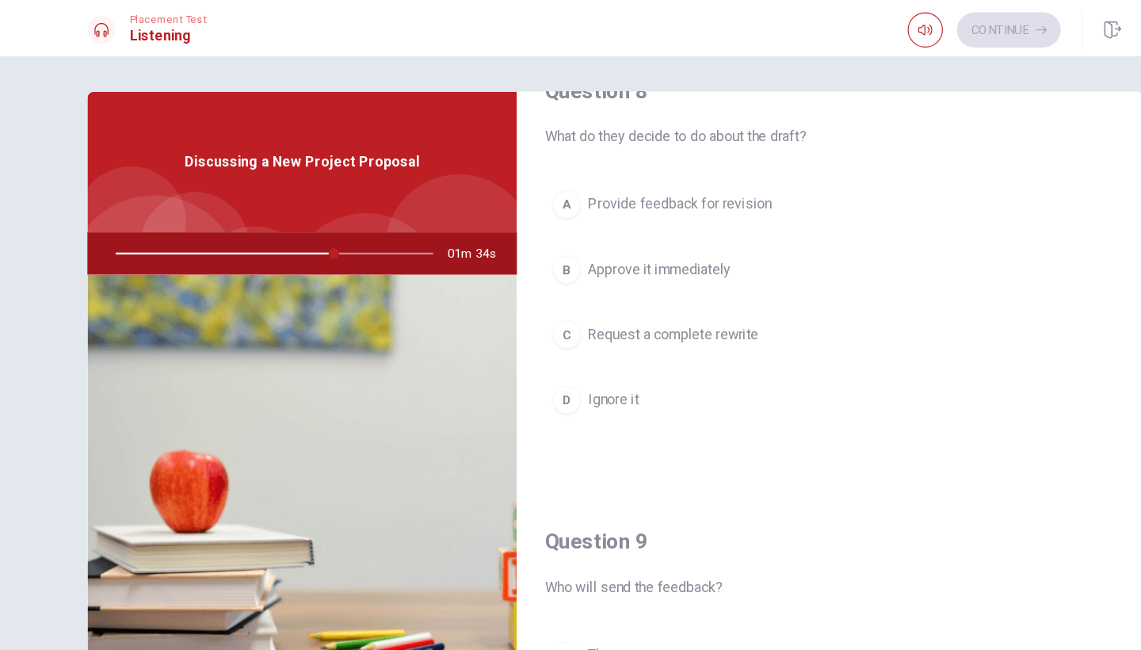
scroll to position [862, 0]
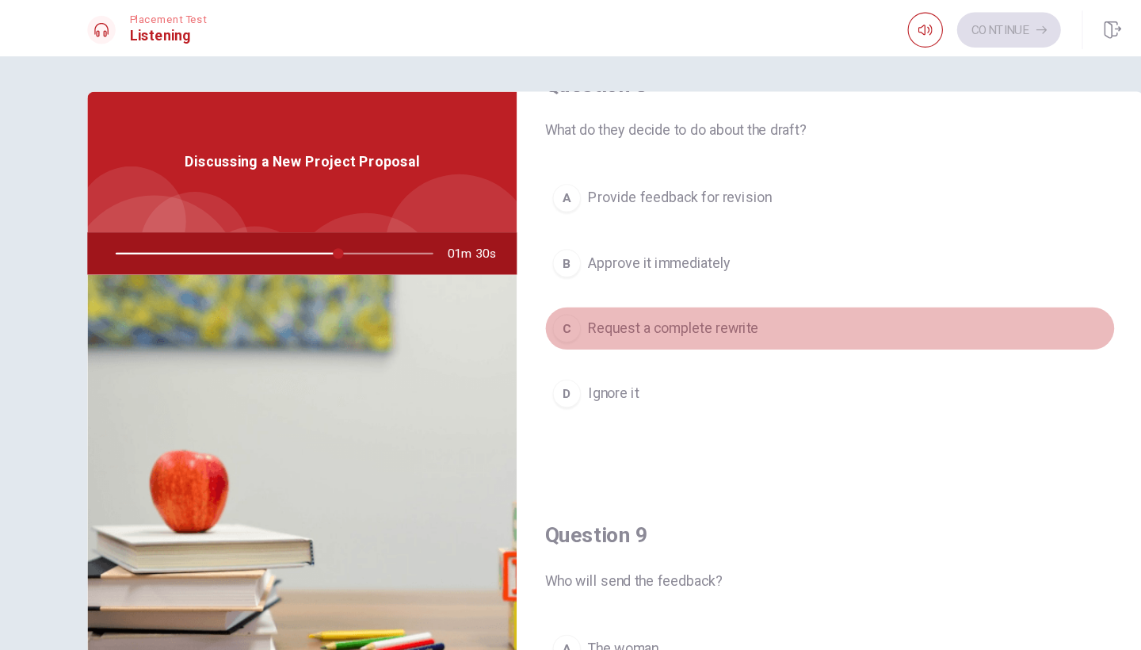
click at [514, 294] on div "C" at bounding box center [526, 295] width 25 height 25
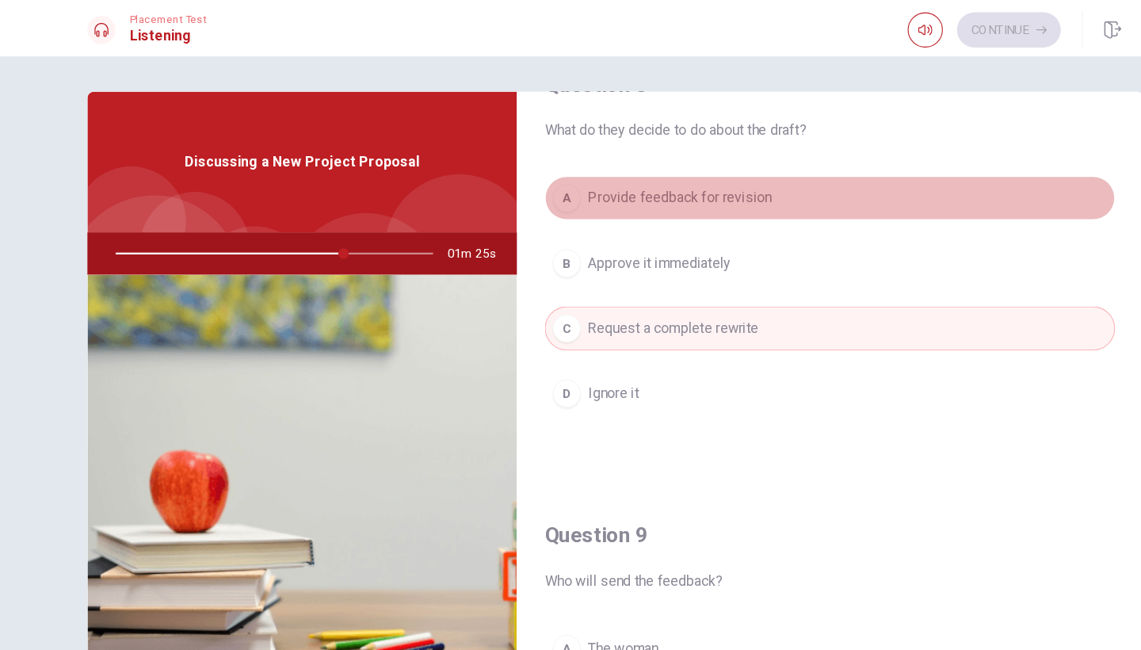
click at [514, 178] on div "A" at bounding box center [526, 178] width 25 height 25
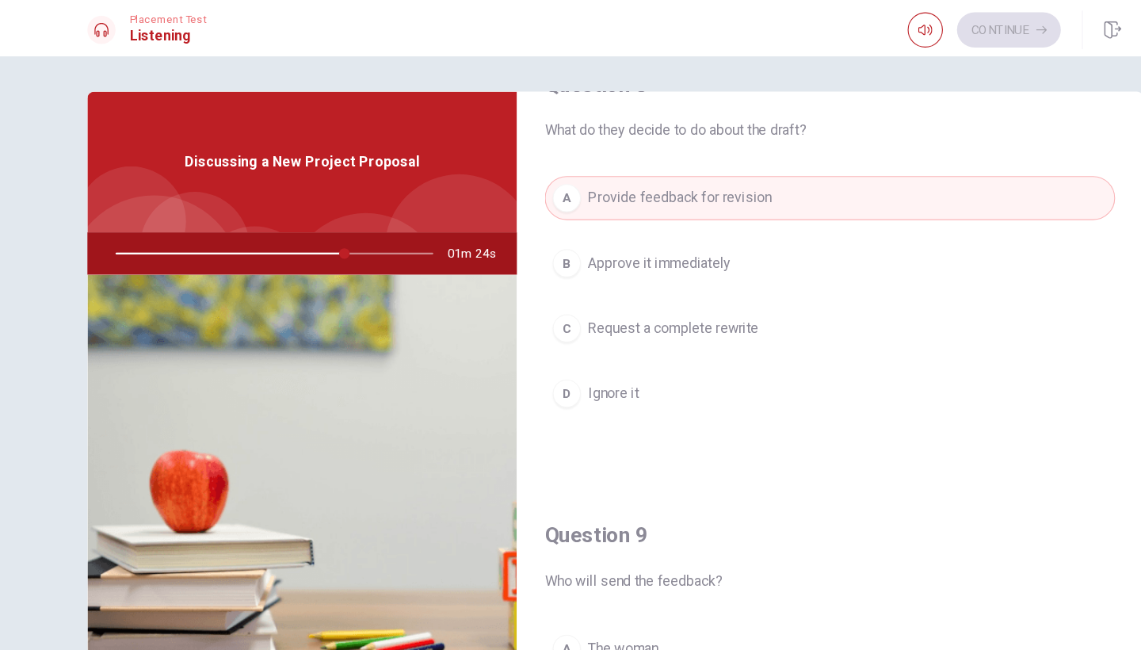
click at [514, 178] on div "A" at bounding box center [526, 178] width 25 height 25
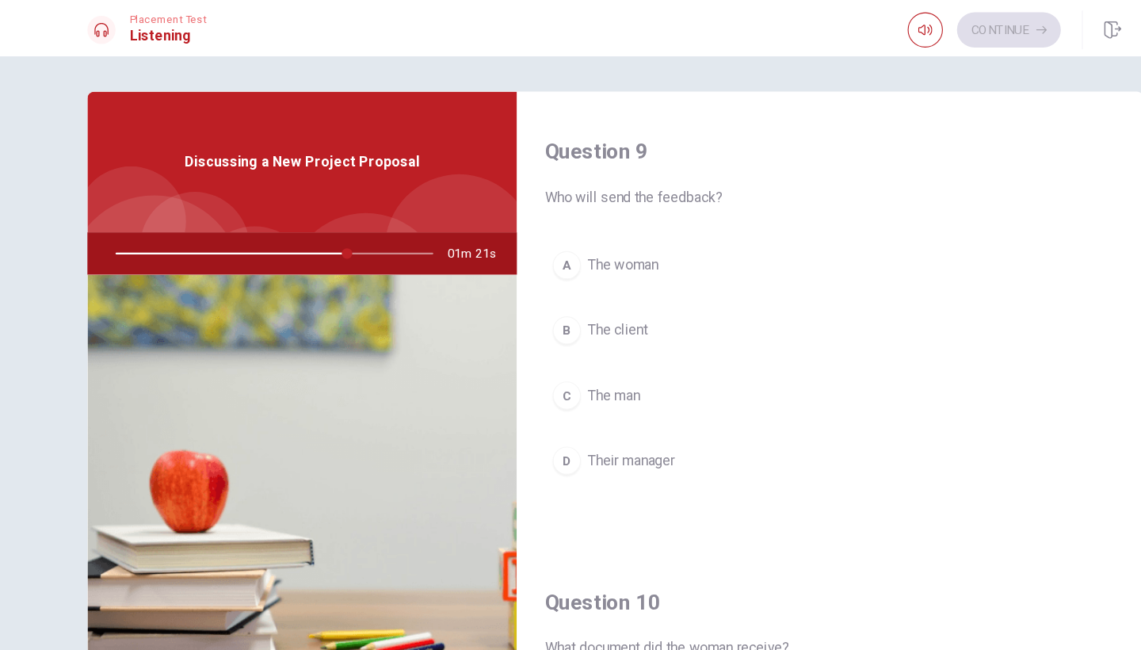
scroll to position [1210, 0]
click at [514, 353] on div "C" at bounding box center [526, 353] width 25 height 25
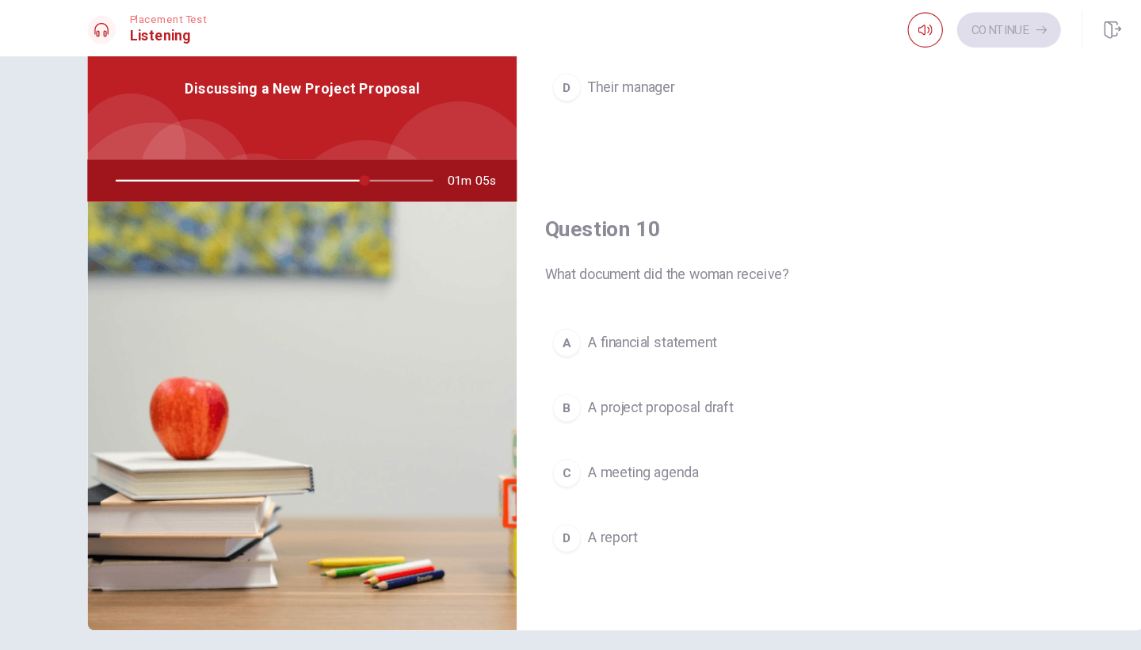
scroll to position [1477, 0]
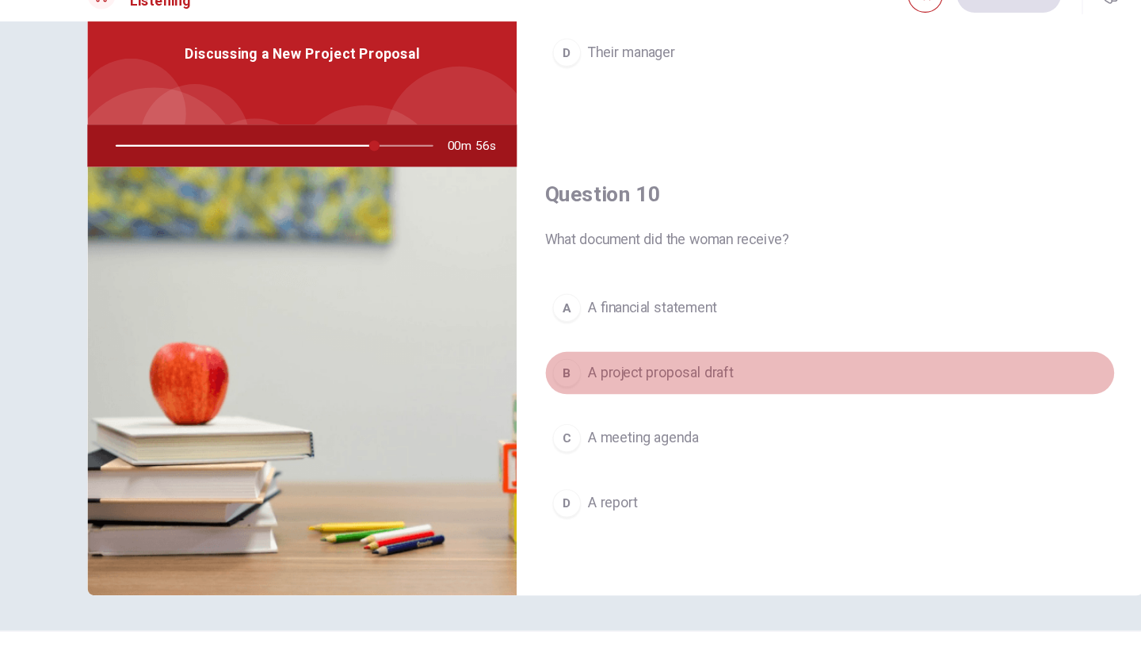
click at [514, 354] on div "B" at bounding box center [526, 366] width 25 height 25
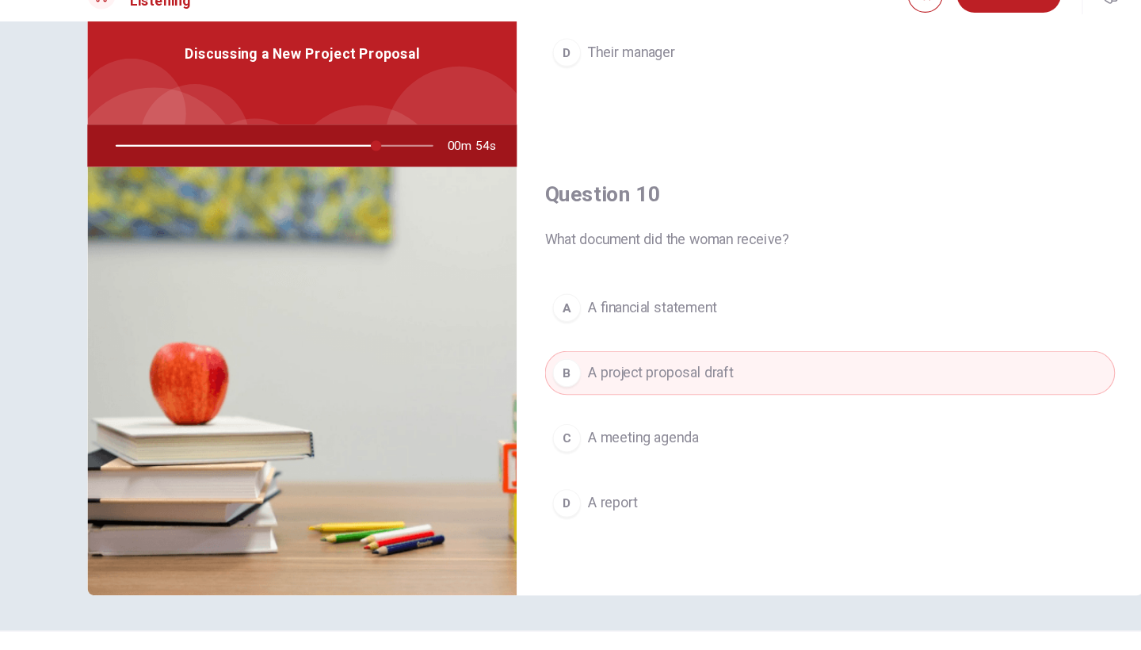
click at [514, 354] on div "B" at bounding box center [526, 366] width 25 height 25
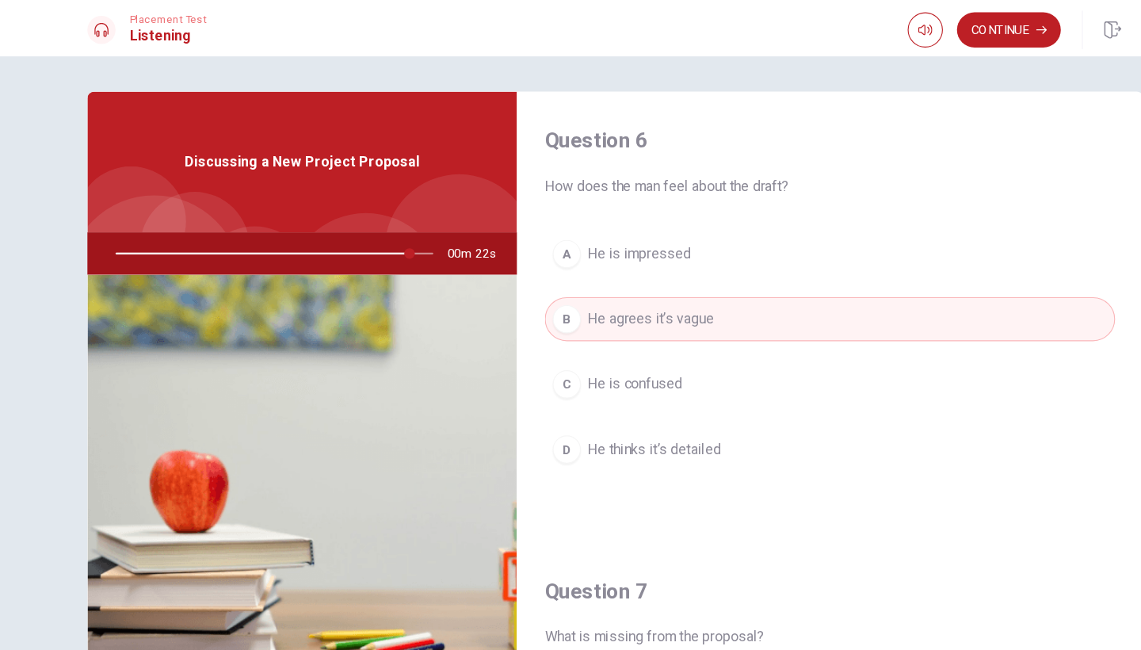
scroll to position [0, 0]
click at [915, 25] on button "Continue" at bounding box center [924, 27] width 93 height 32
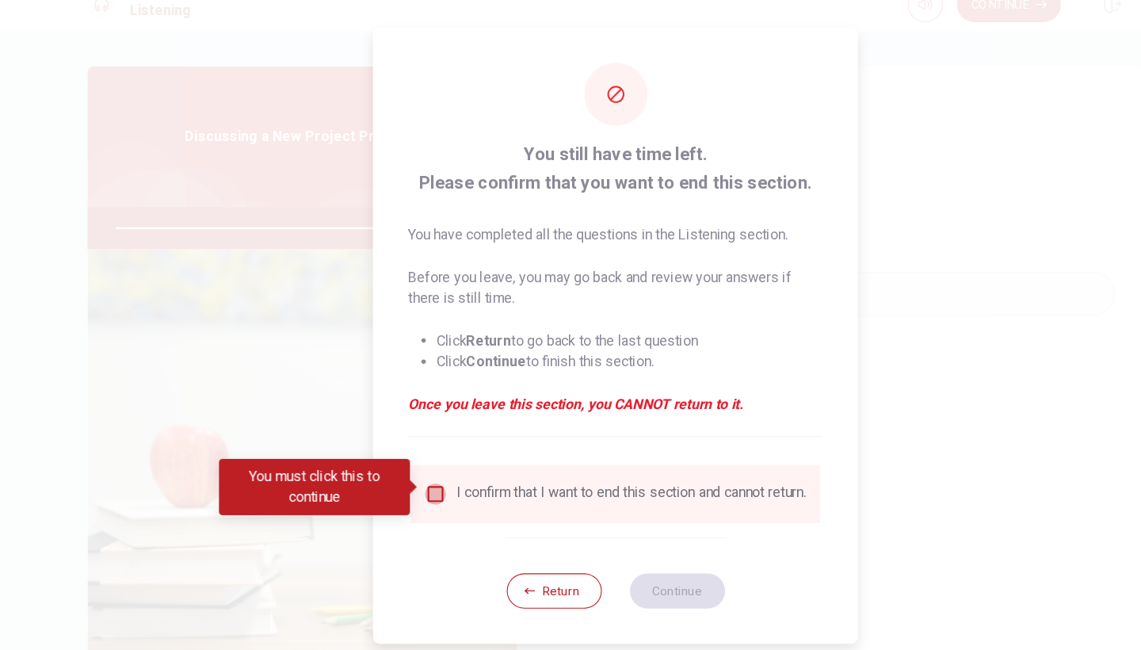
click at [399, 458] on input "You must click this to continue" at bounding box center [408, 467] width 19 height 19
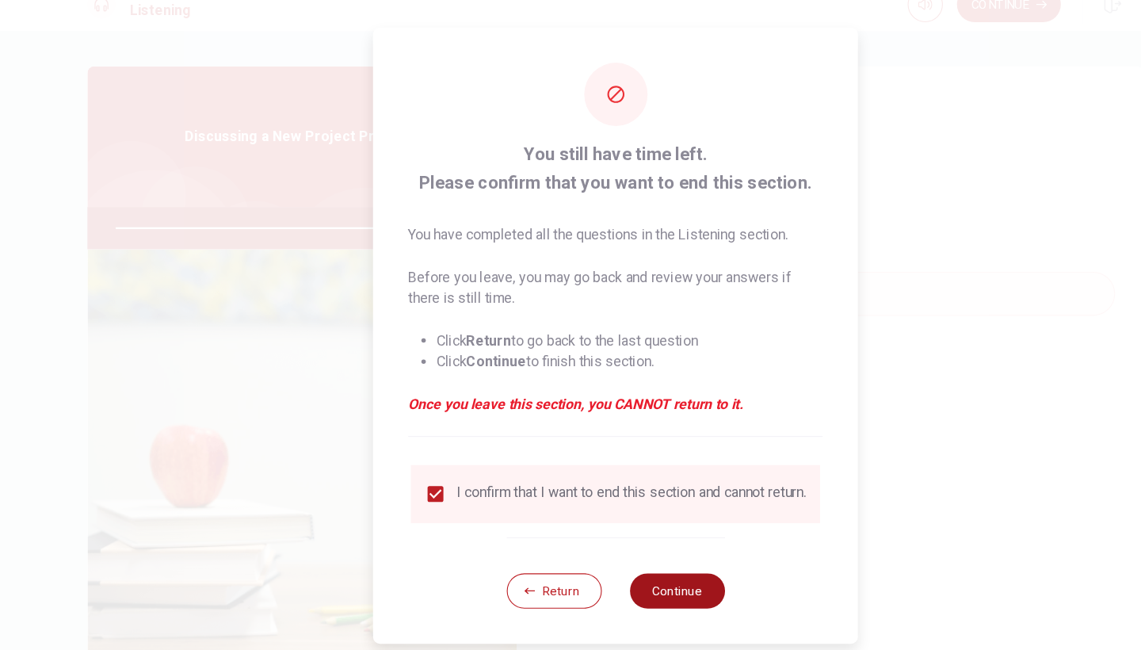
type input "0"
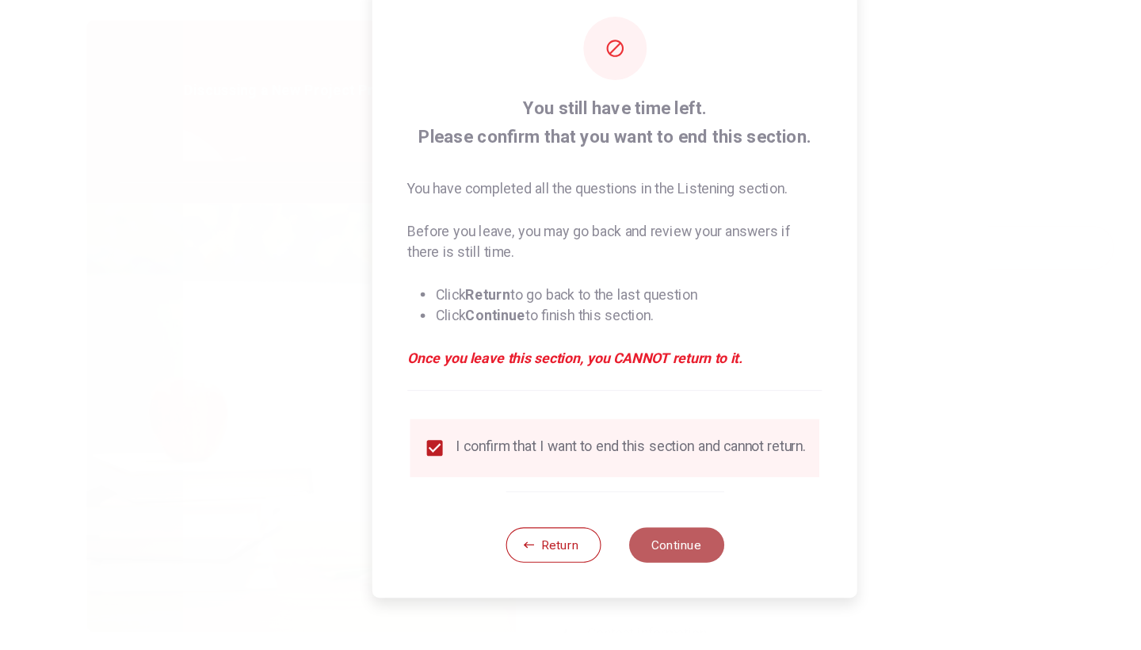
click at [608, 539] on button "Continue" at bounding box center [626, 555] width 86 height 32
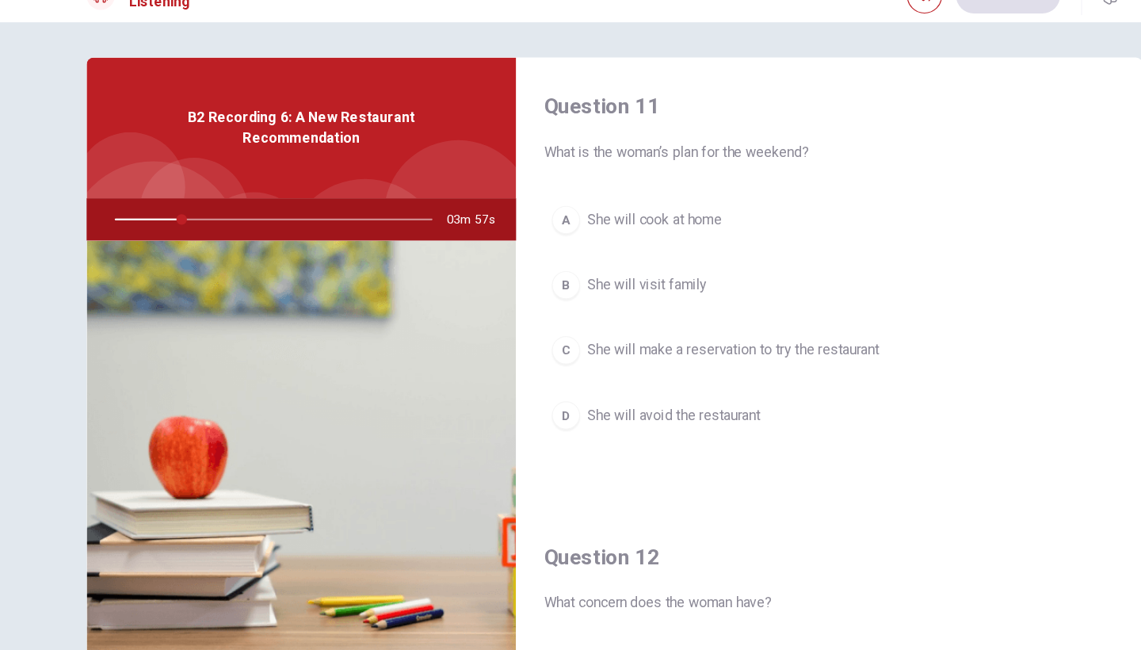
click at [514, 333] on div "C" at bounding box center [526, 345] width 25 height 25
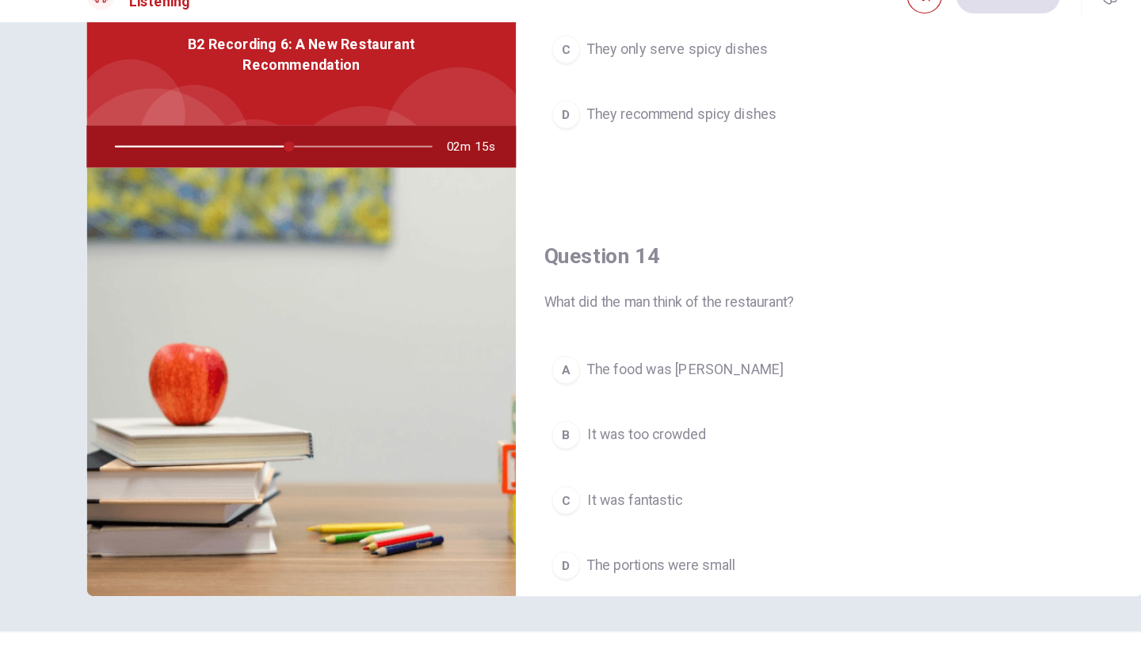
scroll to position [1029, 0]
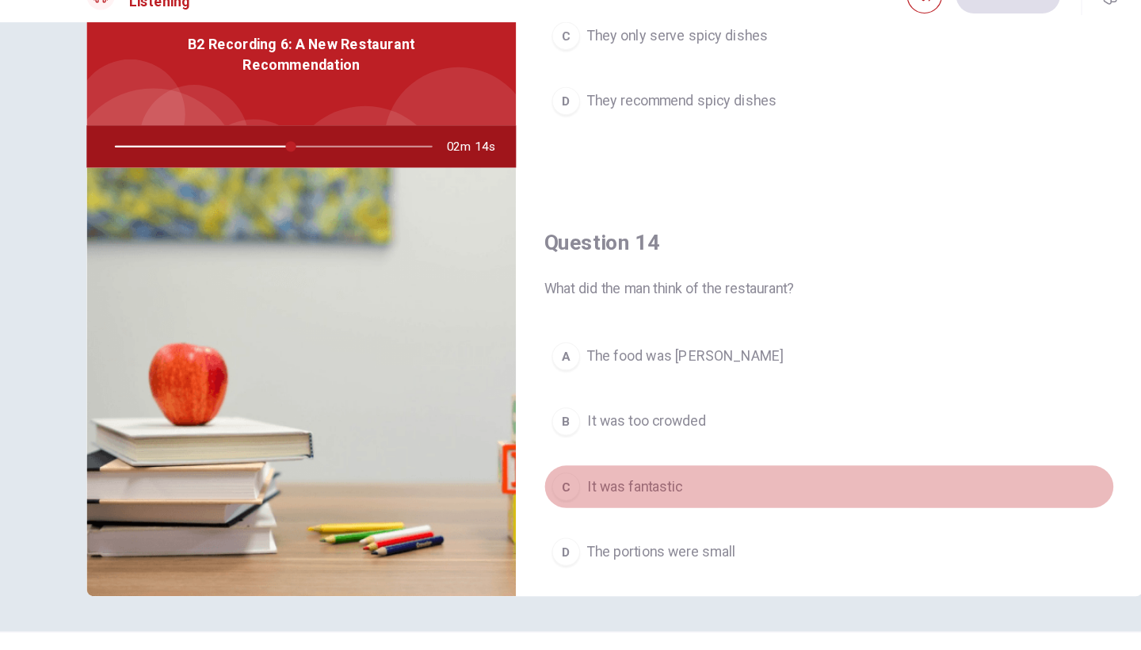
click at [514, 455] on div "C" at bounding box center [526, 467] width 25 height 25
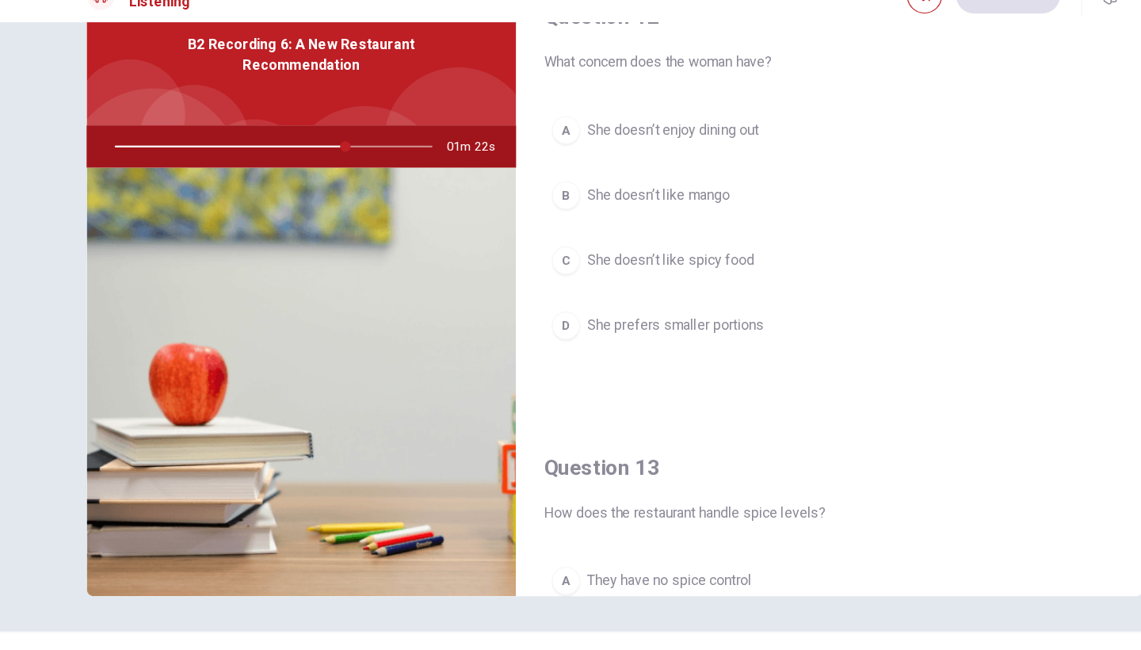
scroll to position [463, 0]
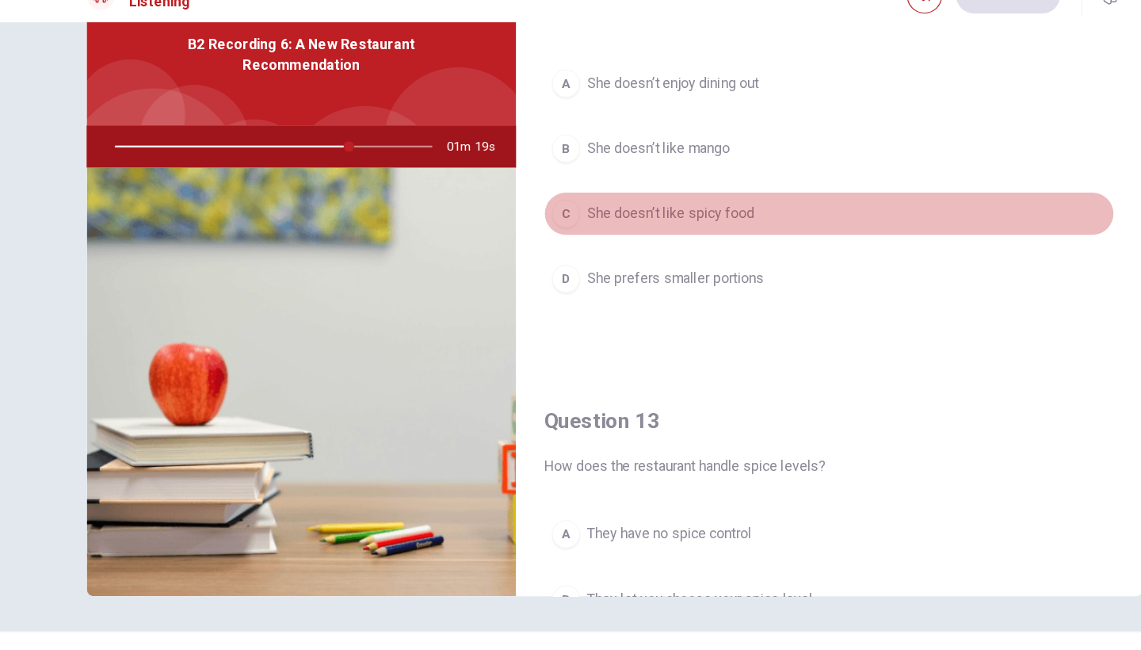
click at [515, 210] on div "C" at bounding box center [526, 222] width 25 height 25
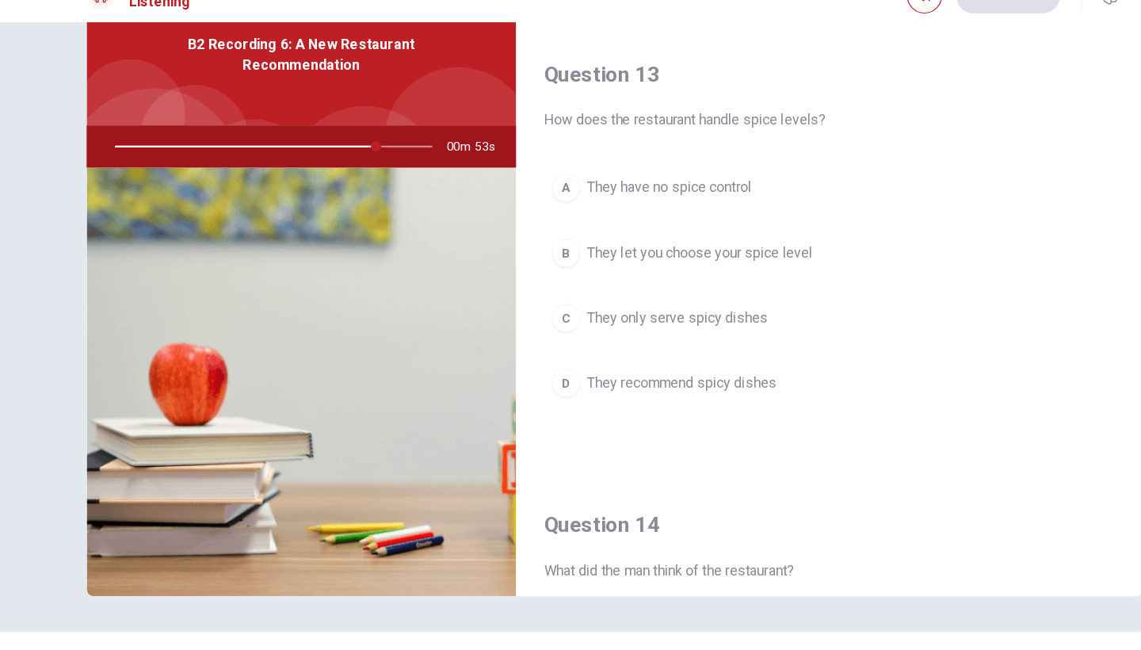
scroll to position [777, 0]
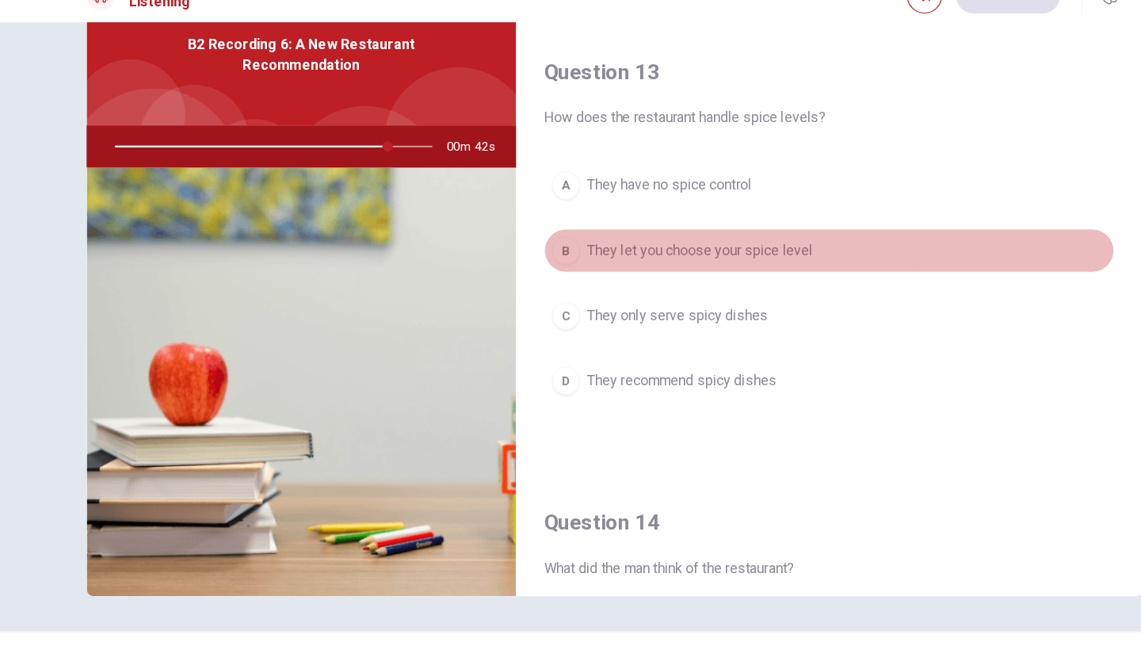
click at [514, 243] on div "B" at bounding box center [526, 255] width 25 height 25
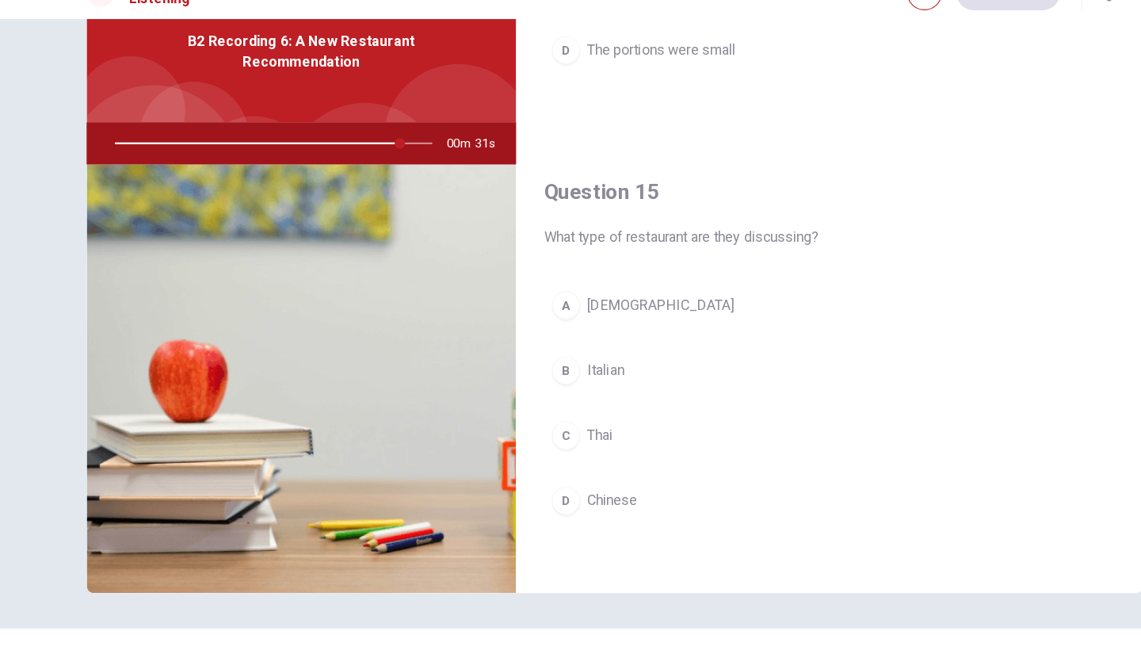
scroll to position [1477, 0]
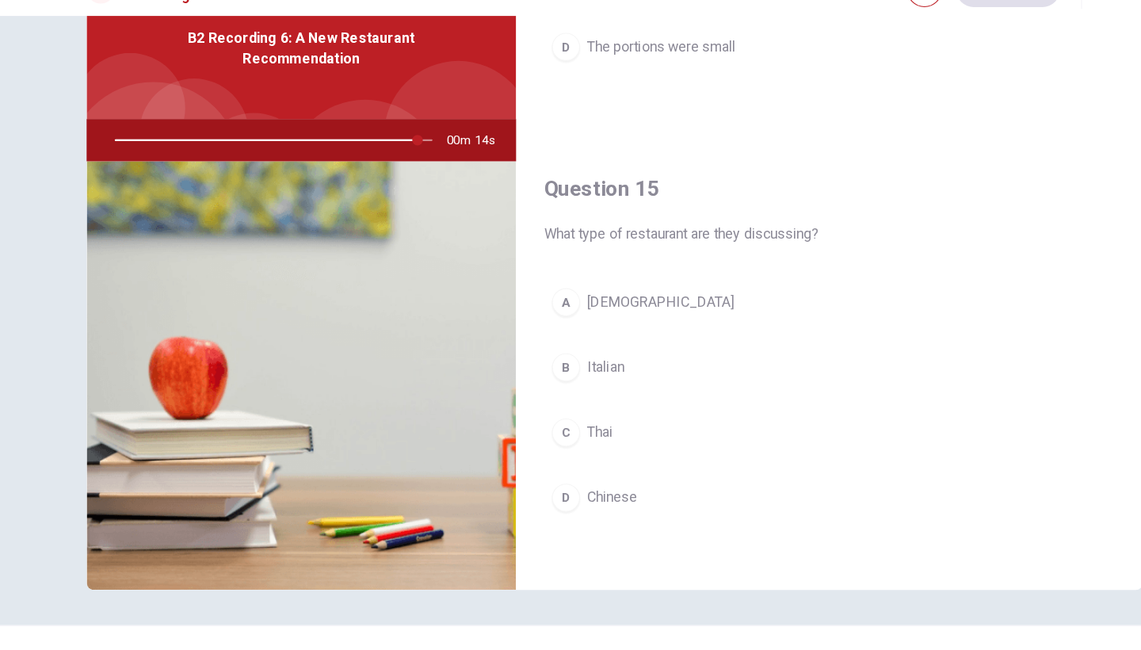
click at [514, 413] on div "C" at bounding box center [526, 425] width 25 height 25
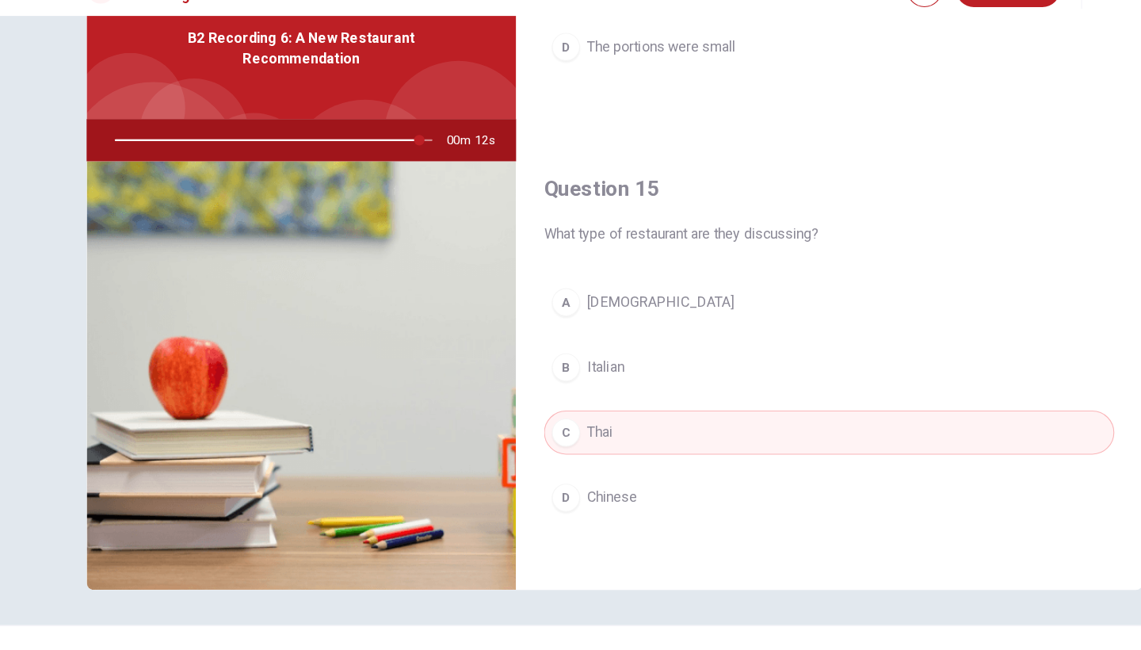
click at [200, 143] on div at bounding box center [260, 162] width 318 height 38
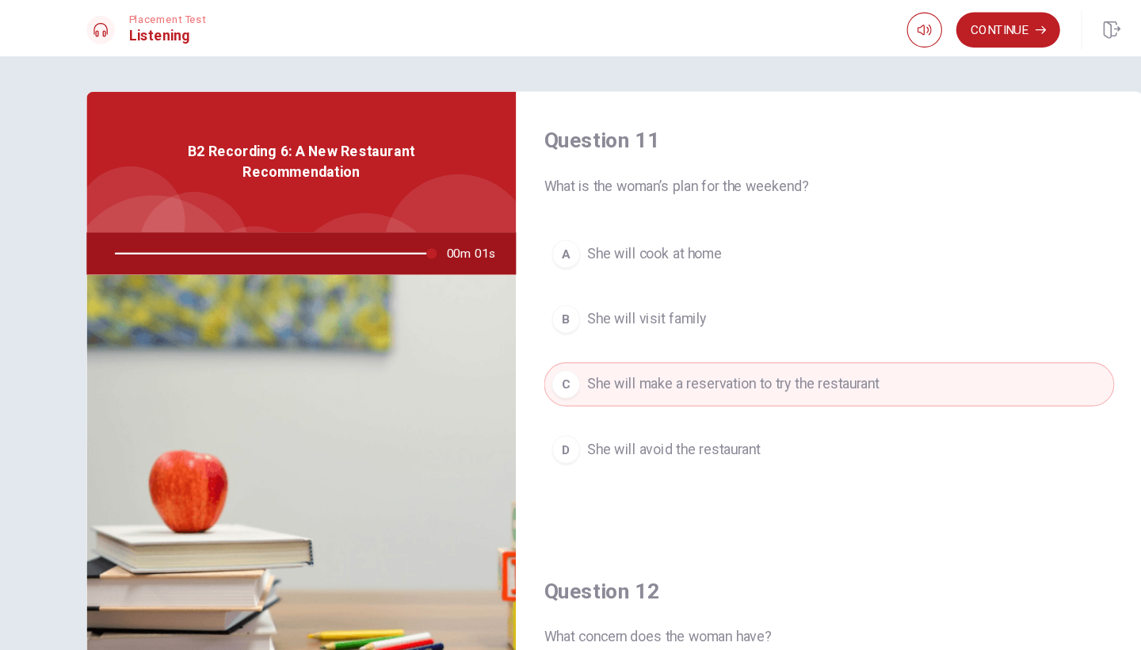
scroll to position [-1, 0]
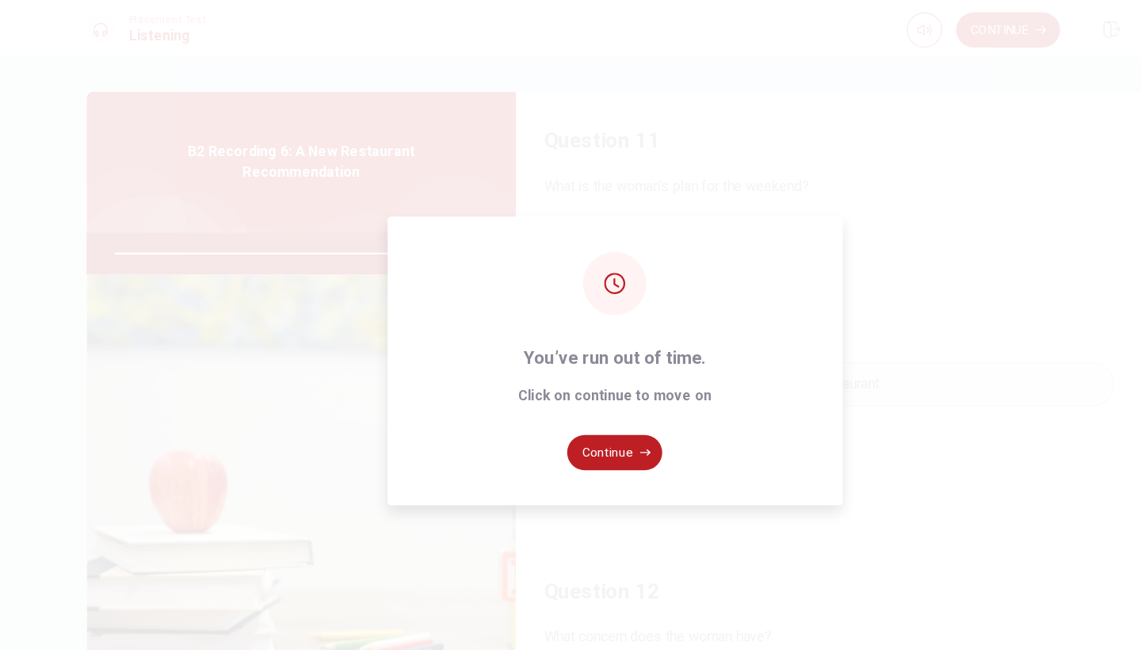
type input "0"
click at [541, 411] on button "Continue" at bounding box center [571, 407] width 86 height 32
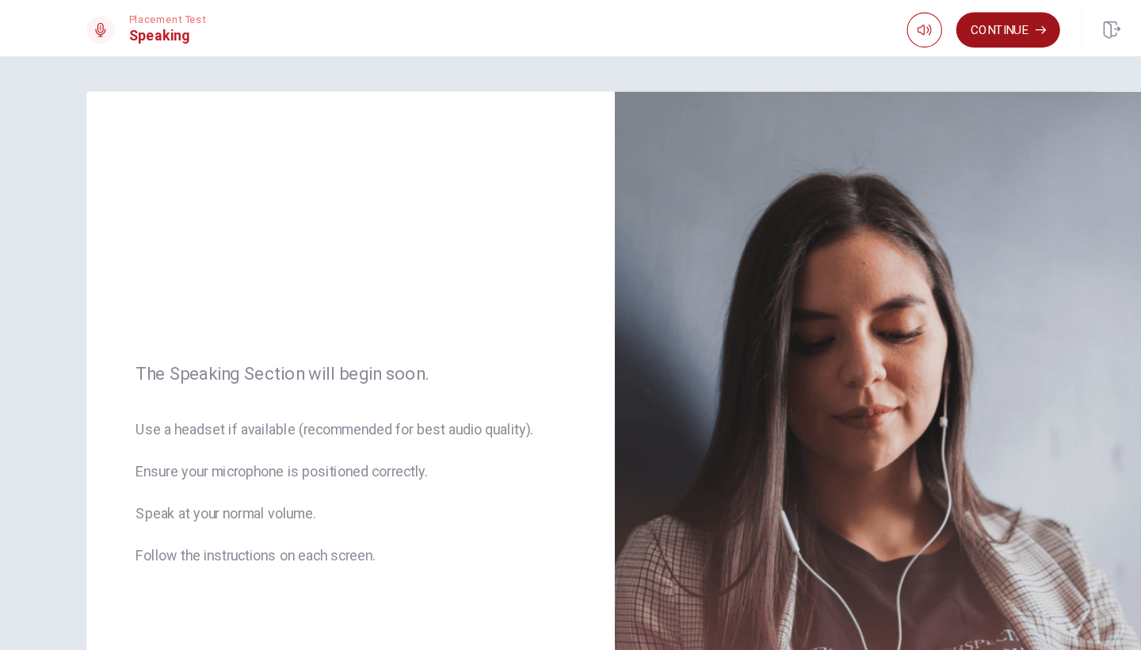
click at [897, 33] on button "Continue" at bounding box center [924, 27] width 93 height 32
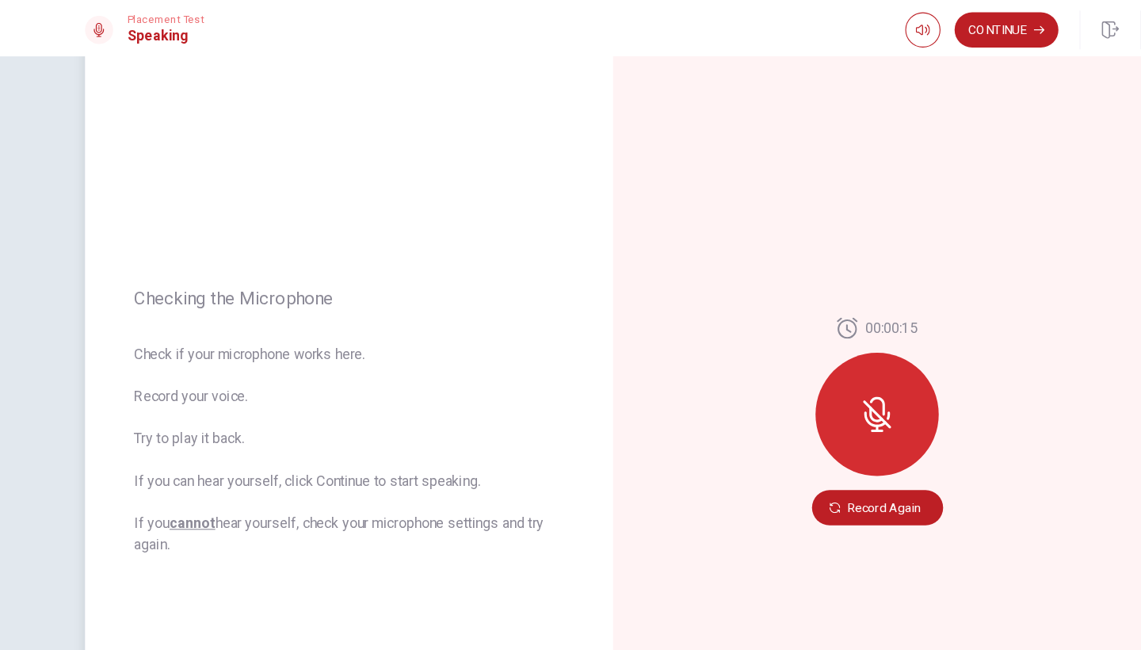
scroll to position [95, 0]
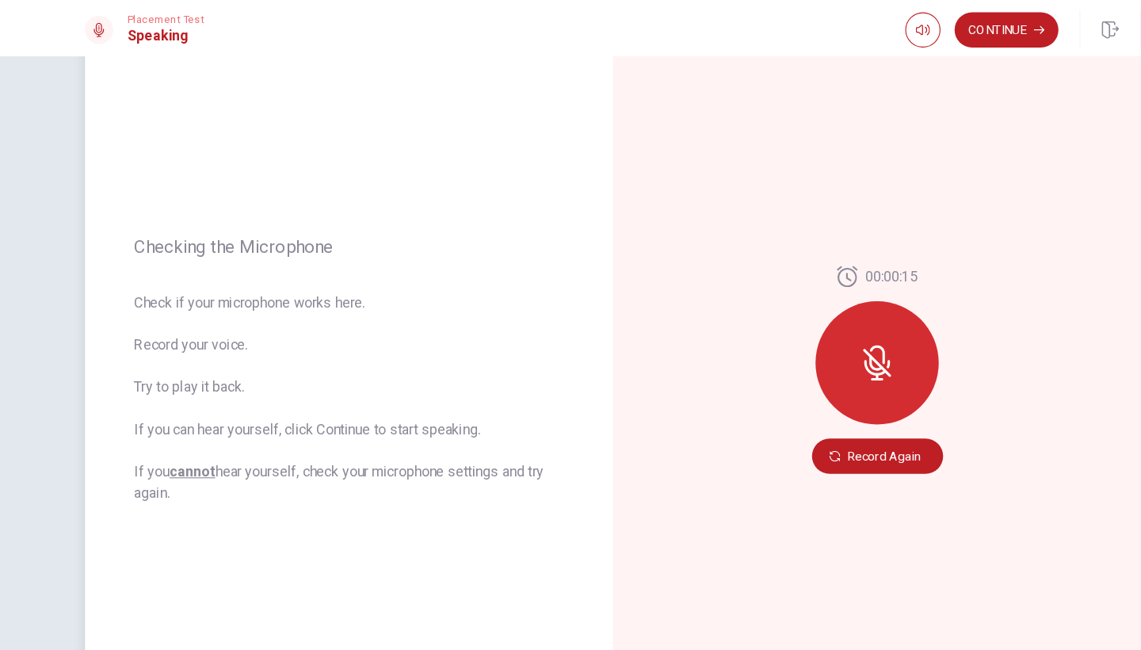
click at [802, 326] on icon at bounding box center [808, 319] width 13 height 17
click at [791, 411] on button "Record Again" at bounding box center [808, 410] width 118 height 32
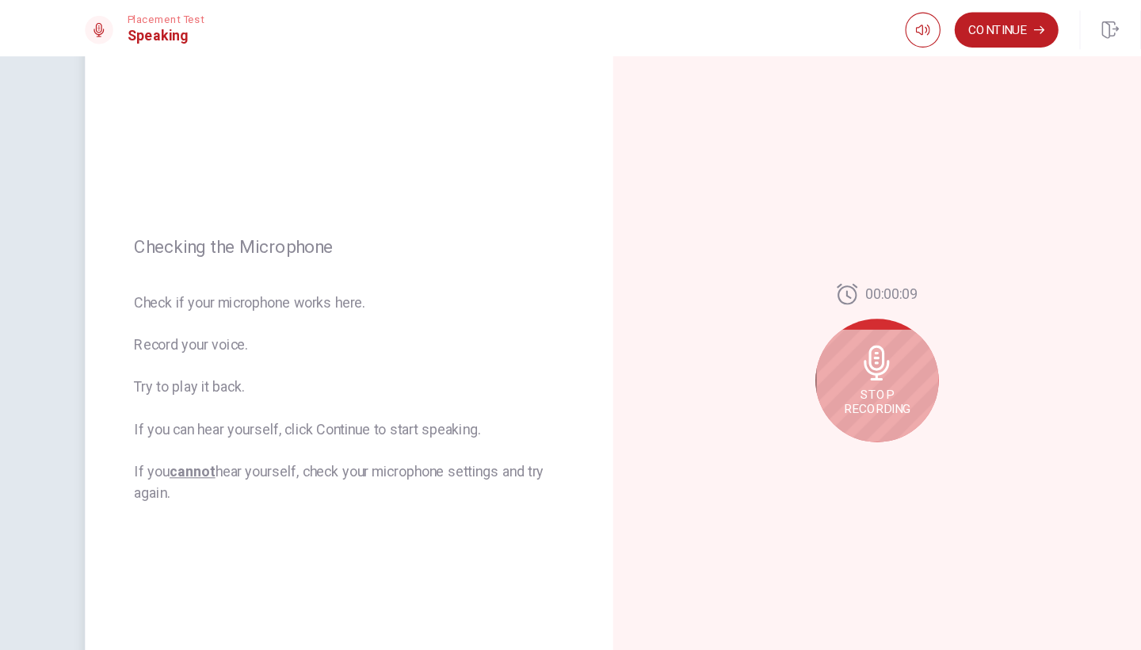
click at [796, 339] on icon at bounding box center [807, 327] width 23 height 32
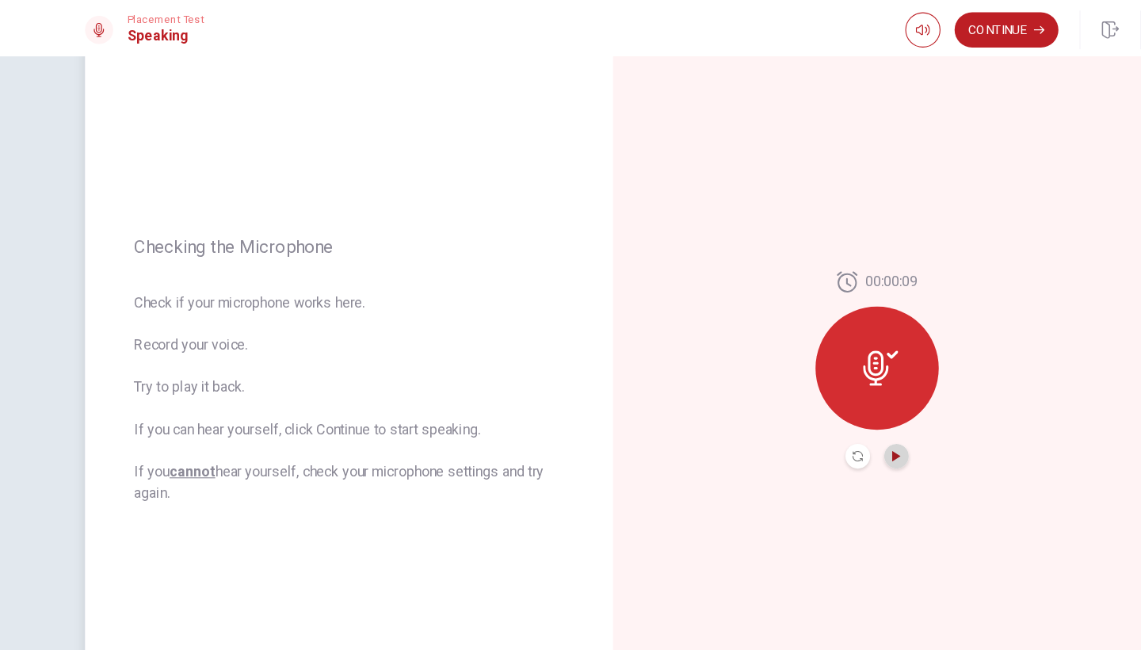
click at [821, 411] on icon "Play Audio" at bounding box center [824, 411] width 7 height 10
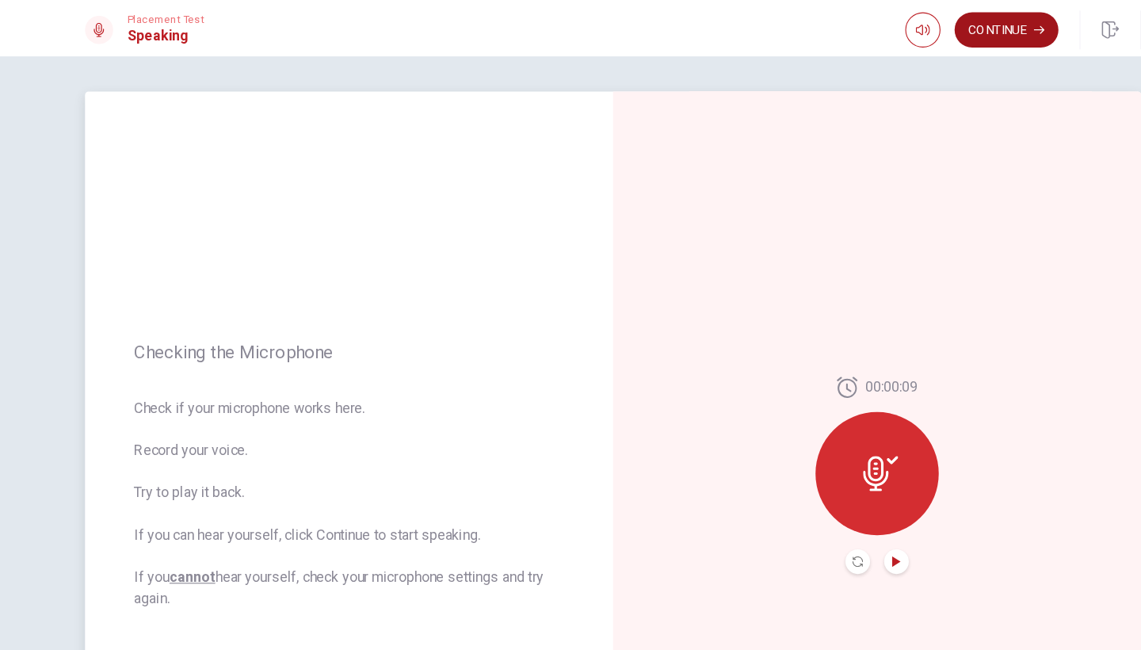
scroll to position [0, 0]
click at [917, 26] on button "Continue" at bounding box center [924, 27] width 93 height 32
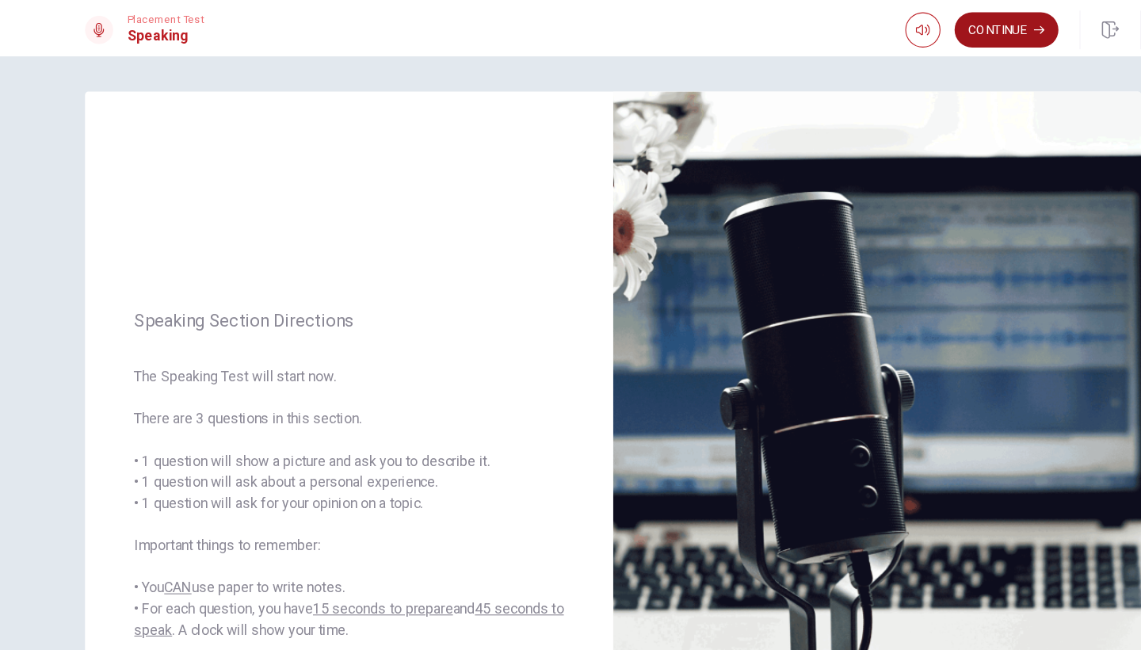
click at [909, 23] on button "Continue" at bounding box center [924, 27] width 93 height 32
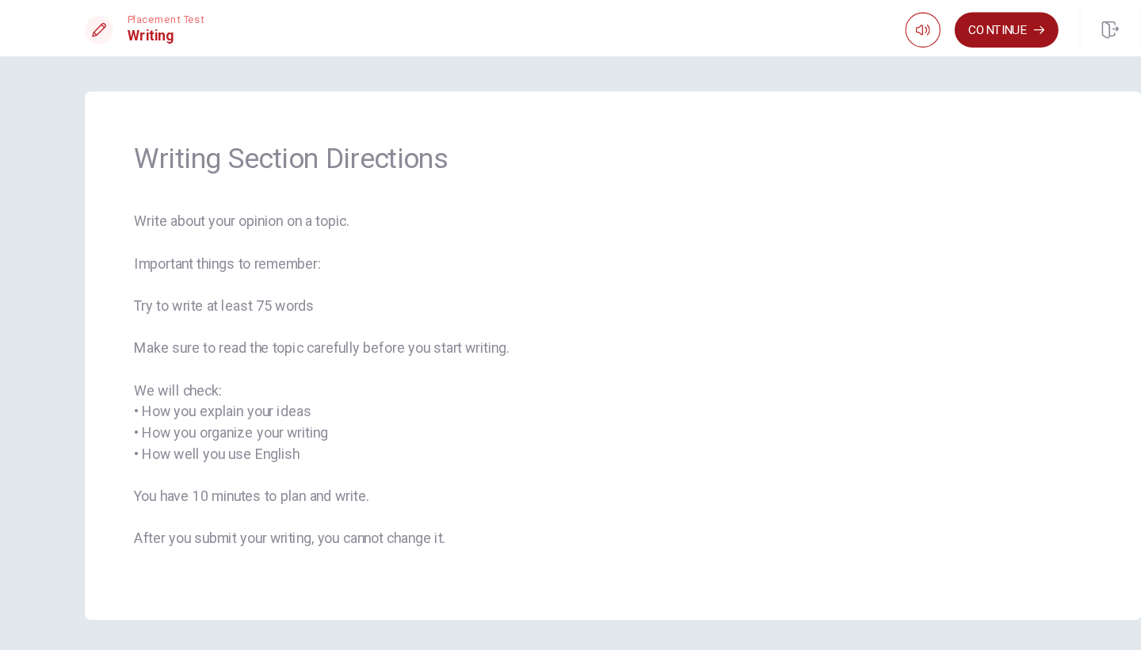
click at [901, 30] on button "Continue" at bounding box center [924, 27] width 93 height 32
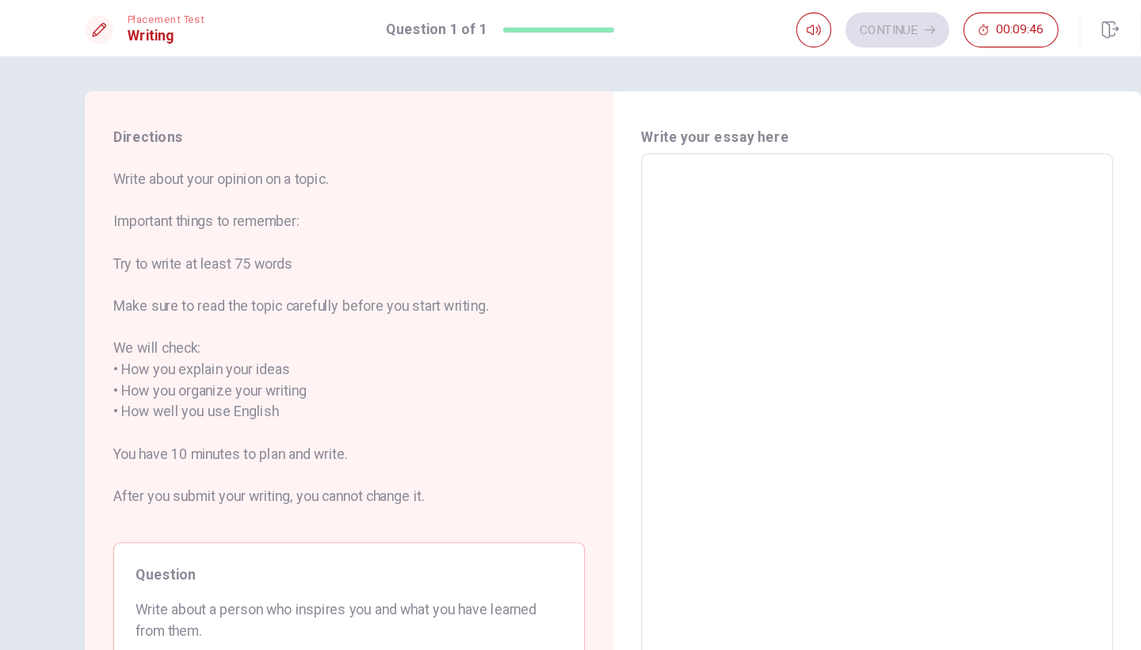
click at [658, 185] on textarea at bounding box center [808, 371] width 402 height 440
click at [607, 160] on textarea at bounding box center [808, 371] width 402 height 440
type textarea "S"
type textarea "x"
type textarea "Si"
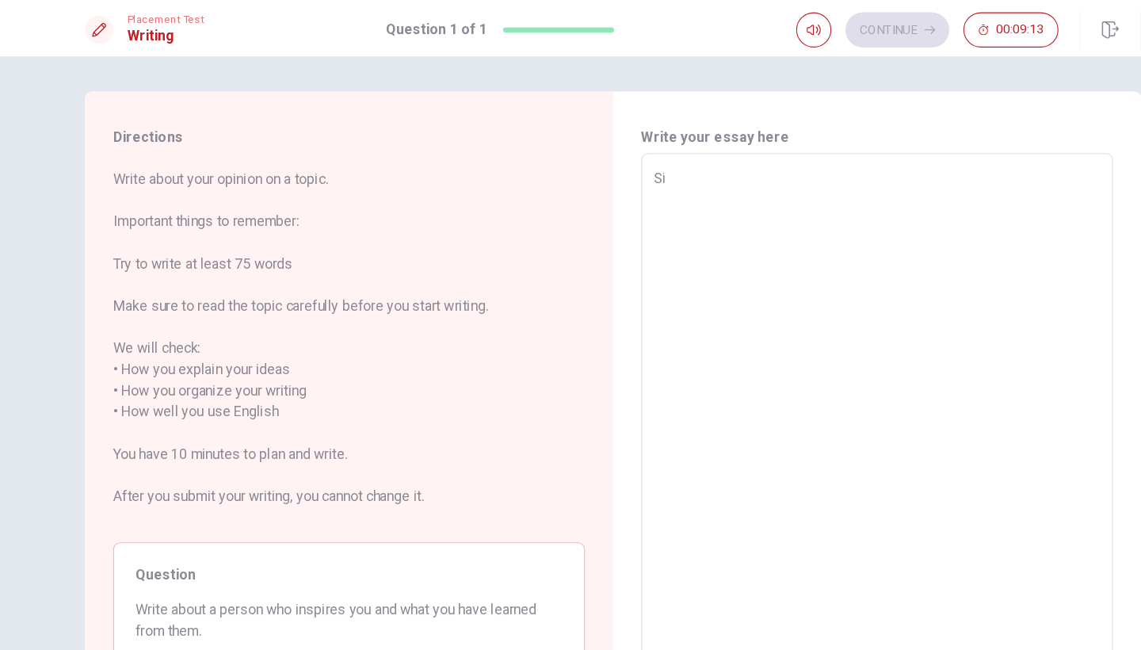
type textarea "x"
type textarea "Sin"
type textarea "x"
type textarea "Sinc"
type textarea "x"
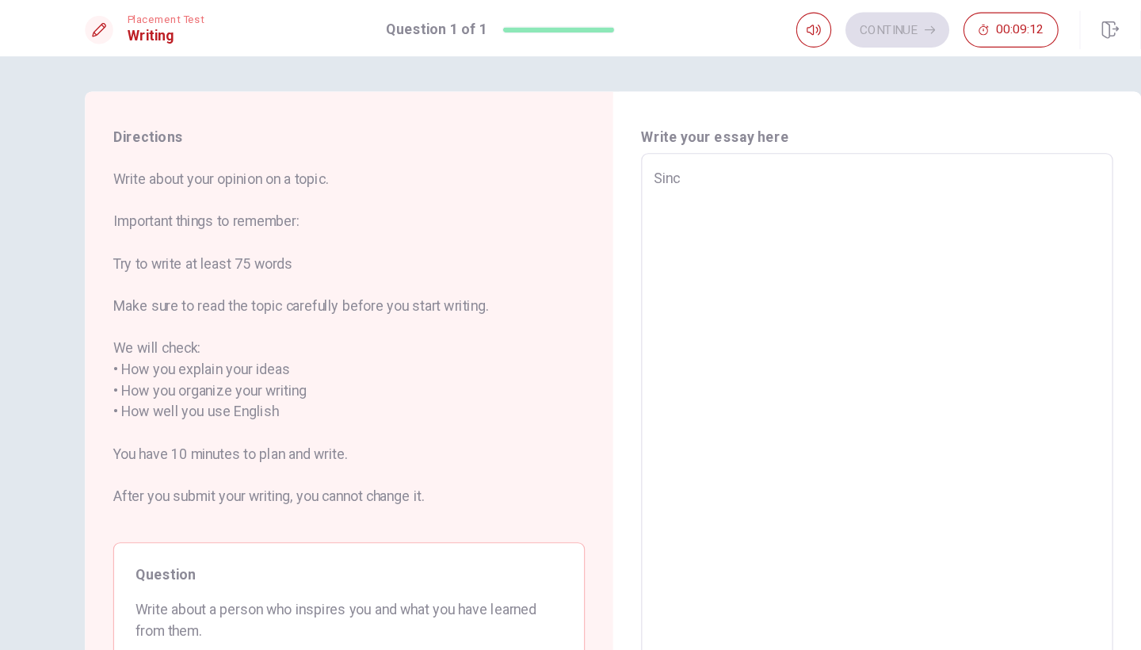
type textarea "Since"
type textarea "x"
type textarea "Since"
type textarea "x"
type textarea "Since W"
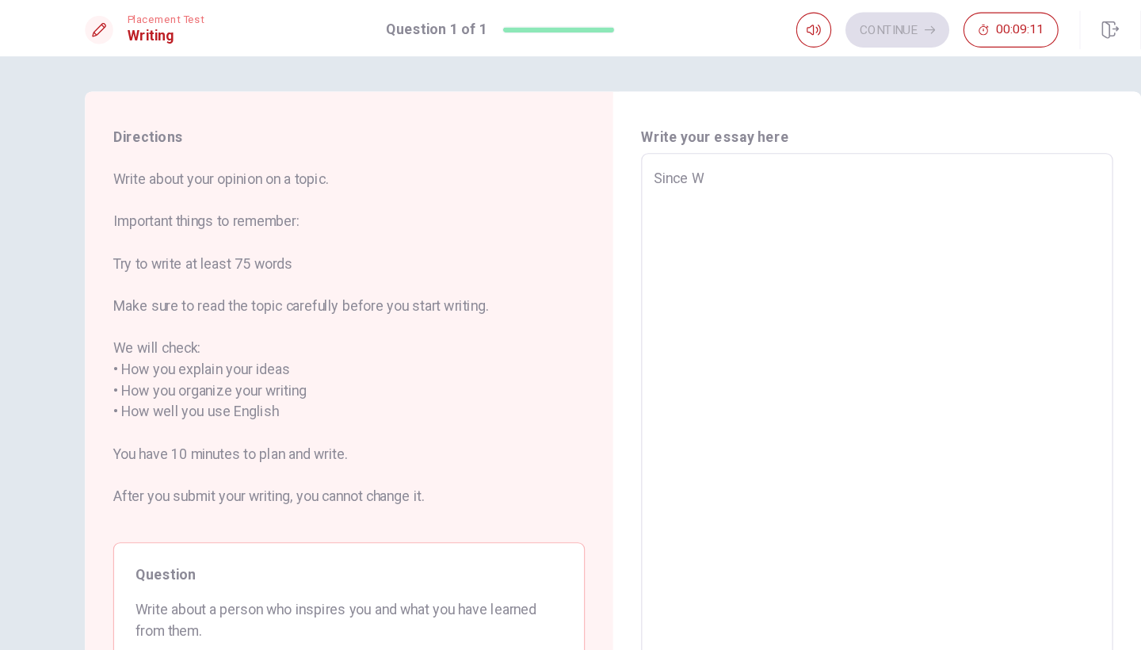
type textarea "x"
type textarea "Since Wh"
type textarea "x"
type textarea "Since Whe"
type textarea "x"
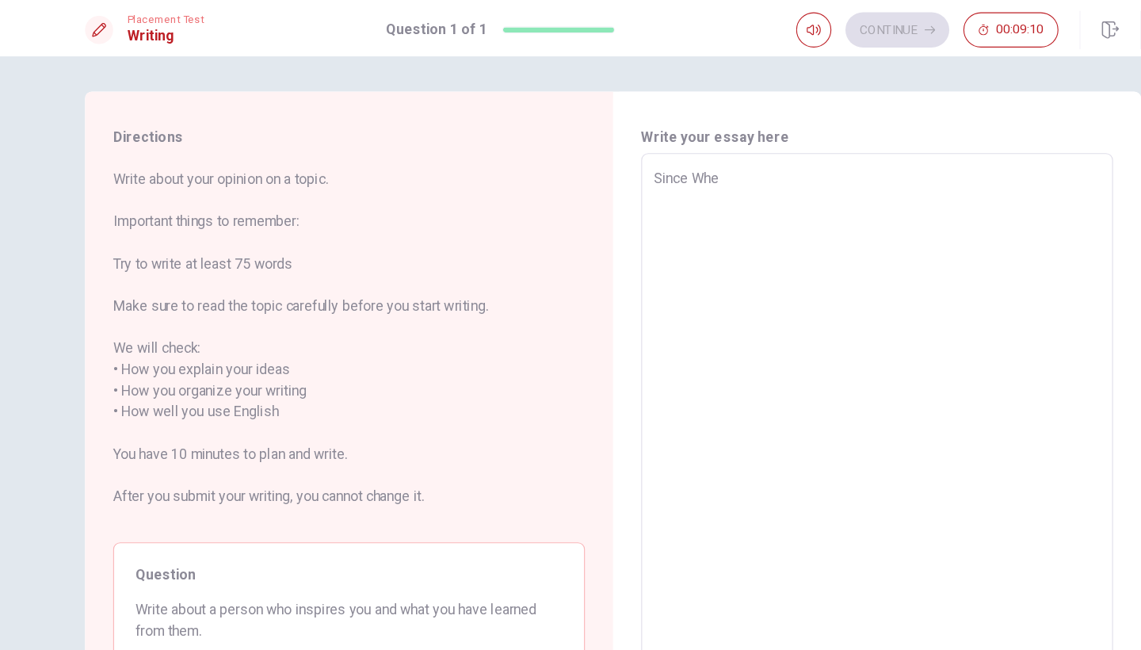
type textarea "Since When"
type textarea "x"
type textarea "Since When"
type textarea "x"
type textarea "Since When I"
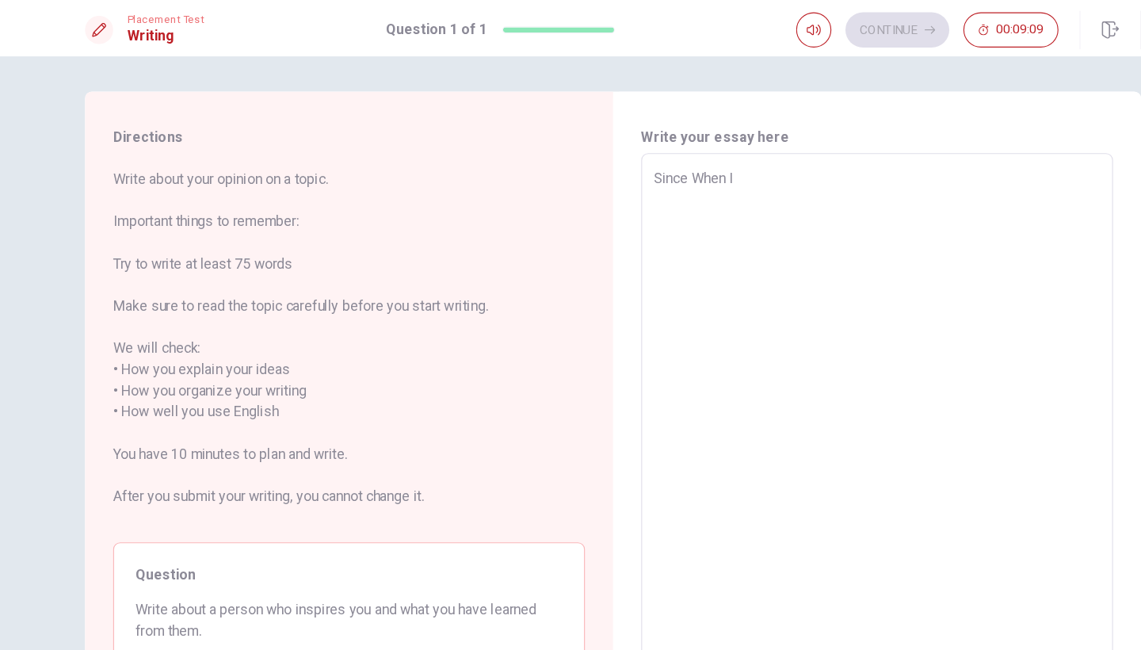
type textarea "x"
type textarea "Since When I"
type textarea "x"
type textarea "Since When I s"
type textarea "x"
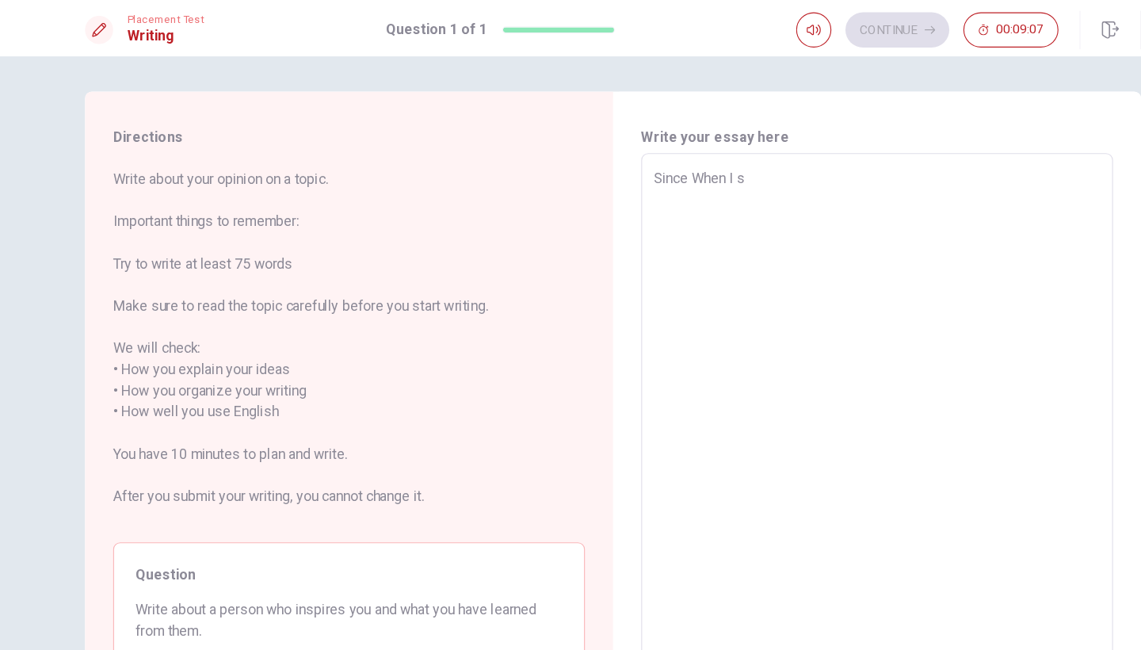
type textarea "Since When I sy"
type textarea "x"
type textarea "Since When I s"
type textarea "x"
type textarea "Since When I sa"
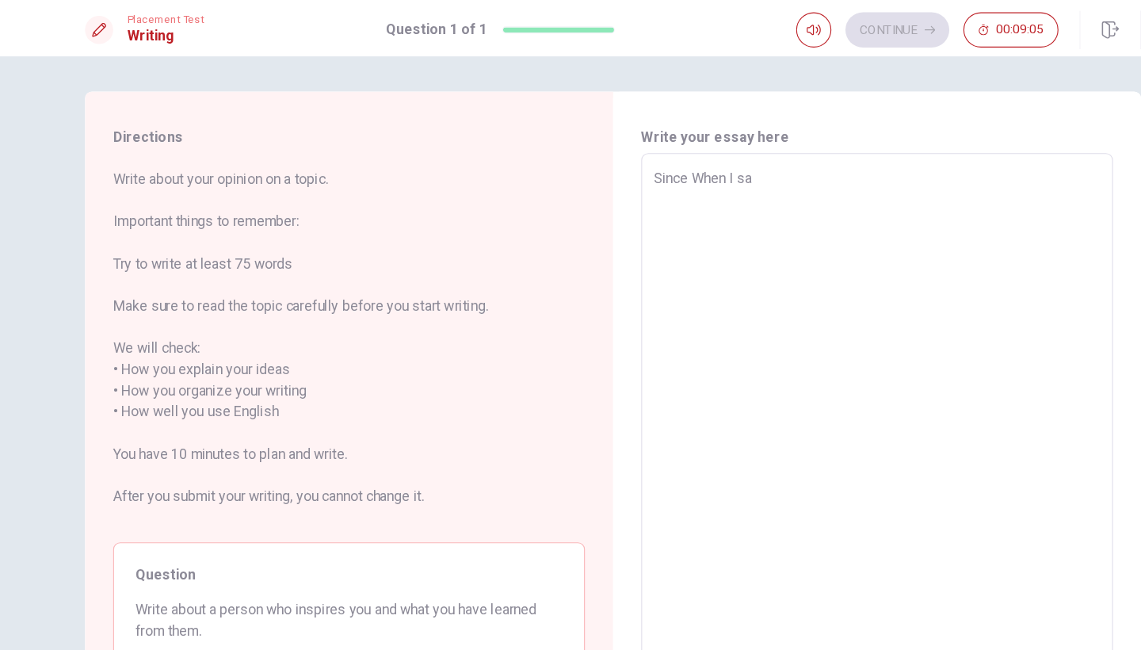
type textarea "x"
type textarea "Since When I s"
type textarea "x"
type textarea "Since When I st"
type textarea "x"
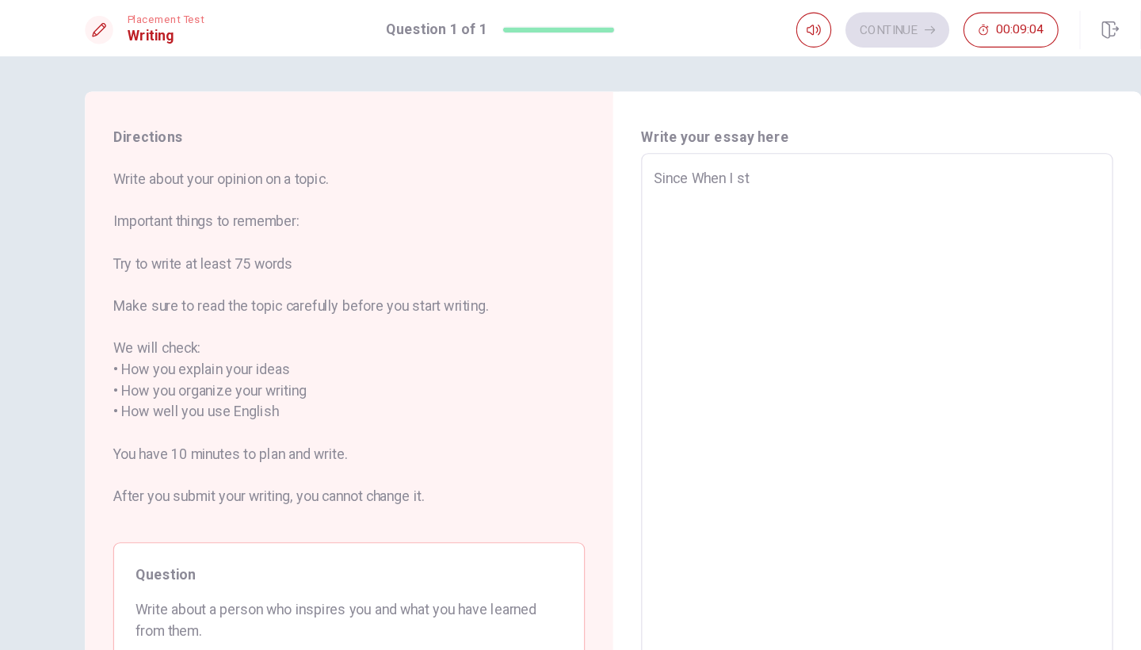
type textarea "Since When I sta"
type textarea "x"
type textarea "Since When I star"
type textarea "x"
type textarea "Since When I start"
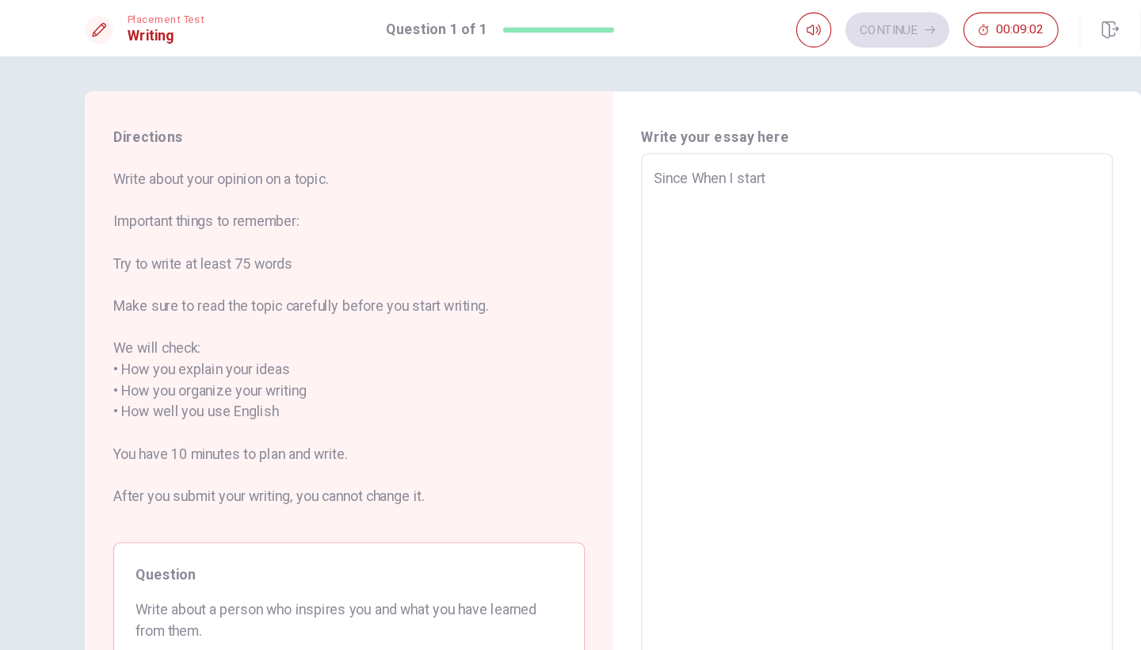
type textarea "x"
type textarea "Since When I start"
type textarea "x"
type textarea "Since When I start m"
type textarea "x"
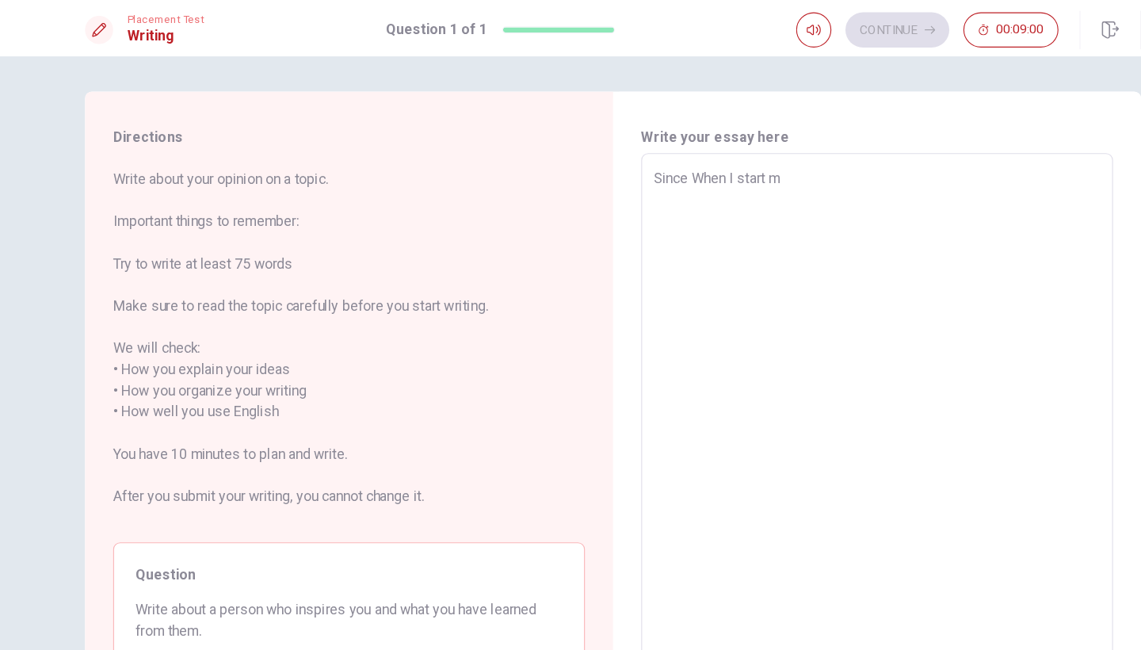
type textarea "Since When I start my"
type textarea "x"
type textarea "Since When I start my"
type textarea "x"
type textarea "Since When I start my n"
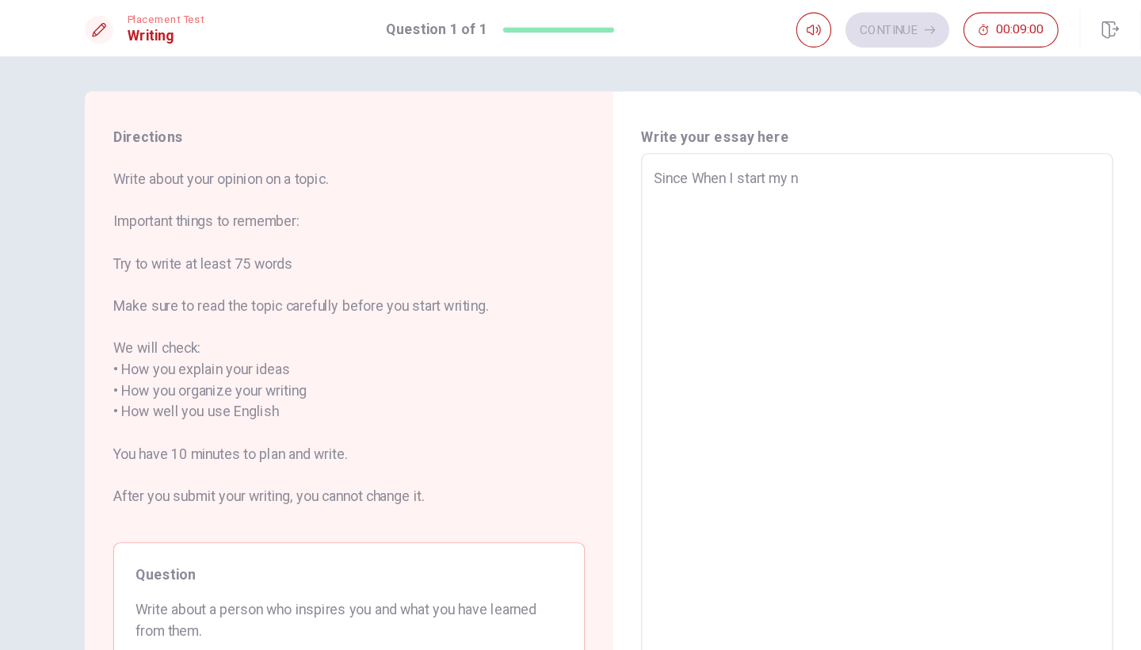
type textarea "x"
type textarea "Since When I start my ne"
type textarea "x"
type textarea "Since When I start my nes"
type textarea "x"
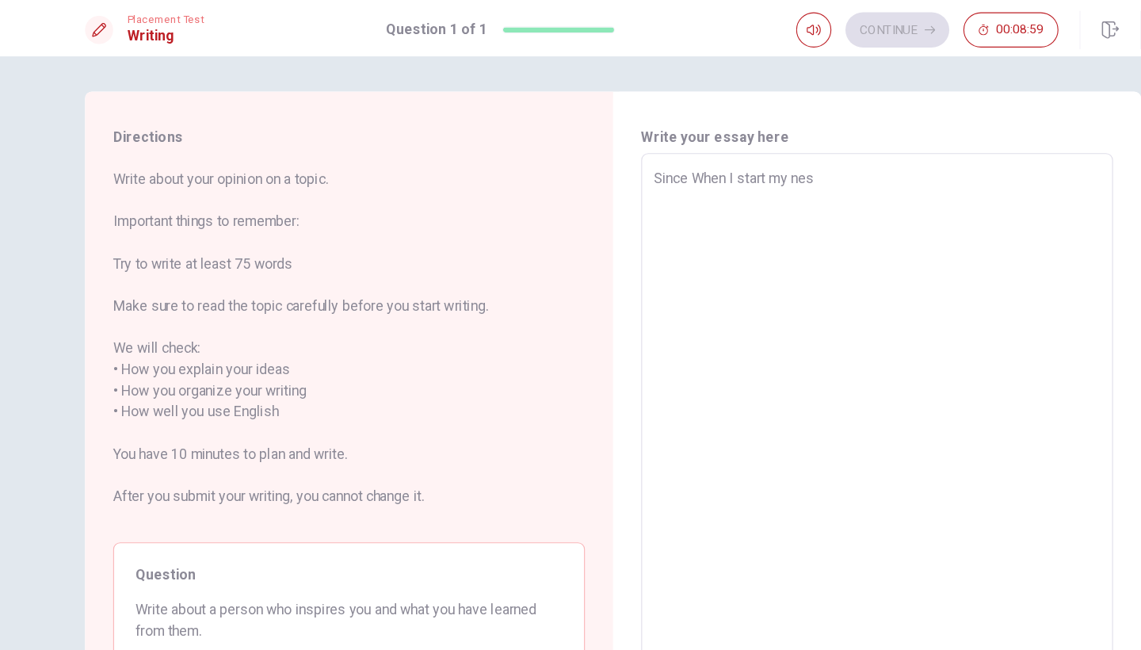
type textarea "Since When I start my nesw"
type textarea "x"
type textarea "Since When I start my nesw"
type textarea "x"
type textarea "Since When I start my nesw"
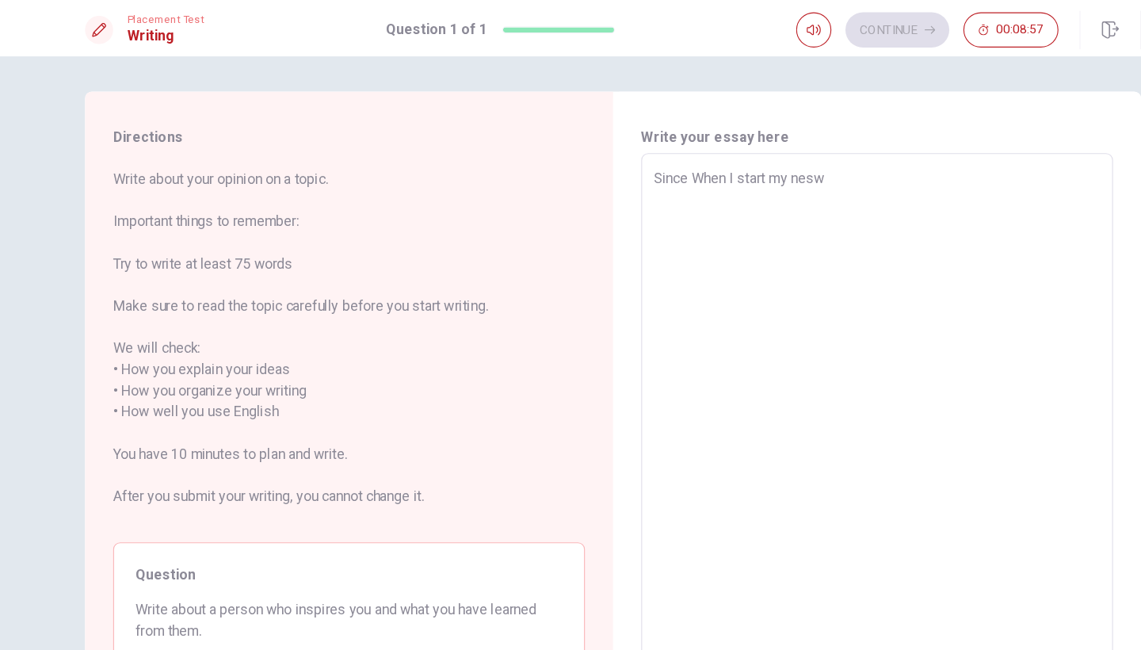
type textarea "x"
type textarea "Since When I start my nes"
type textarea "x"
type textarea "Since When I start my ne"
type textarea "x"
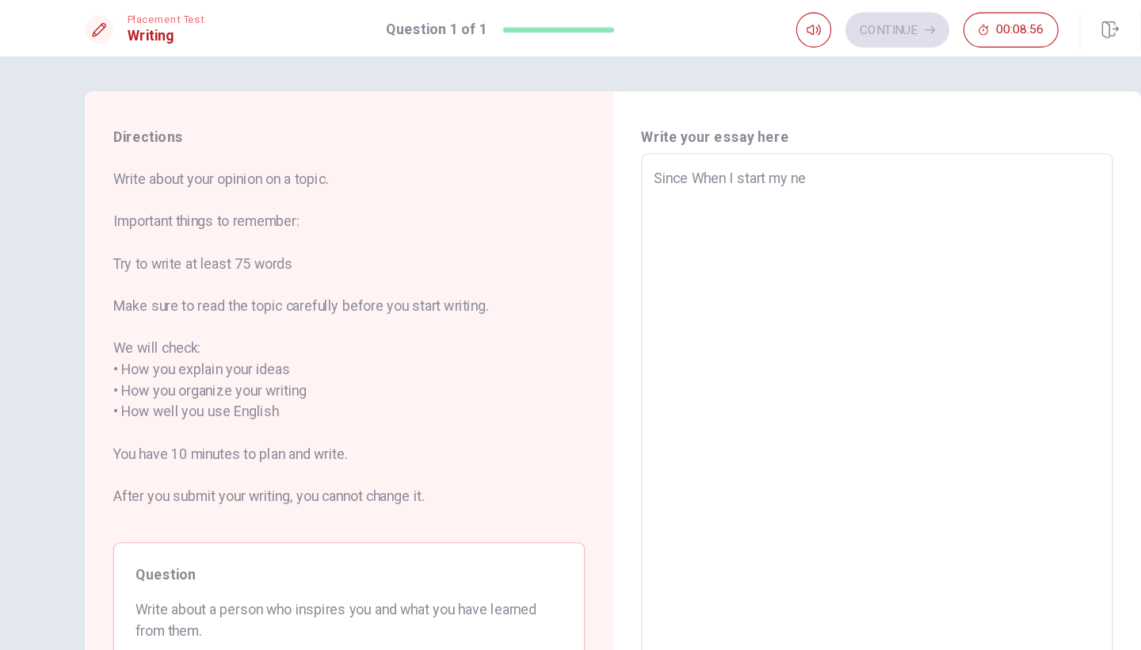
type textarea "Since When I start my new"
type textarea "x"
type textarea "Since When I start my new"
type textarea "x"
type textarea "Since When I start my new j"
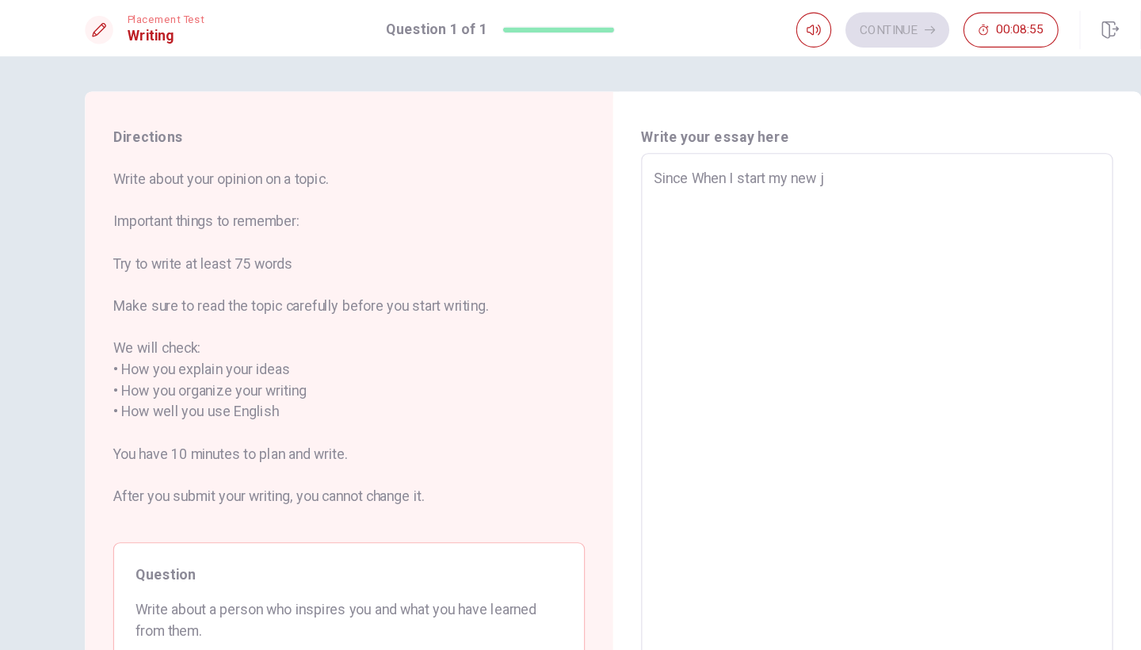
type textarea "x"
type textarea "Since When I start my new jo"
type textarea "x"
type textarea "Since When I start my new job"
type textarea "x"
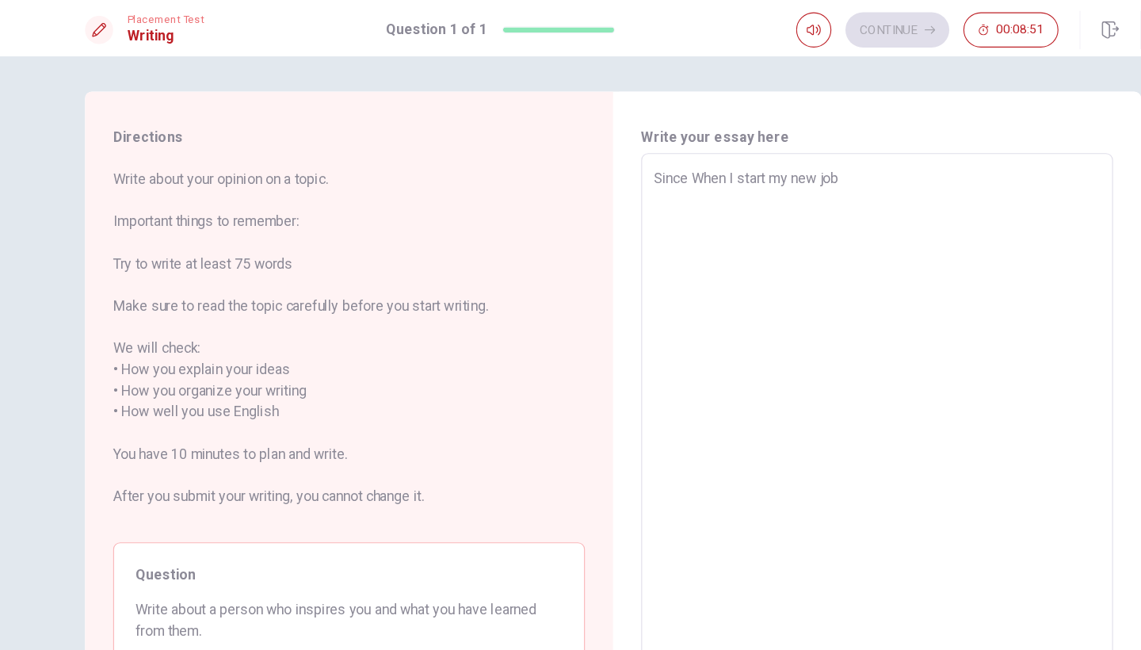
type textarea "Since When I start my new job,"
type textarea "x"
type textarea "Since When I start my new job,"
type textarea "x"
type textarea "Since When I start my new job, H"
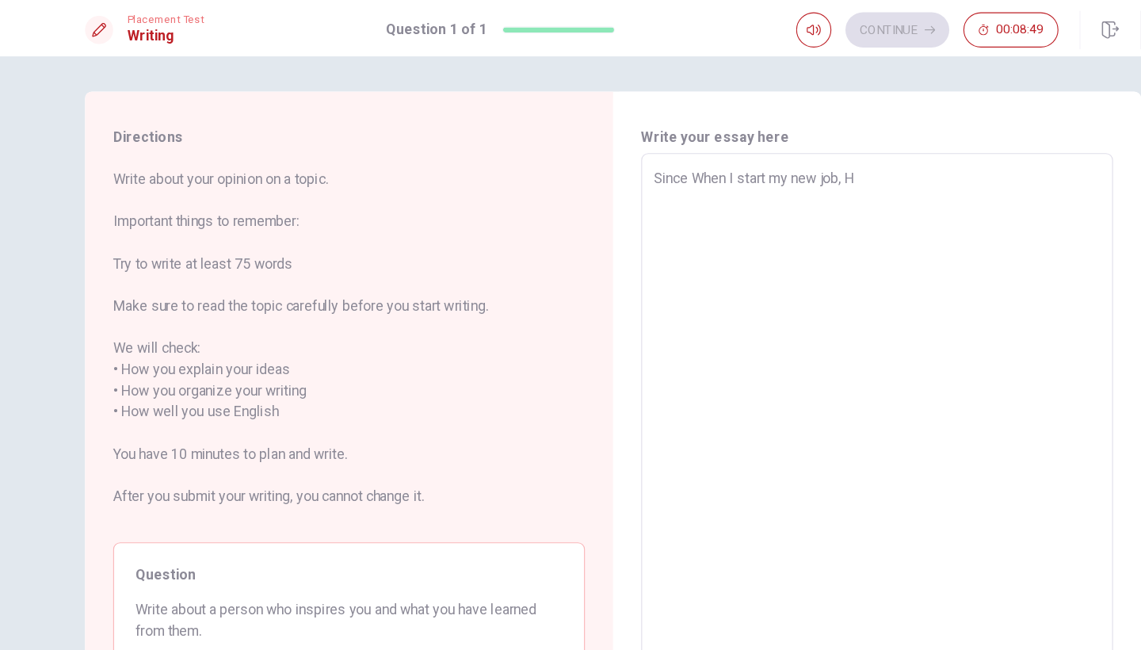
type textarea "x"
type textarea "Since When I start my new job,"
type textarea "x"
type textarea "Since When I start my new job, T"
type textarea "x"
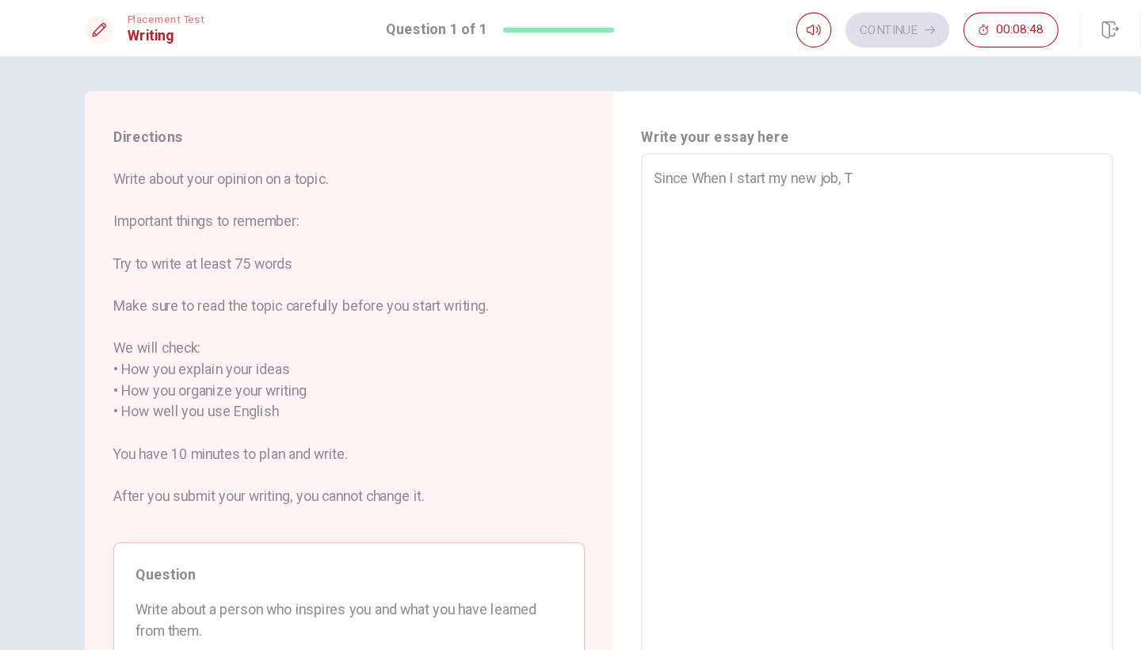
type textarea "Since When I start my new job, Th"
type textarea "x"
type textarea "Since When I start my new job, The"
type textarea "x"
type textarea "Since When I start my new job, Ther"
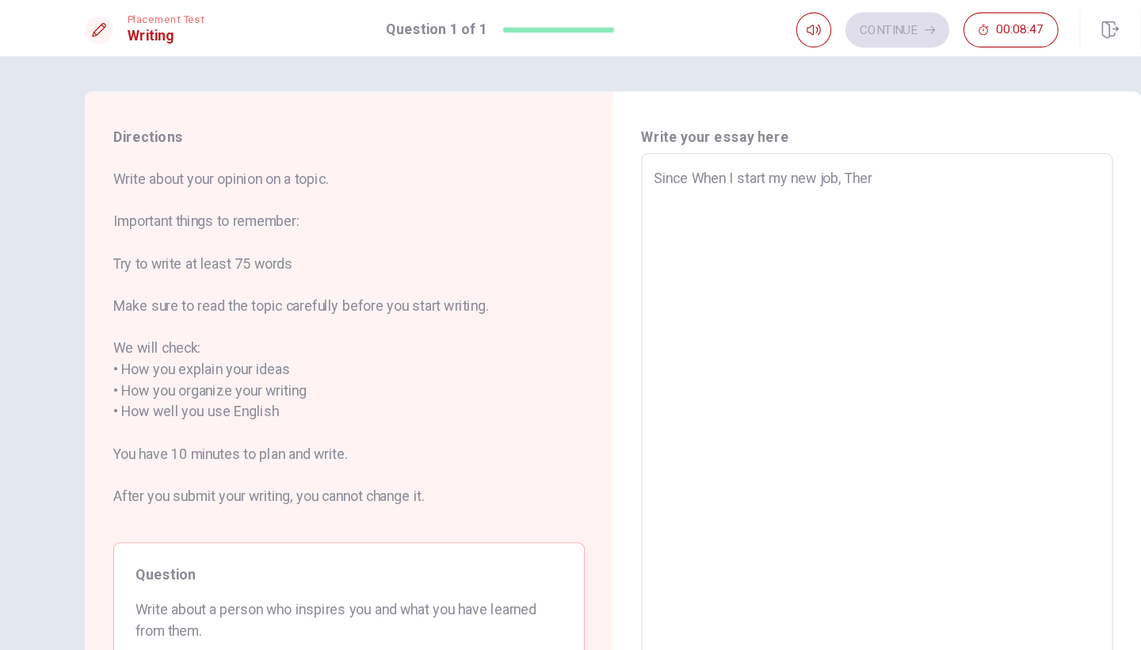
type textarea "x"
type textarea "Since When I start my new job, There"
type textarea "x"
type textarea "Since When I start my new job, There"
type textarea "x"
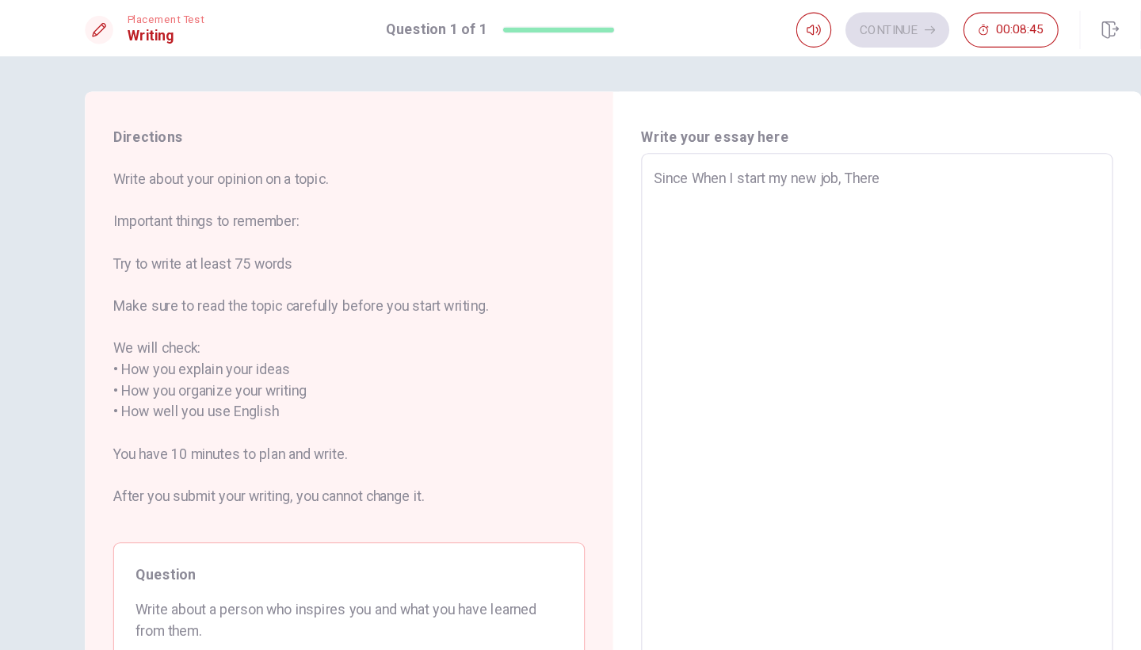
type textarea "Since When I start my new job, There o"
type textarea "x"
type textarea "Since When I start my new job, There on"
type textarea "x"
type textarea "Since When I start my new job, There one"
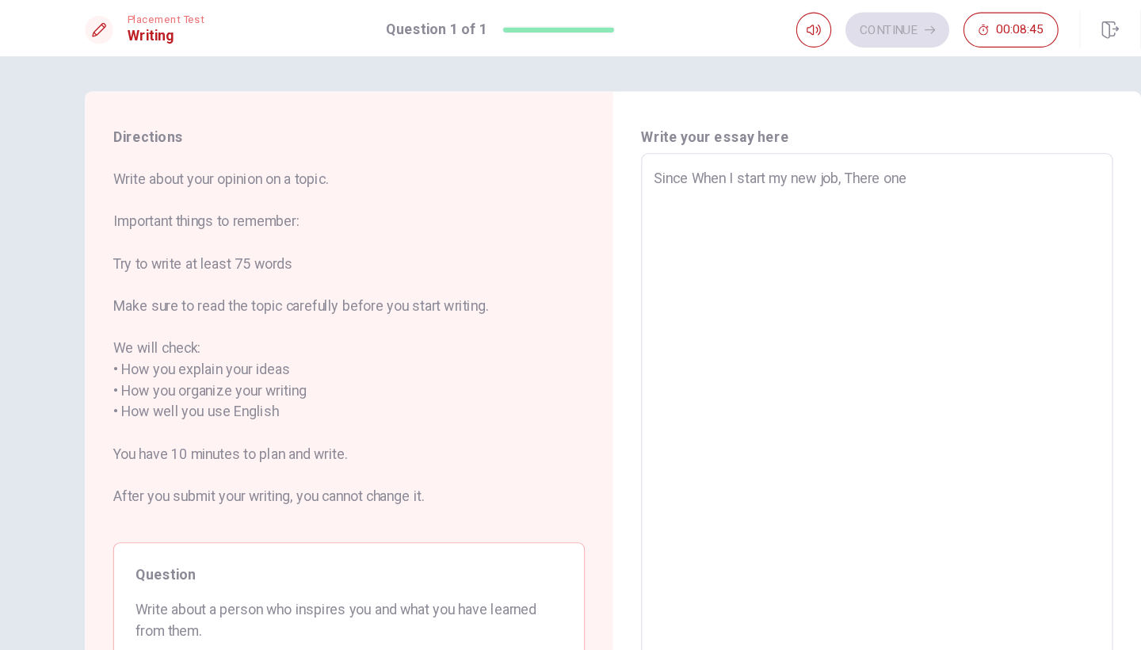
type textarea "x"
type textarea "Since When I start my new job, There one"
type textarea "x"
type textarea "Since When I start my new job, There one p"
type textarea "x"
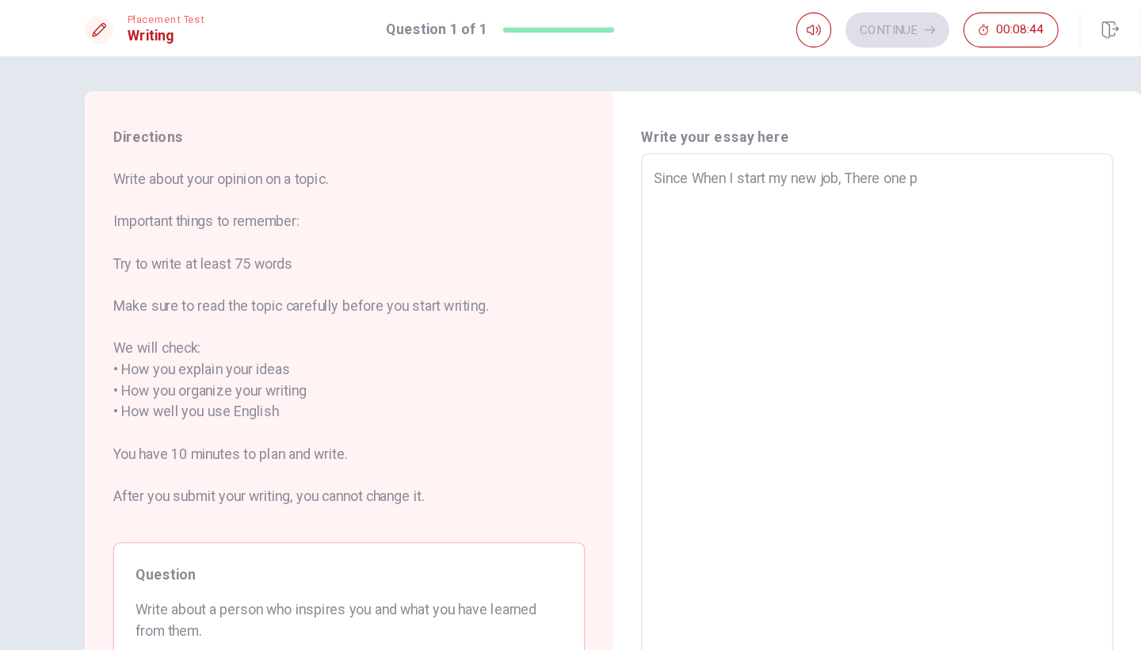
type textarea "Since When I start my new job, There one pe"
type textarea "x"
type textarea "Since When I start my new job, There one per"
type textarea "x"
type textarea "Since When I start my new job, There one pers"
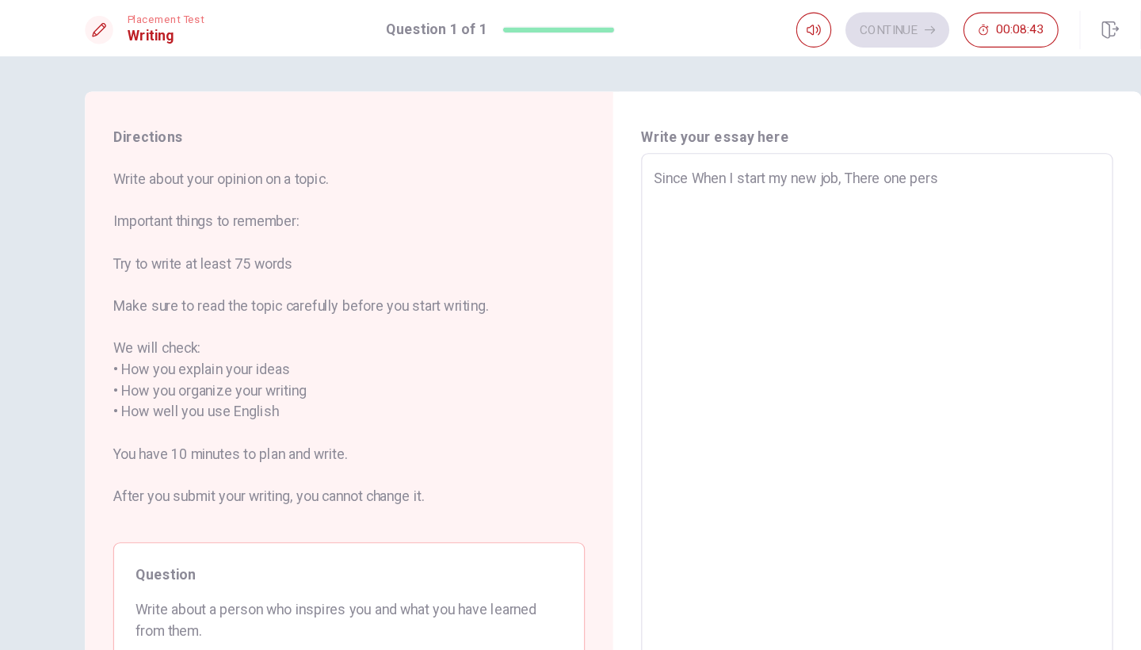
type textarea "x"
type textarea "Since When I start my new job, There one perso"
type textarea "x"
type textarea "Since When I start my new job, There one person"
type textarea "x"
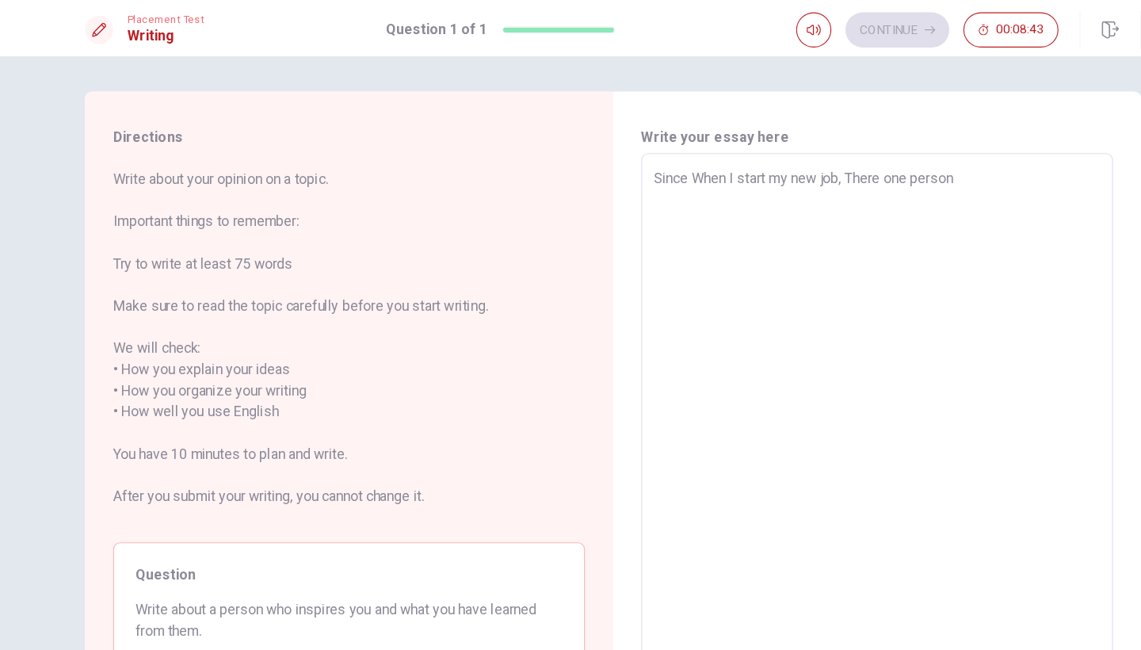
type textarea "Since When I start my new job, There one persone"
type textarea "x"
type textarea "Since When I start my new job, There one persone"
type textarea "x"
type textarea "Since When I start my new job, There one persone"
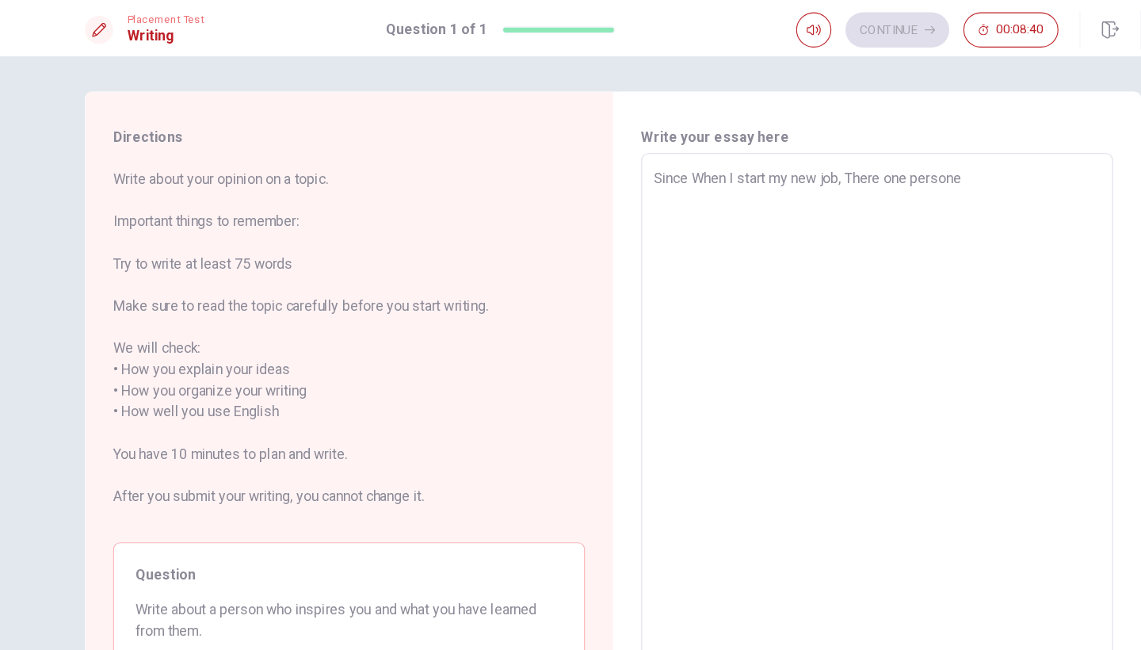
type textarea "x"
type textarea "Since When I start my new job, There one person"
type textarea "x"
type textarea "Since When I start my new job, There one person"
type textarea "x"
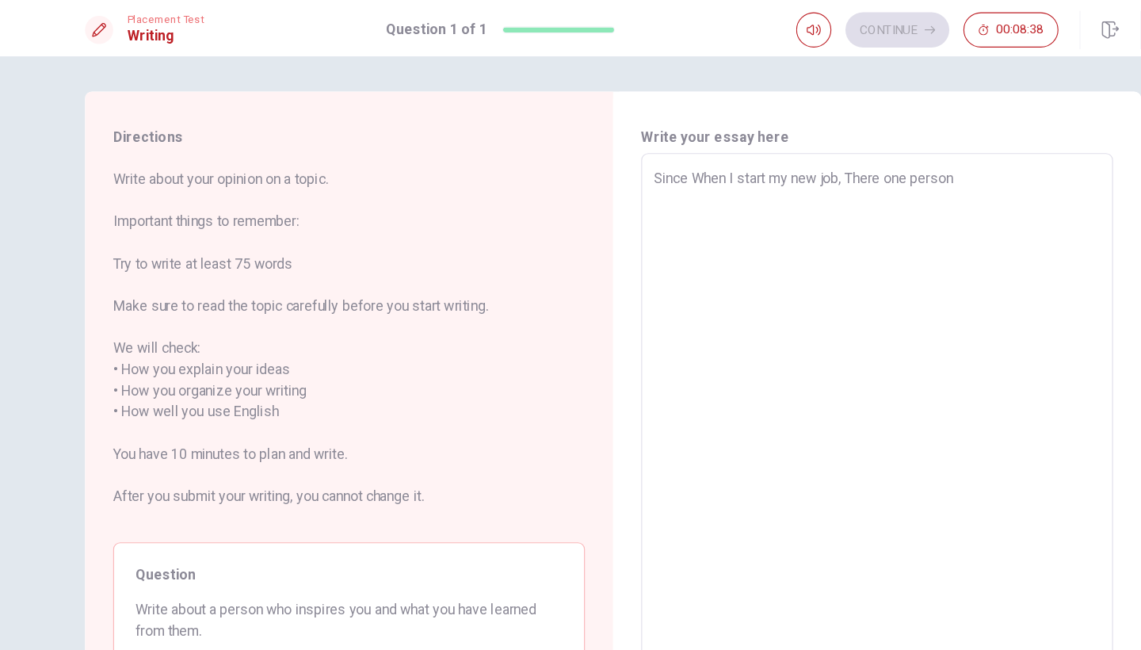
type textarea "Since When I start my new job, There one person w"
type textarea "x"
type textarea "Since When I start my new job, There one person wh"
type textarea "x"
type textarea "Since When I start my new job, There one person who"
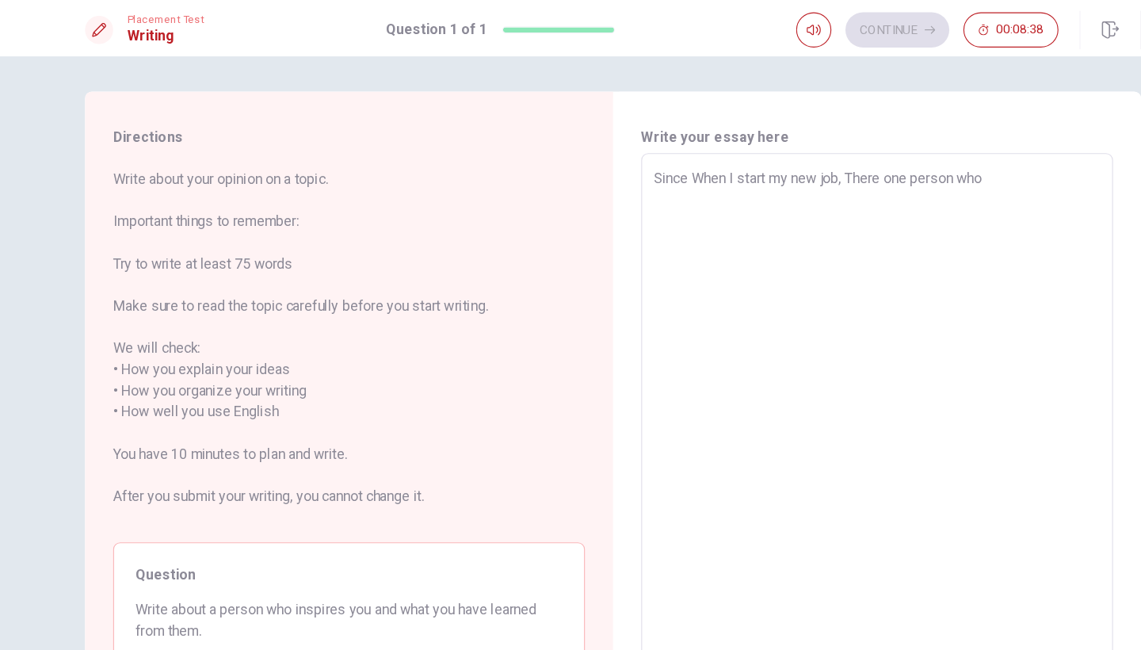
type textarea "x"
type textarea "Since When I start my new job, There one person who"
type textarea "x"
type textarea "Since When I start my new job, There one person who i"
type textarea "x"
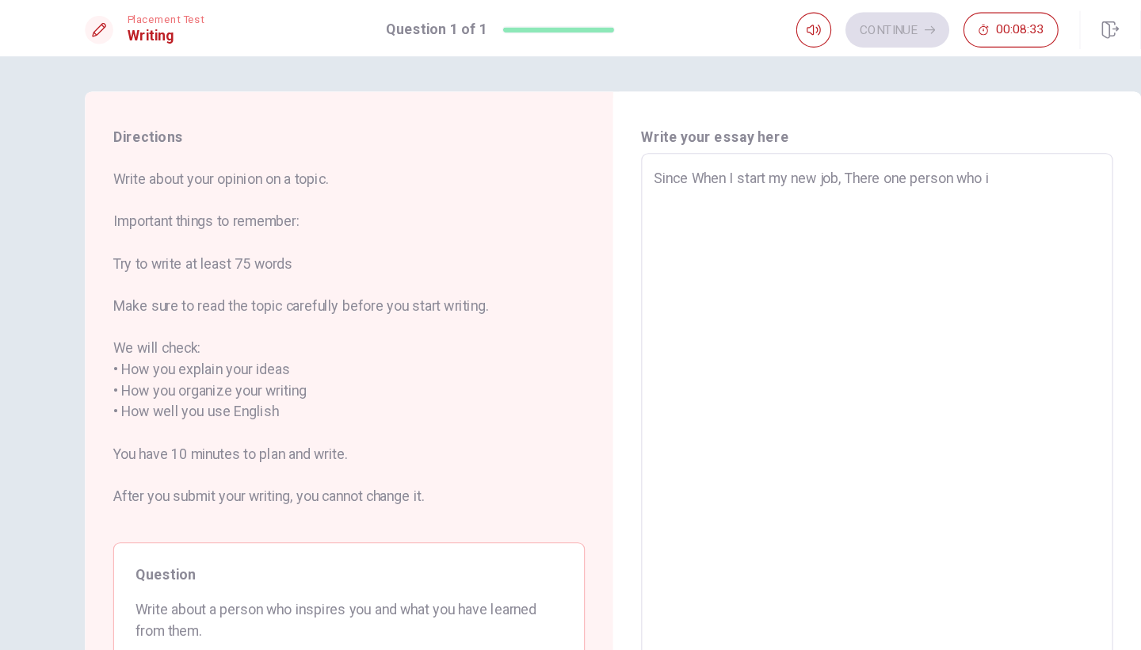
type textarea "Since When I start my new job, There one person who in"
type textarea "x"
type textarea "Since When I start my new job, There one person who ins"
type textarea "x"
type textarea "Since When I start my new job, There one person who insp"
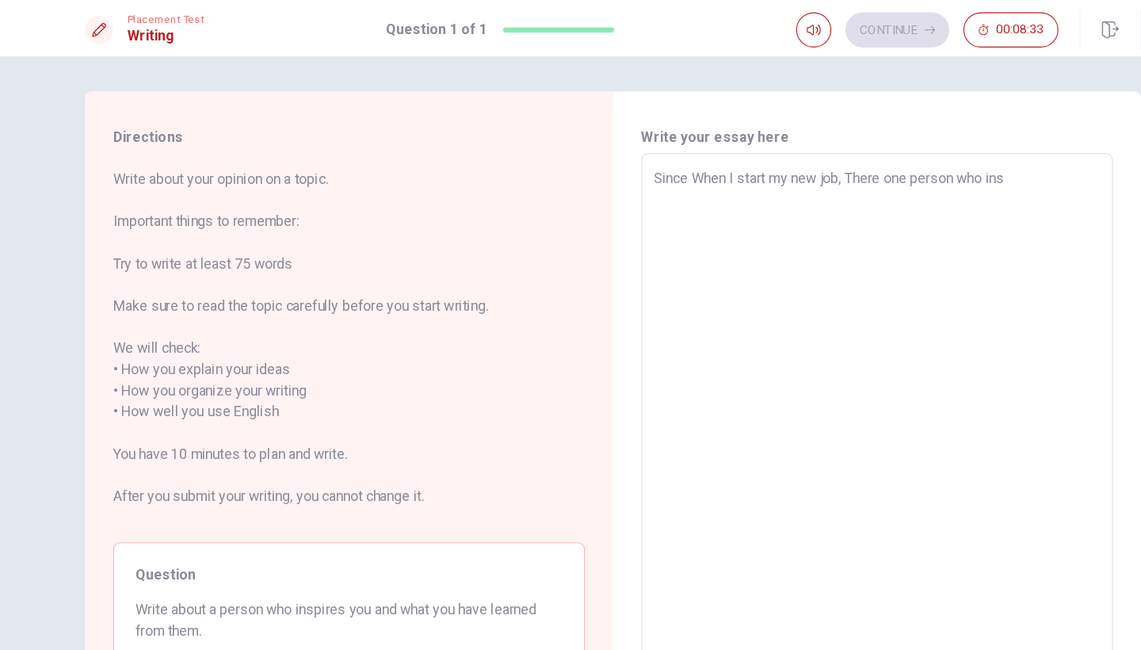
type textarea "x"
type textarea "Since When I start my new job, There one person who inspi"
type textarea "x"
type textarea "Since When I start my new job, There one person who inspir"
type textarea "x"
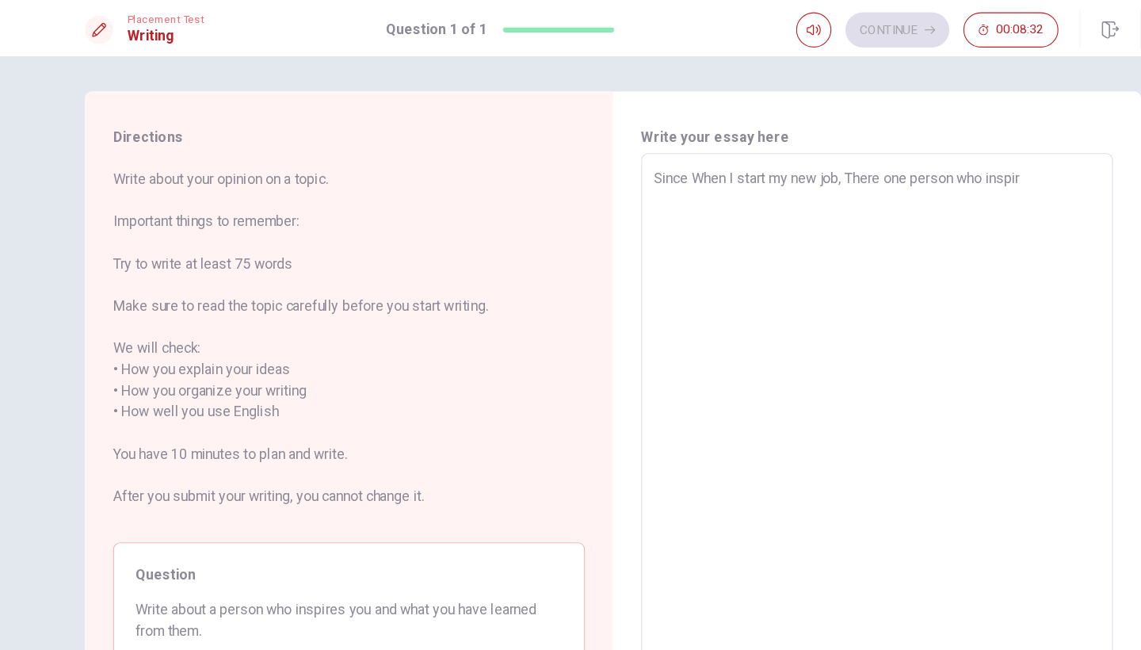
type textarea "Since When I start my new job, There one person who inspire"
type textarea "x"
type textarea "Since When I start my new job, There one person who inspire"
type textarea "x"
type textarea "Since When I start my new job, There one person who inspire m"
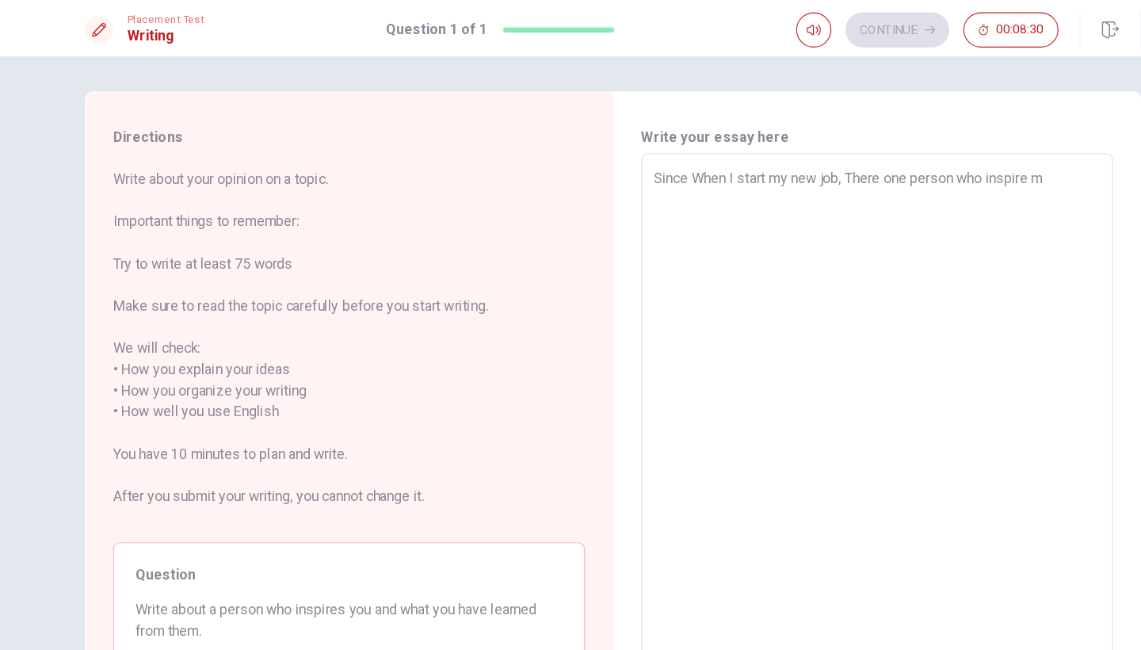
type textarea "x"
type textarea "Since When I start my new job, There one person who inspire me"
type textarea "x"
type textarea "Since When I start my new job, There one person who inspire me."
type textarea "x"
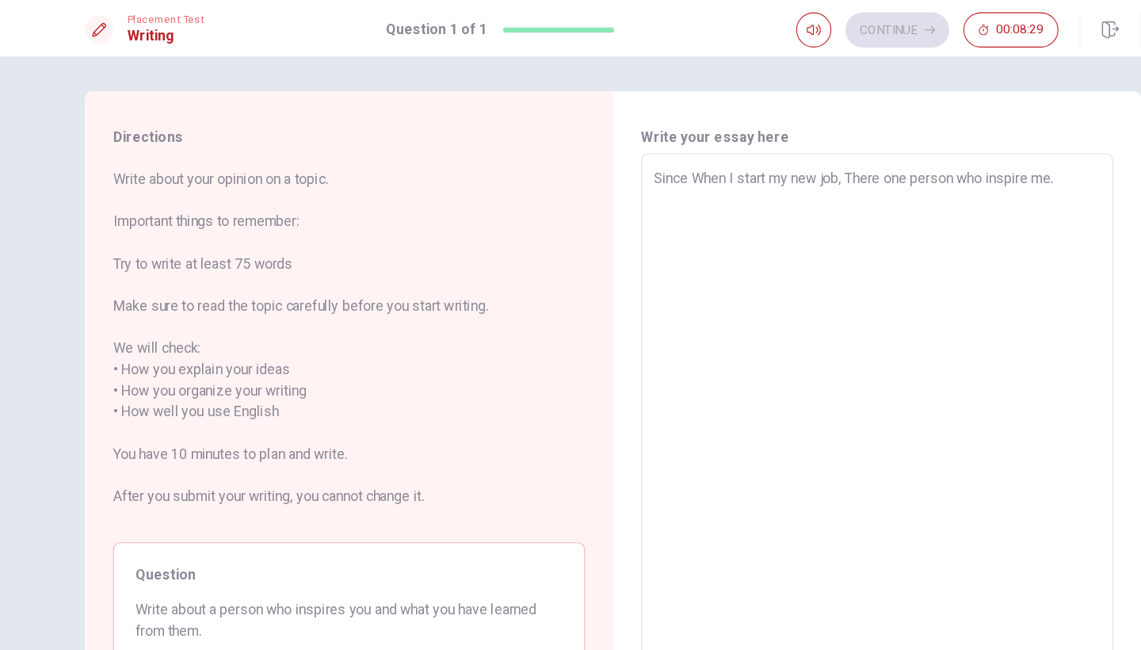
type textarea "Since When I start my new job, There one person who inspire me."
type textarea "x"
type textarea "Since When I start my new job, There one person who inspire me. I"
type textarea "x"
type textarea "Since When I start my new job, There one person who inspire me. It"
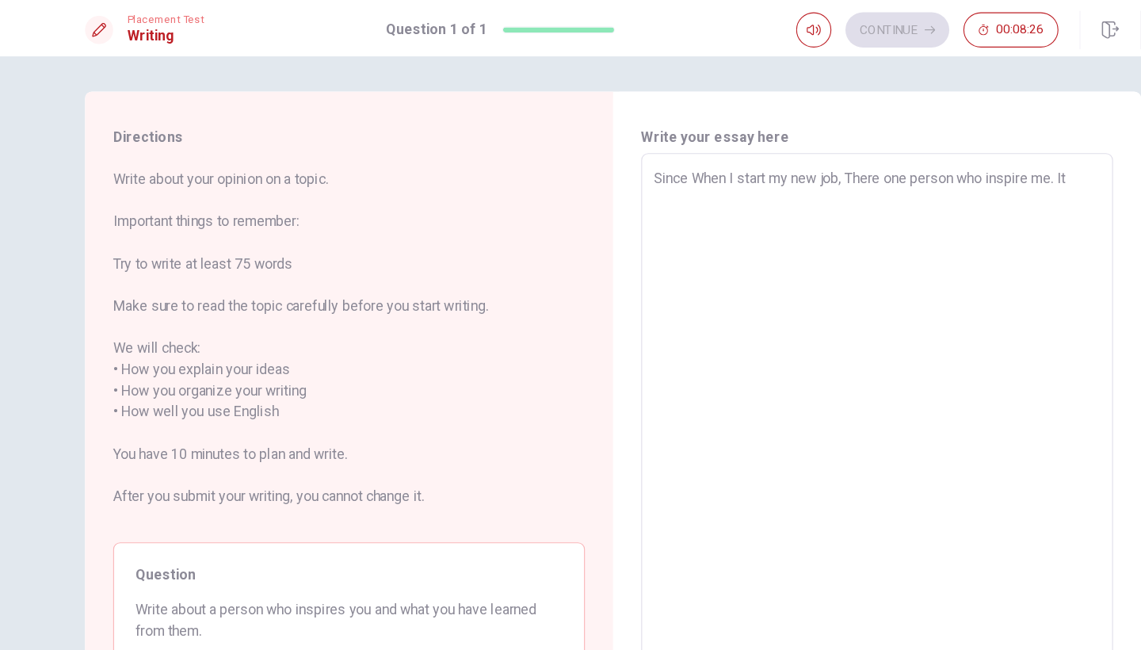
type textarea "x"
type textarea "Since When I start my new job, There one person who inspire me. It"
type textarea "x"
type textarea "Since When I start my new job, There one person who inspire me. It i"
type textarea "x"
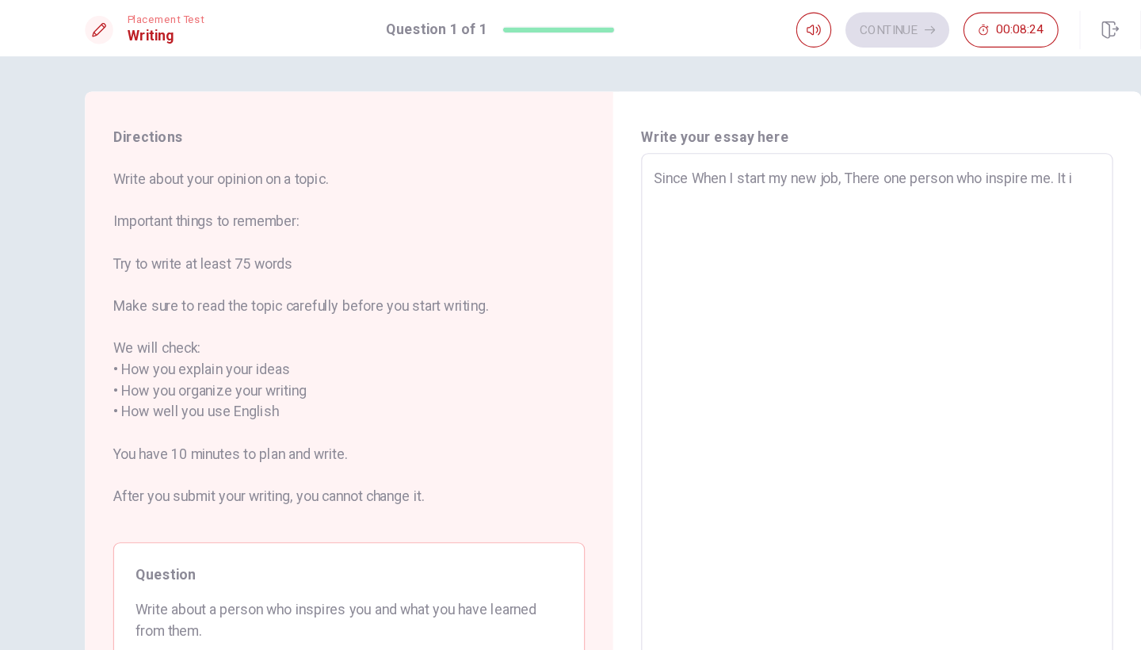
type textarea "Since When I start my new job, There one person who inspire me. It is"
type textarea "x"
type textarea "Since When I start my new job, There one person who inspire me. It is"
type textarea "x"
type textarea "Since When I start my new job, There one person who inspire me. It is m"
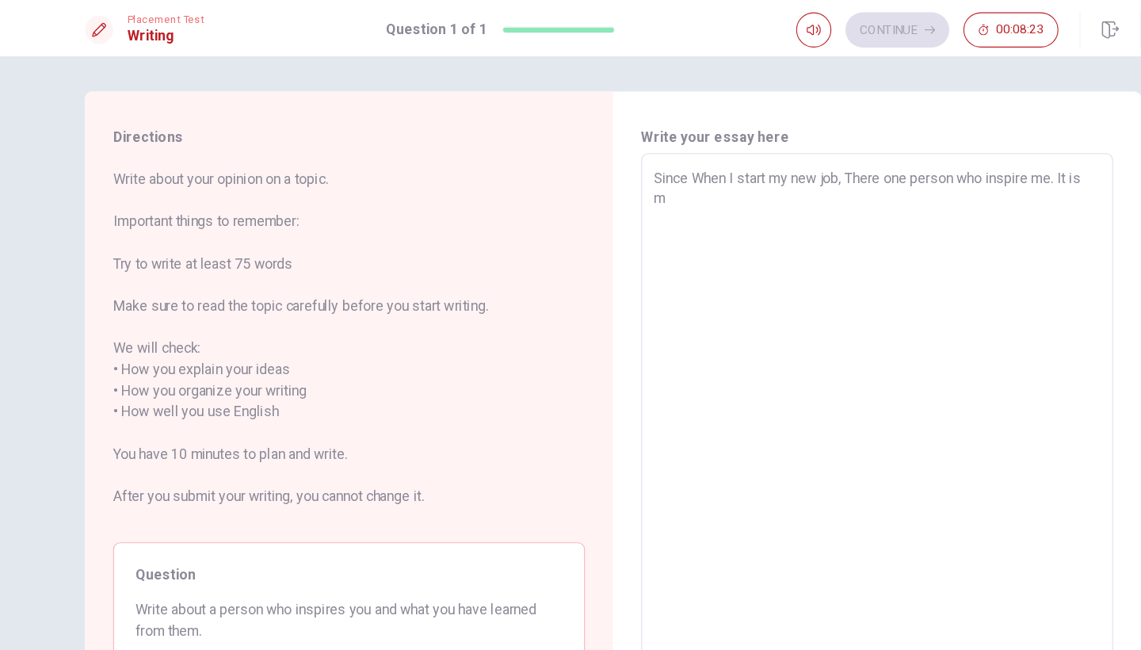
type textarea "x"
type textarea "Since When I start my new job, There one person who inspire me. It is my"
type textarea "x"
type textarea "Since When I start my new job, There one person who inspire me. It is my"
type textarea "x"
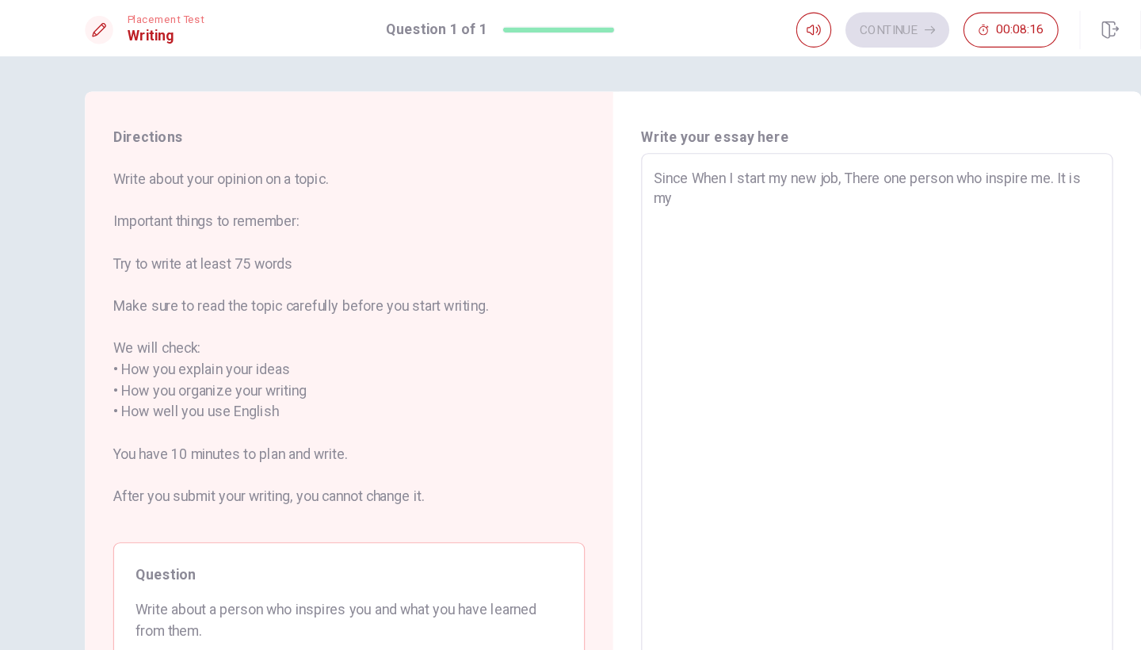
type textarea "Since When I start my new job, There one person who inspire me. It is my C"
type textarea "x"
type textarea "Since When I start my new job, There one person who inspire me. It is my"
type textarea "x"
type textarea "Since When I start my new job, There one person who inspire me. It is my B"
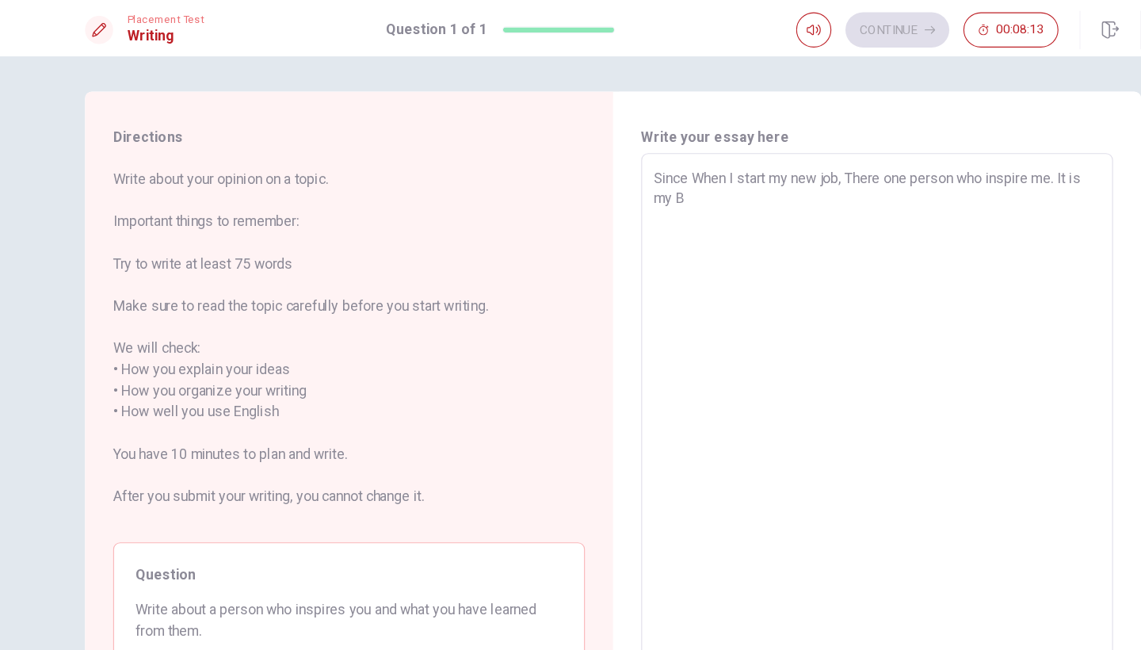
type textarea "x"
type textarea "Since When I start my new job, There one person who inspire me. It is my Bo"
type textarea "x"
type textarea "Since When I start my new job, There one person who inspire me. It is my Bos"
type textarea "x"
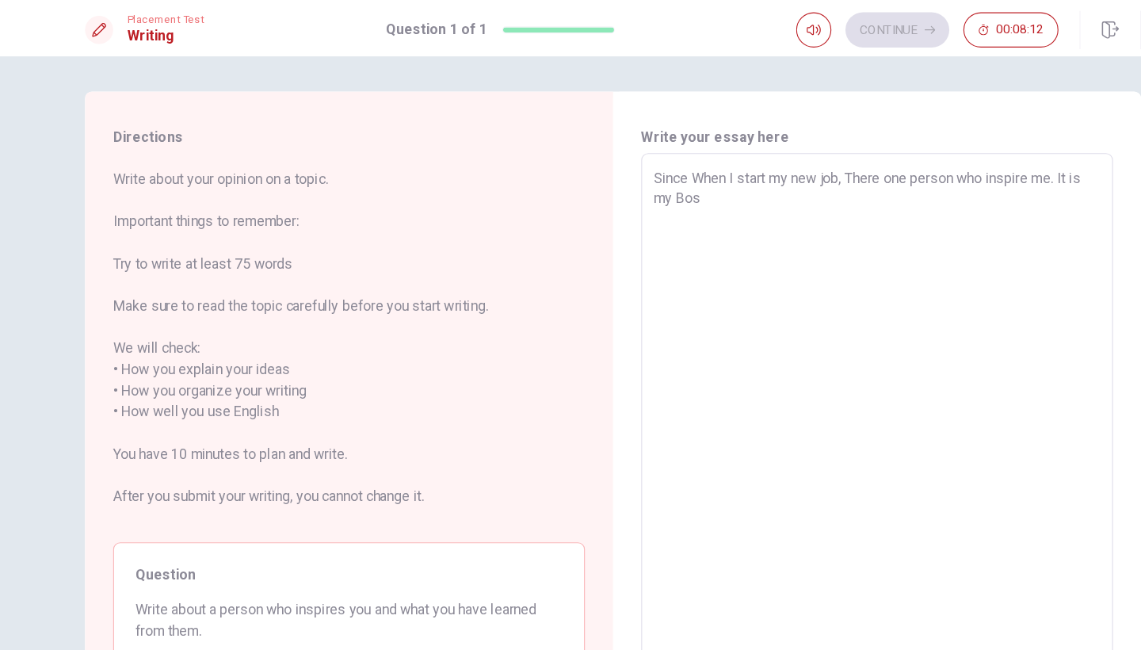
type textarea "Since When I start my new job, There one person who inspire me. It is my Boss"
type textarea "x"
type textarea "Since When I start my new job, There one person who inspire me. It is my Bos"
type textarea "x"
type textarea "Since When I start my new job, There one person who inspire me. It is my Bo"
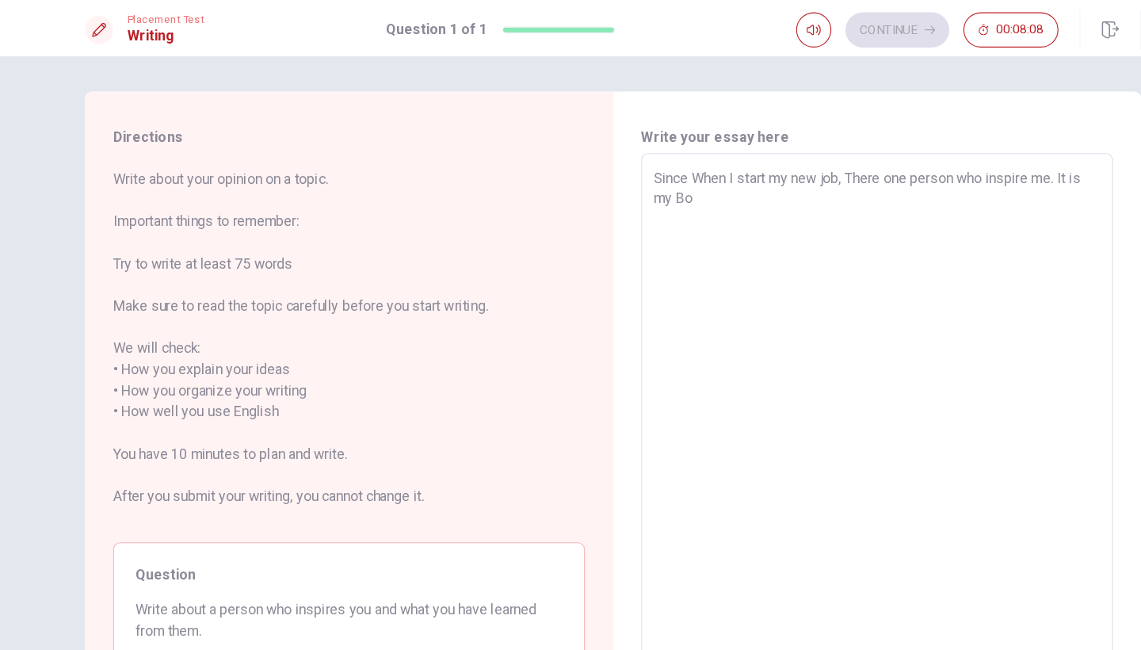
type textarea "x"
type textarea "Since When I start my new job, There one person who inspire me. It is my B"
type textarea "x"
type textarea "Since When I start my new job, There one person who inspire me. It is my"
click at [928, 158] on textarea "Since When I start my new job, There one person who inspire me. Hi is the Embai…" at bounding box center [808, 371] width 402 height 440
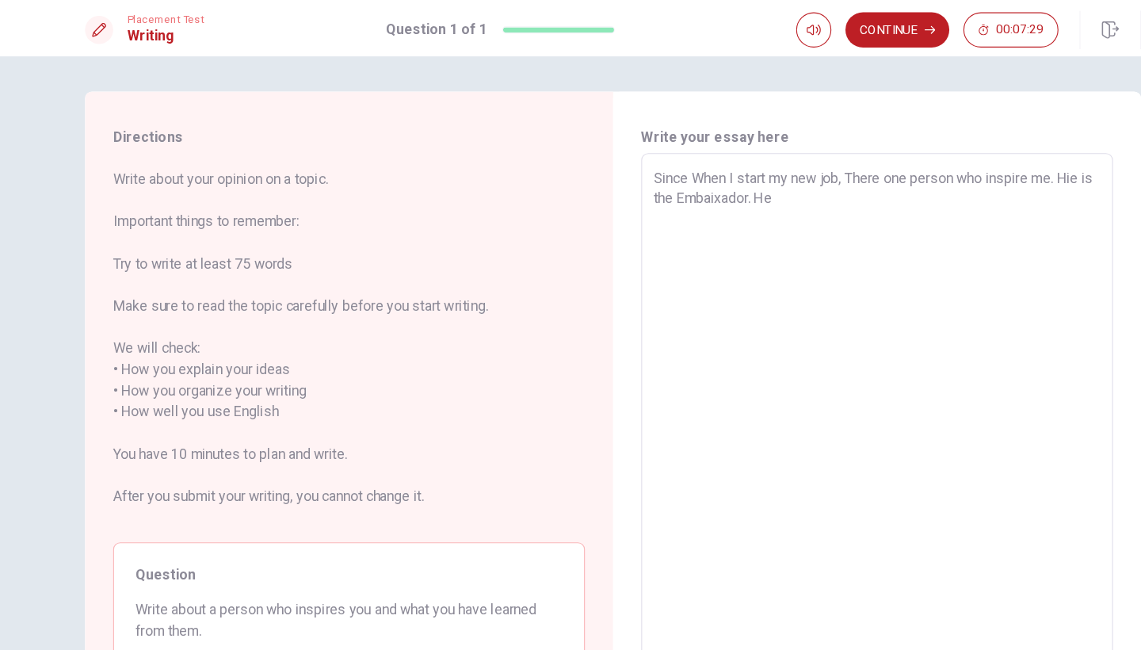
click at [724, 174] on textarea "Since When I start my new job, There one person who inspire me. Hie is the Emba…" at bounding box center [808, 371] width 402 height 440
click at [756, 181] on textarea "Since When I start my new job, There one person who inspire me. Hie is the Emba…" at bounding box center [808, 371] width 402 height 440
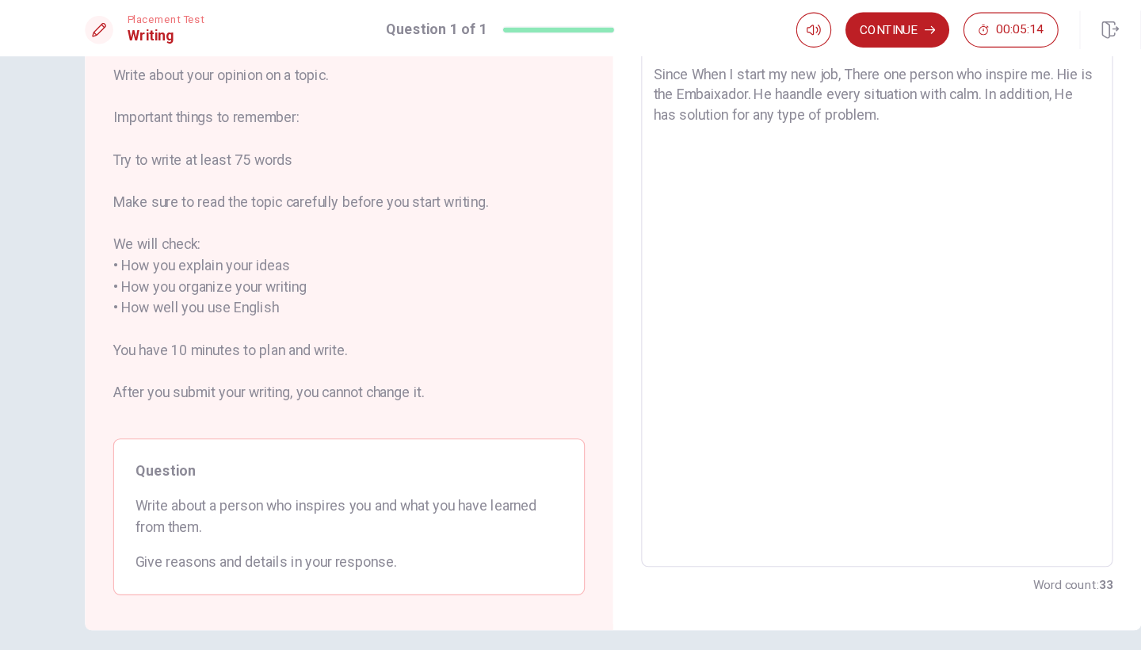
scroll to position [86, 0]
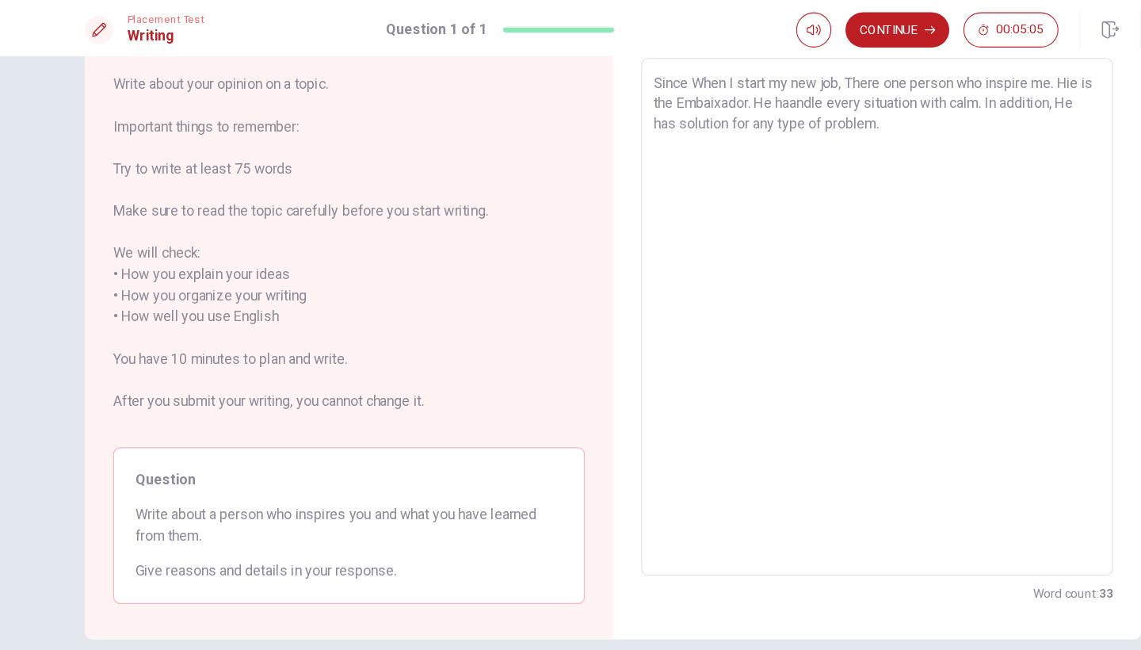
click at [815, 114] on textarea "Since When I start my new job, There one person who inspire me. Hie is the Emba…" at bounding box center [808, 286] width 402 height 440
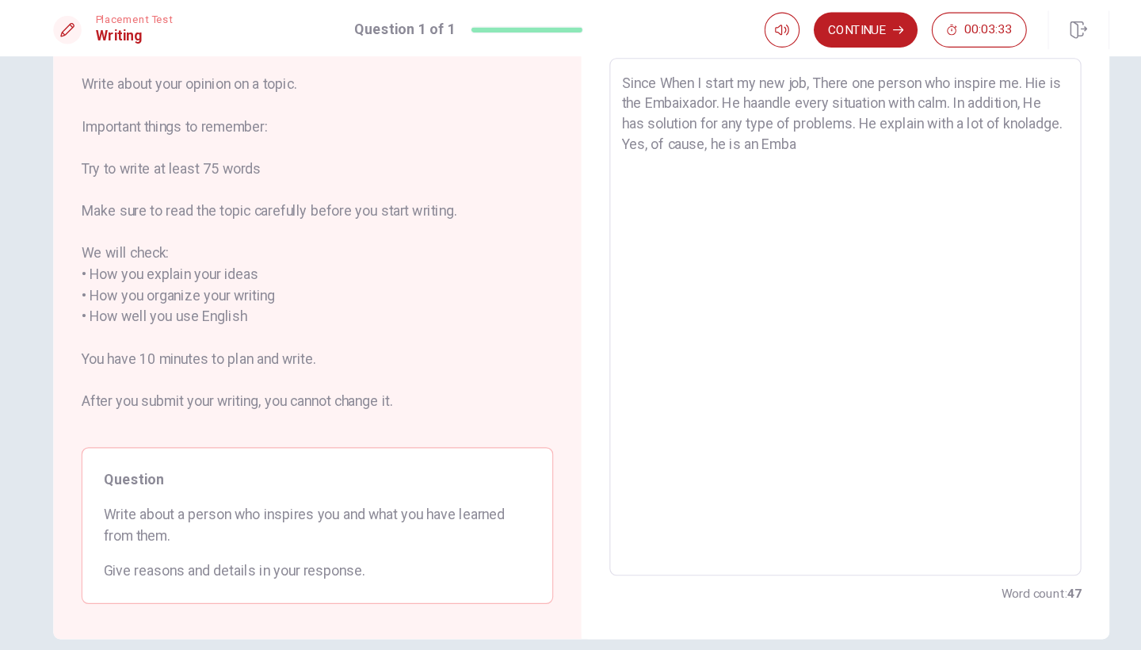
click at [637, 90] on textarea "Since When I start my new job, There one person who inspire me. Hie is the Emba…" at bounding box center [808, 286] width 402 height 440
click at [784, 135] on textarea "Since When I start my new job, There one person who inspire me. Hie is the Emba…" at bounding box center [808, 286] width 402 height 440
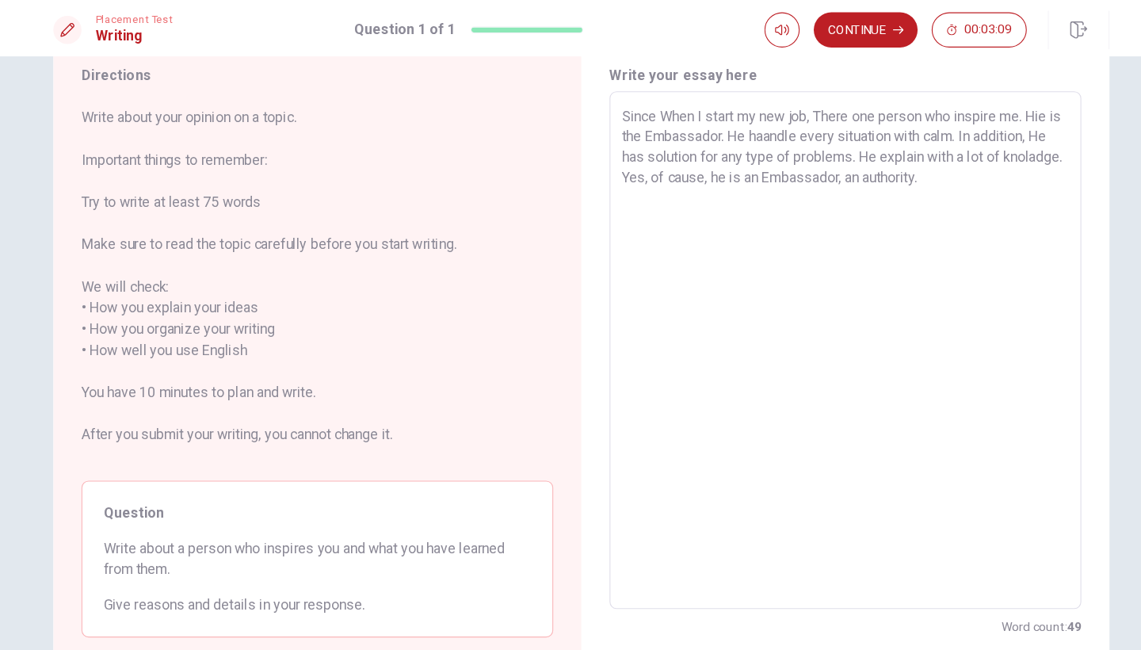
scroll to position [52, 0]
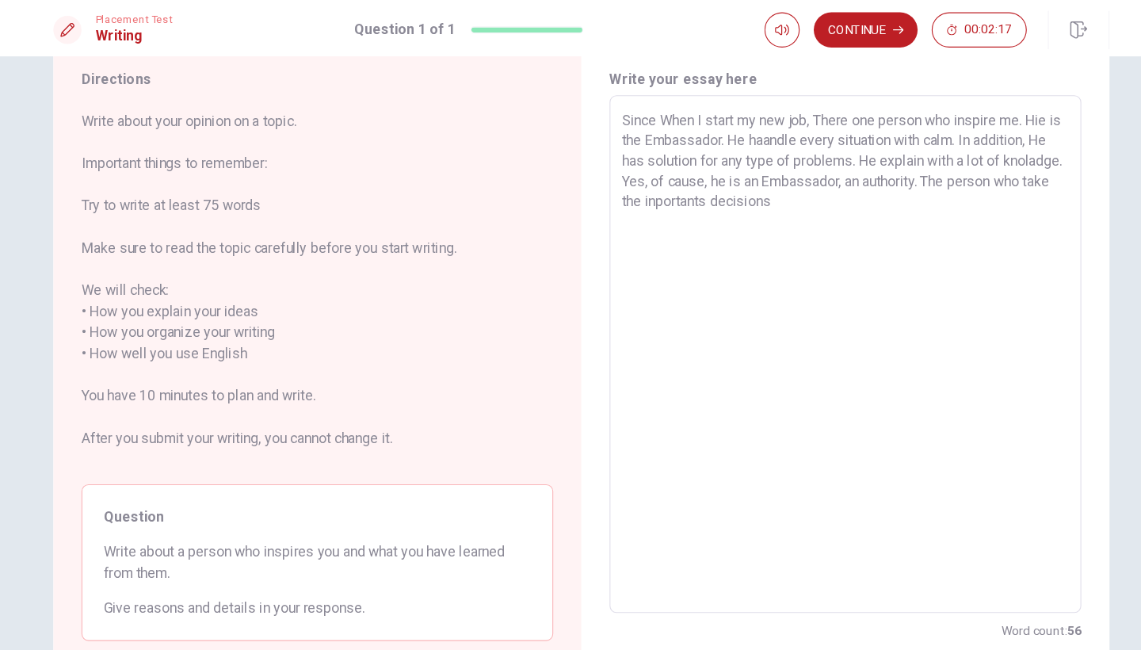
click at [626, 184] on textarea "Since When I start my new job, There one person who inspire me. Hie is the Emba…" at bounding box center [808, 319] width 402 height 440
click at [928, 178] on textarea "Since When I start my new job, There one person who inspire me. Hie is the Emba…" at bounding box center [808, 319] width 402 height 440
click at [765, 110] on textarea "Since When I start my new job, There one person who inspire me. Hie is the Emba…" at bounding box center [808, 319] width 402 height 440
click at [607, 125] on textarea "Since When I start my new job, There is one person who inspire me. Hie is the E…" at bounding box center [808, 319] width 402 height 440
click at [607, 127] on textarea "Since When I start my new job, There is one person who inspire me. He is the Em…" at bounding box center [808, 319] width 402 height 440
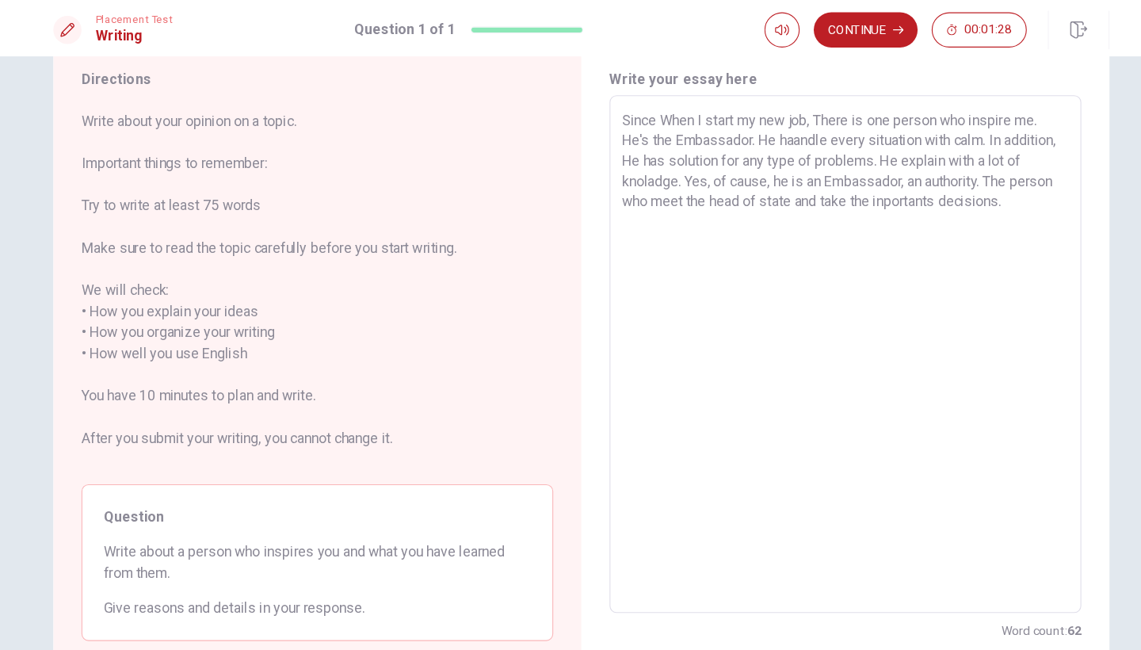
click at [722, 131] on textarea "Since When I start my new job, There is one person who inspire me. He's the Emb…" at bounding box center [808, 319] width 402 height 440
click at [884, 127] on textarea "Since When I start my new job, There is one person who inspire me. He's the Emb…" at bounding box center [808, 319] width 402 height 440
click at [854, 148] on textarea "Since When I start my new job, There is one person who inspire me. He's the Emb…" at bounding box center [808, 319] width 402 height 440
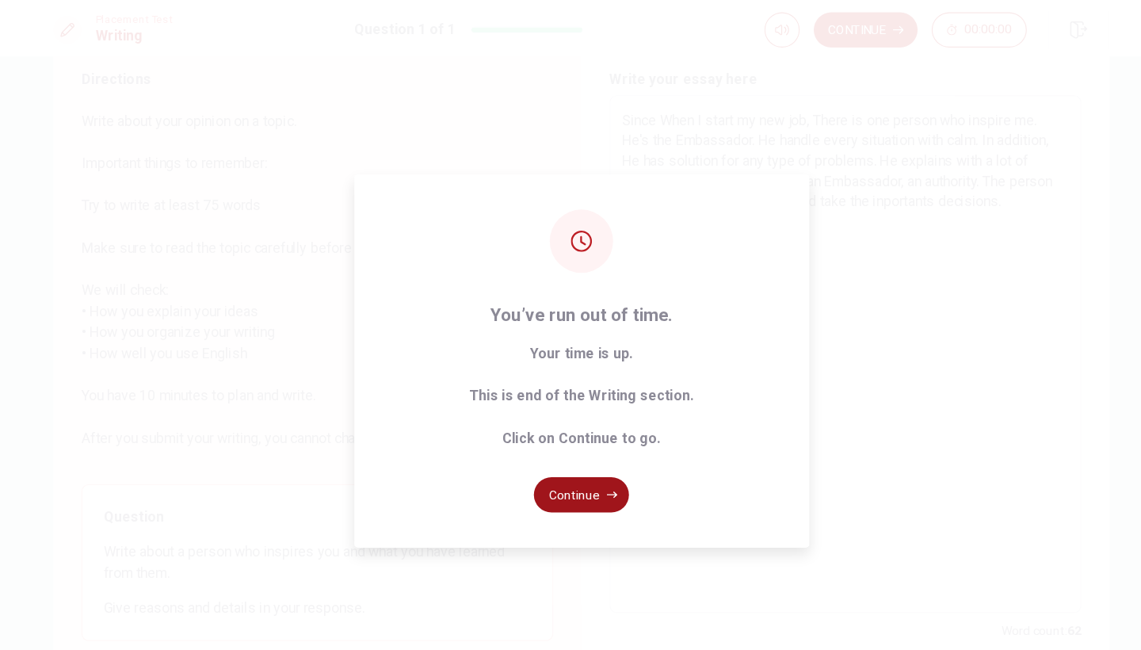
click at [528, 443] on button "Continue" at bounding box center [571, 445] width 86 height 32
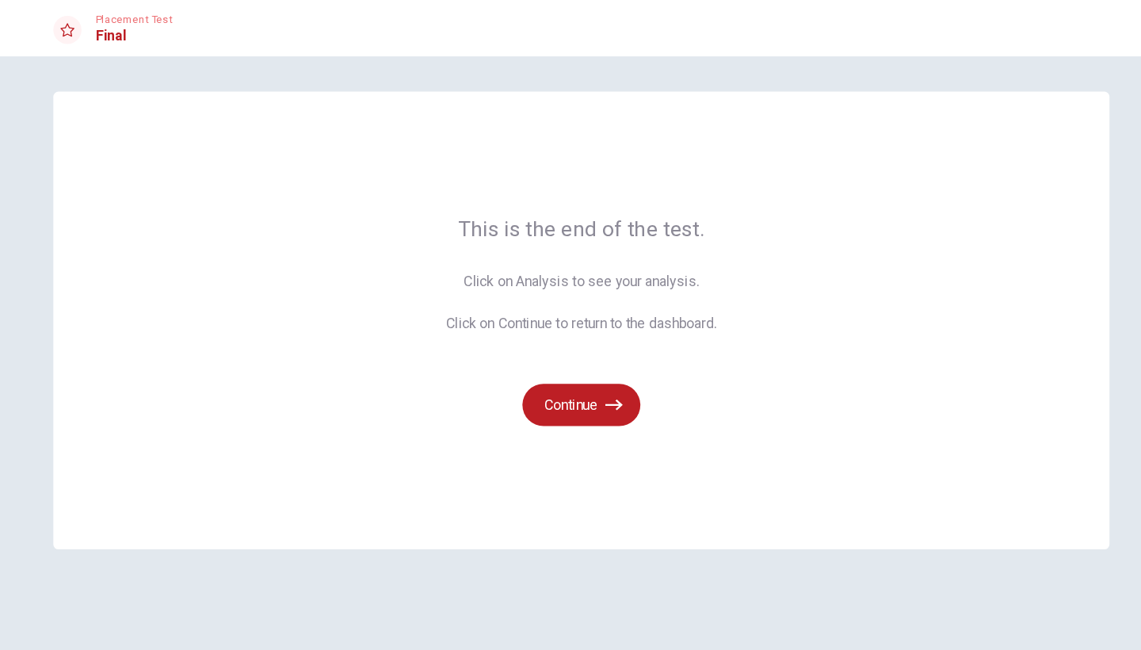
scroll to position [0, 0]
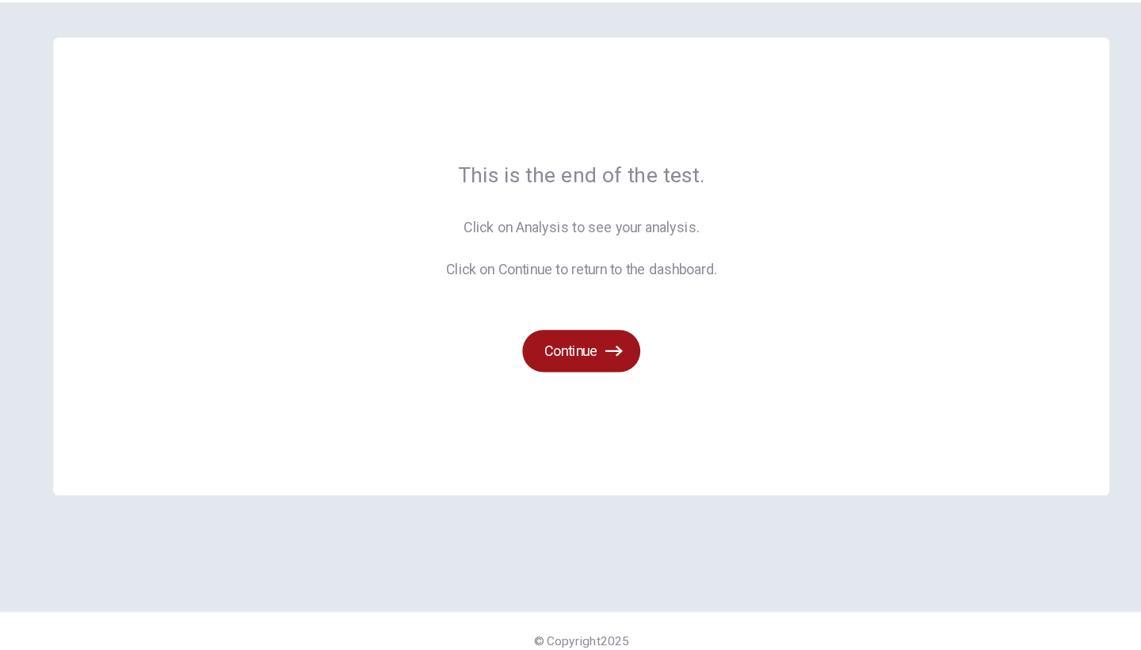
click at [520, 345] on button "Continue" at bounding box center [570, 364] width 106 height 38
